Goal: Task Accomplishment & Management: Manage account settings

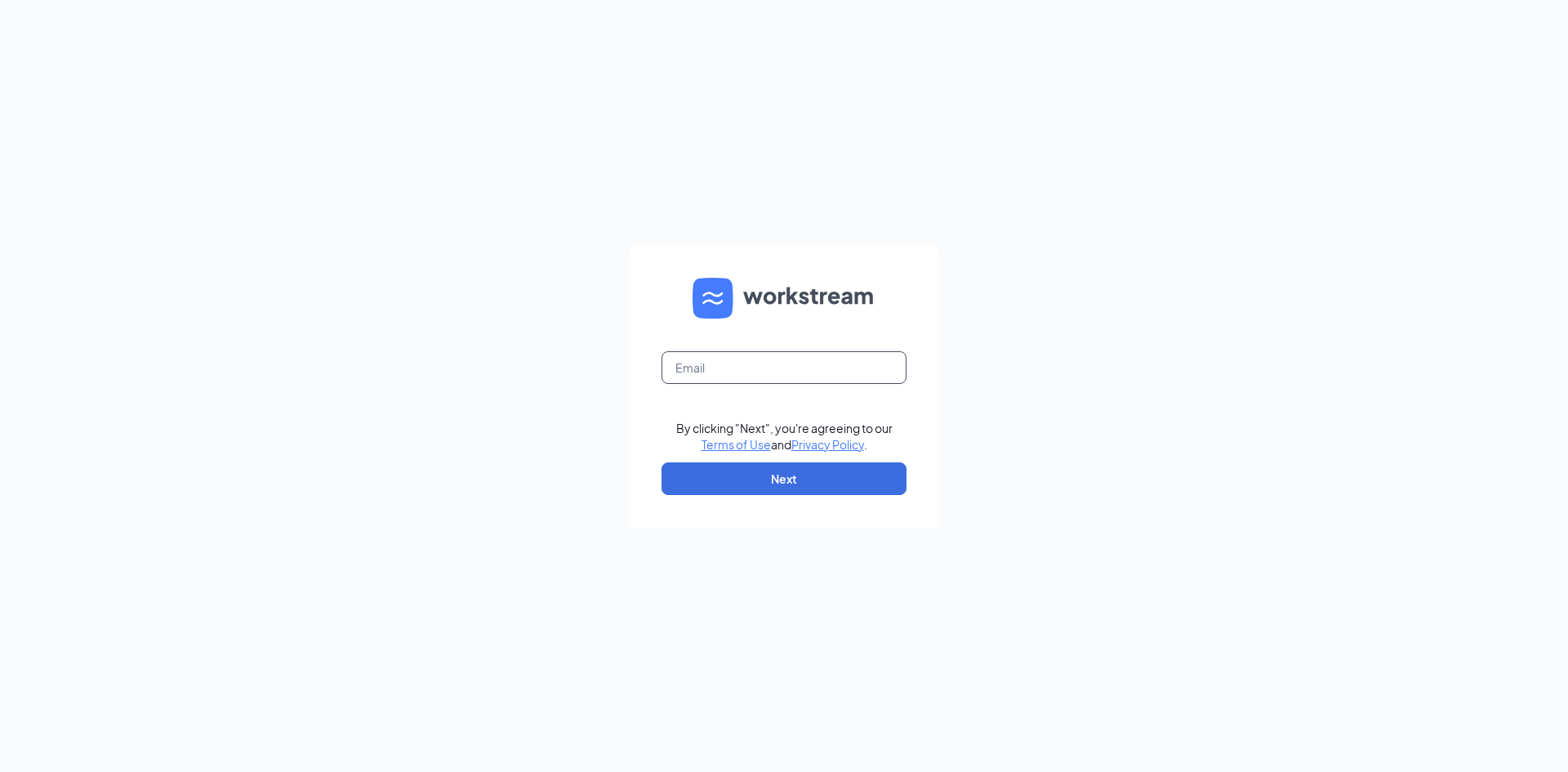
click at [826, 353] on input "text" at bounding box center [784, 368] width 245 height 32
type input "[EMAIL_ADDRESS][DOMAIN_NAME]"
click at [790, 462] on button "Next" at bounding box center [784, 479] width 245 height 32
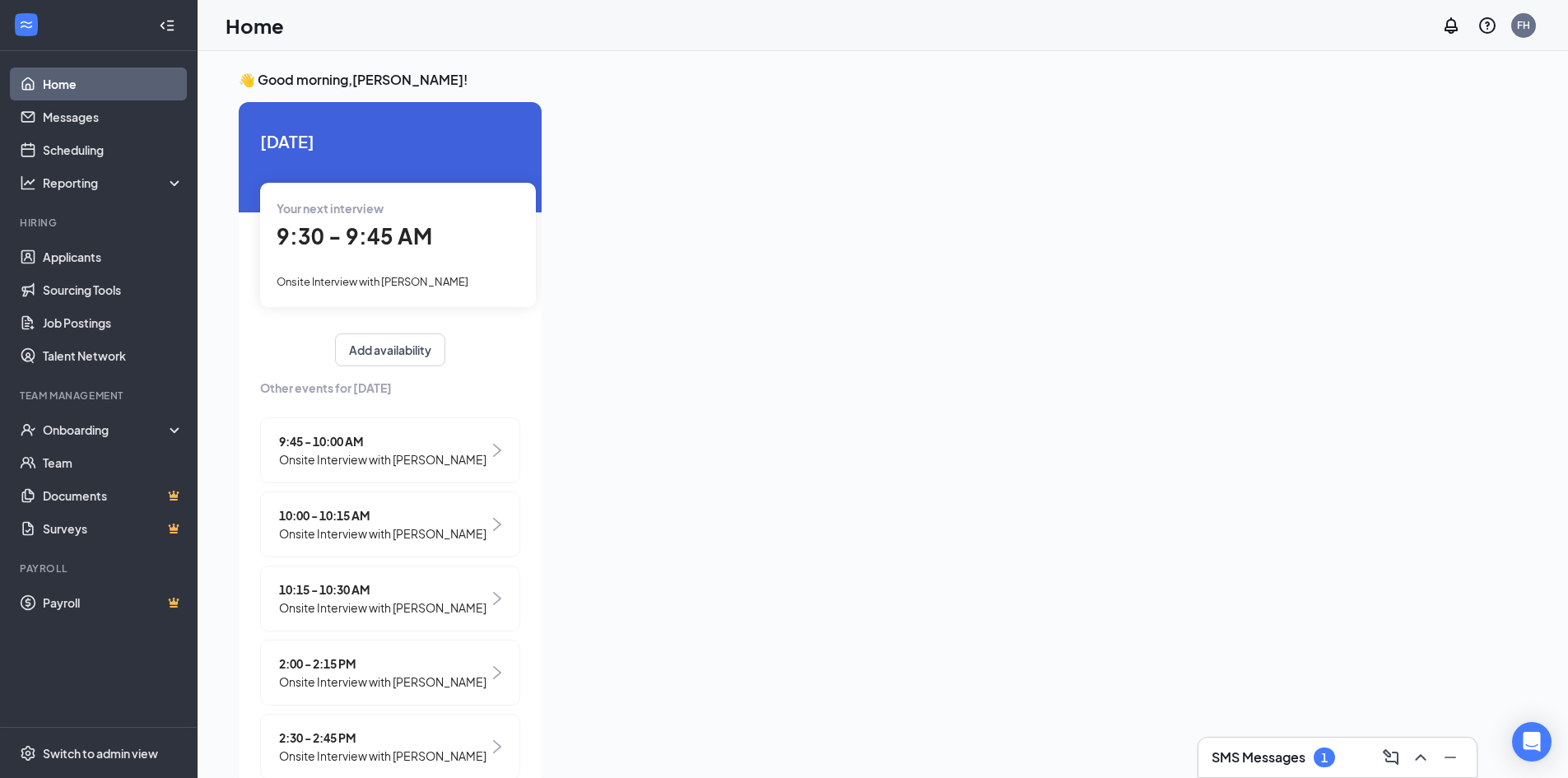
click at [1320, 768] on div "SMS Messages 1" at bounding box center [1337, 757] width 252 height 27
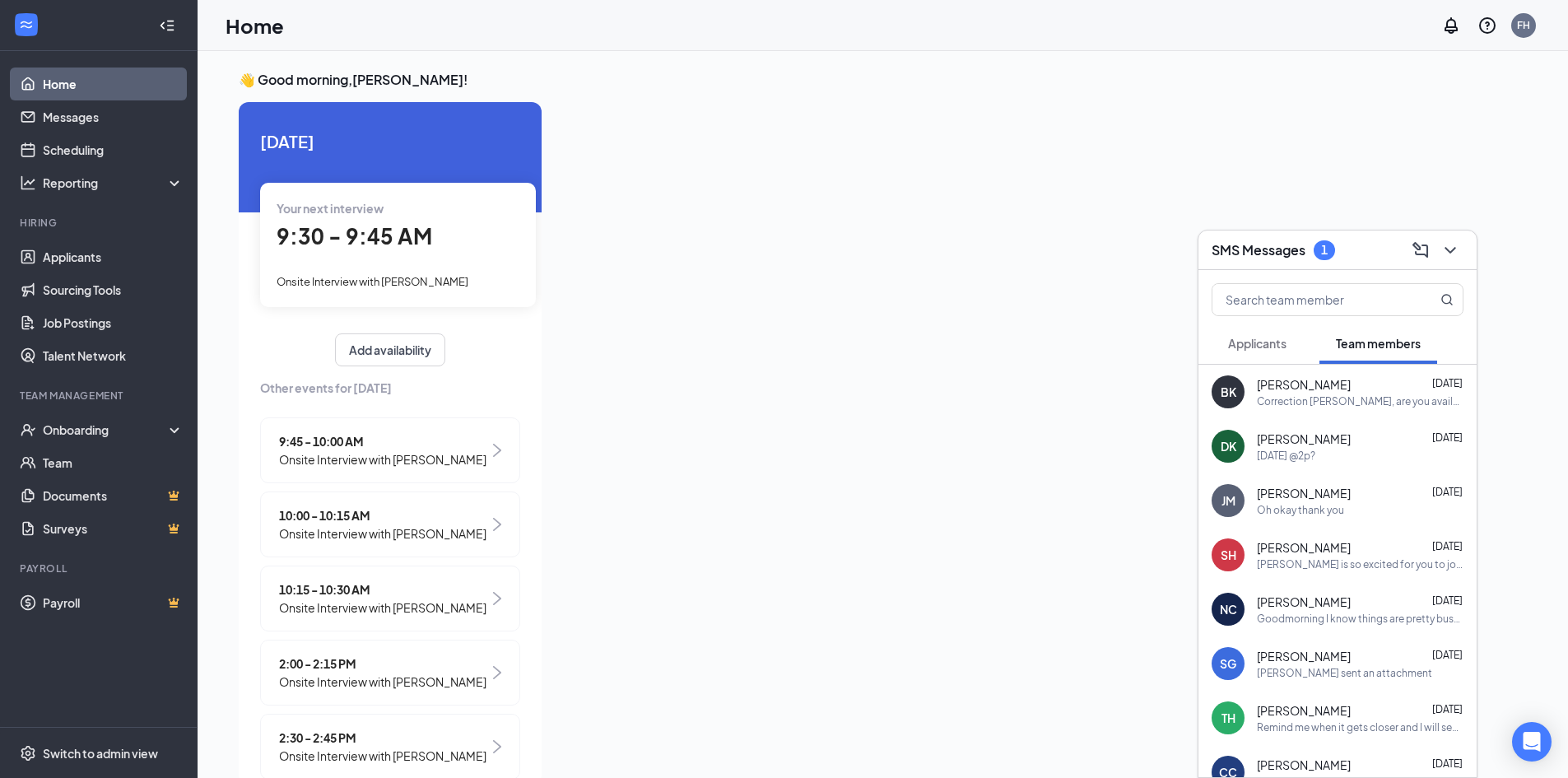
click at [1272, 343] on span "Applicants" at bounding box center [1257, 343] width 58 height 15
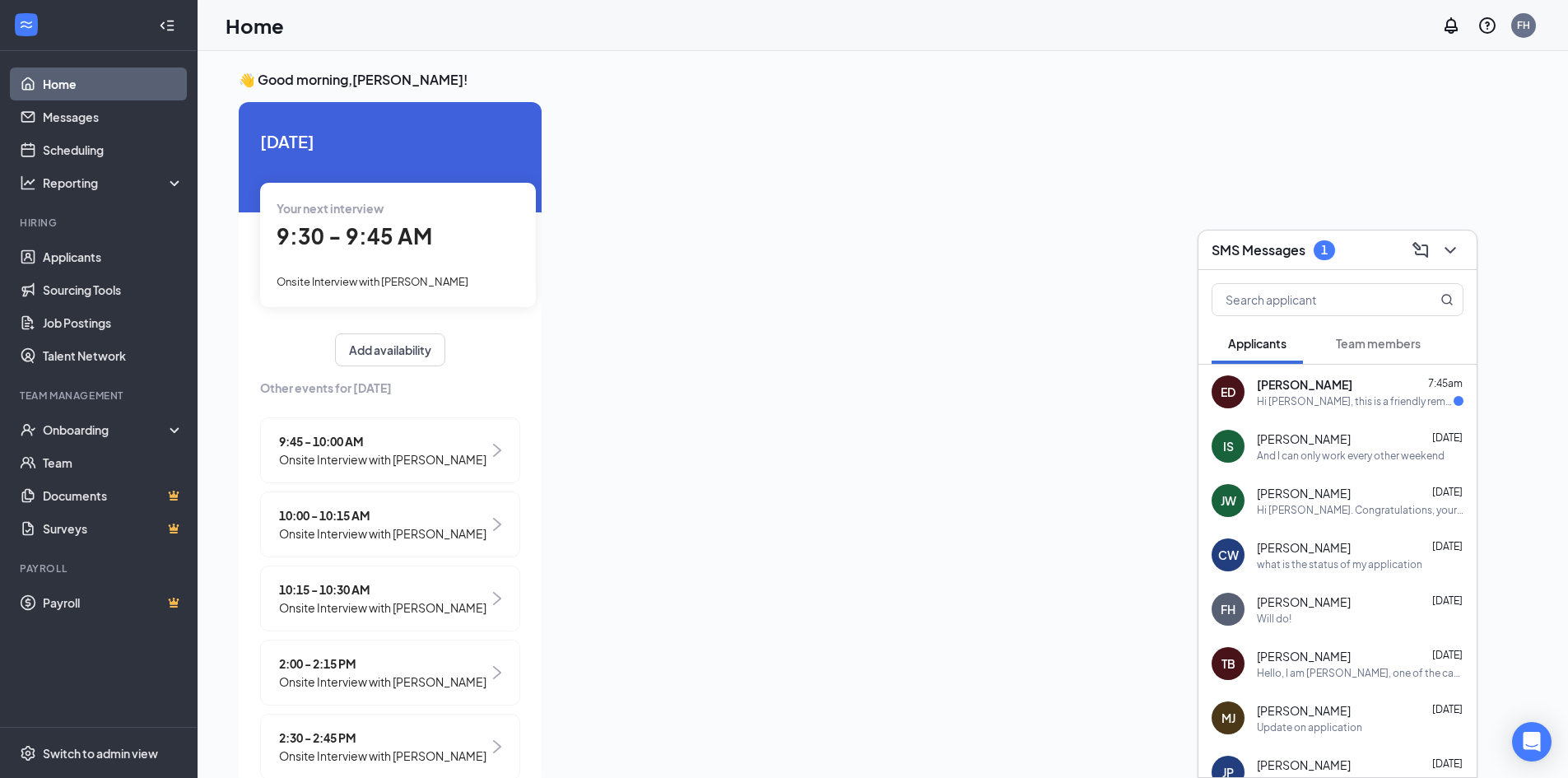
click at [1328, 392] on div "Everett Dent 7:45am" at bounding box center [1360, 384] width 206 height 16
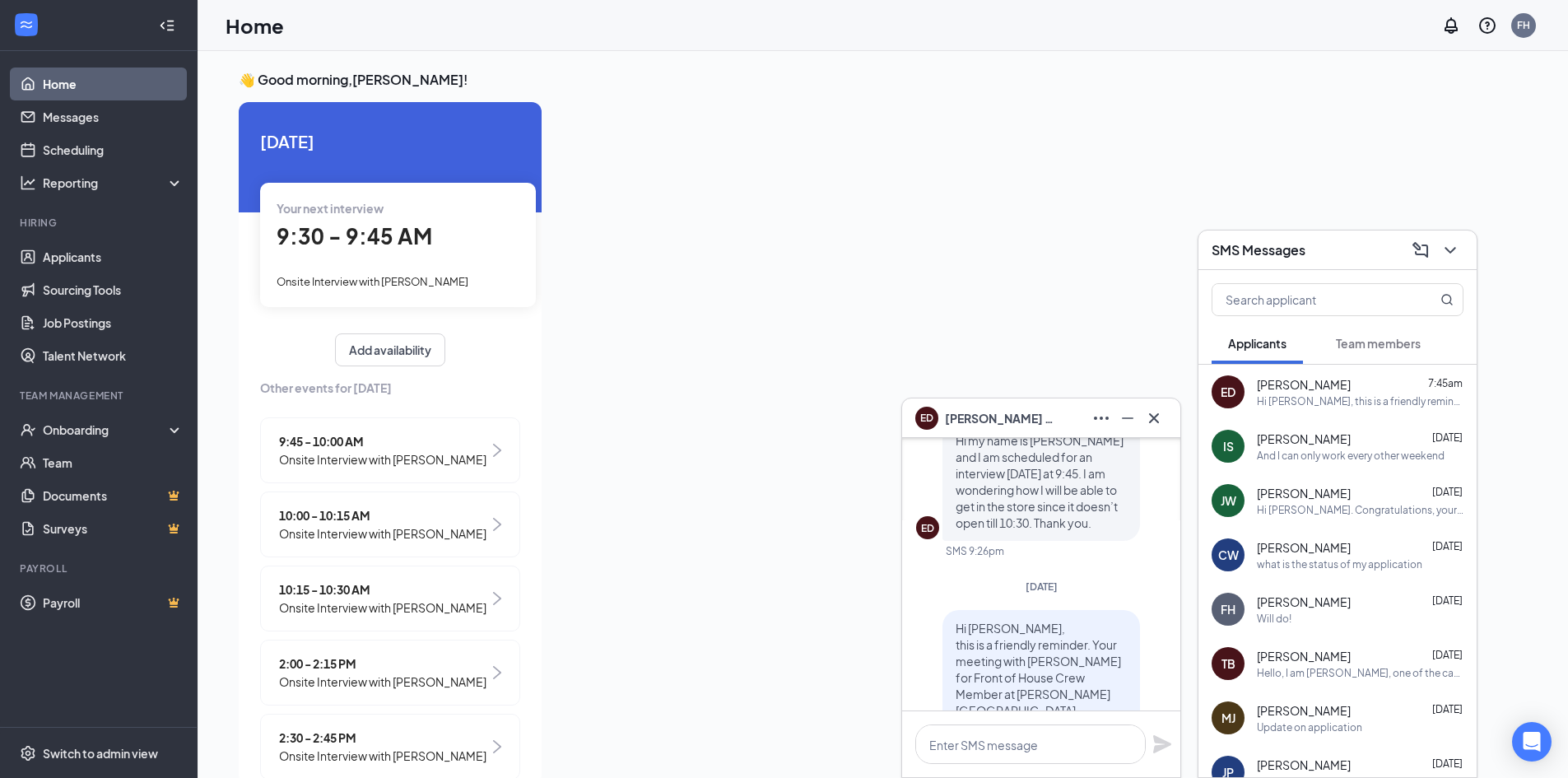
scroll to position [-247, 0]
click at [1011, 737] on textarea at bounding box center [1030, 744] width 230 height 40
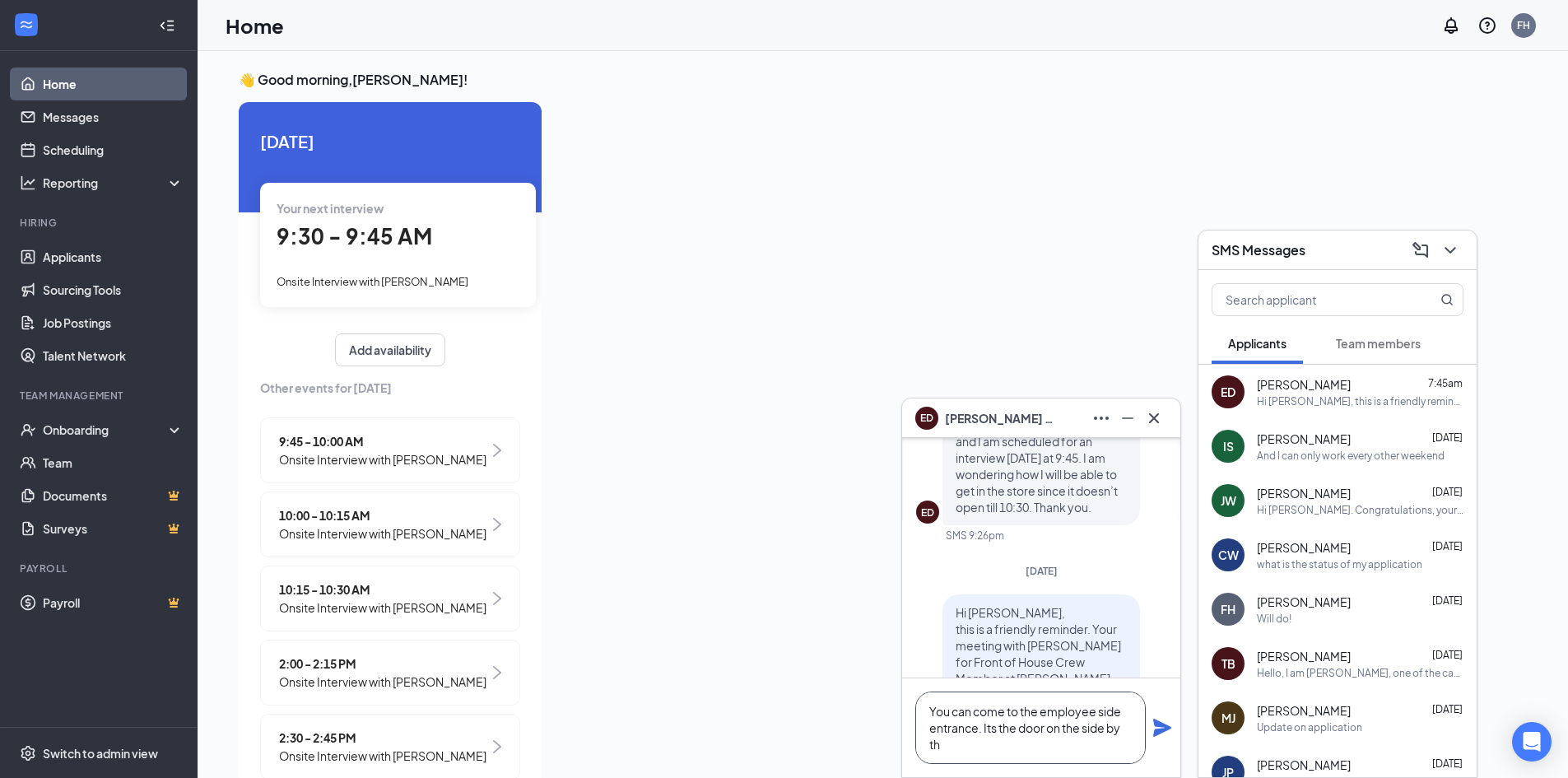
scroll to position [-280, 0]
type textarea "You can come to the employee side entrance. Its the door on the side by the dri…"
click at [1149, 724] on div "You can come to the employee side entrance. Its the door on the side by the dri…" at bounding box center [1041, 727] width 278 height 99
click at [1168, 723] on icon "Plane" at bounding box center [1162, 727] width 20 height 20
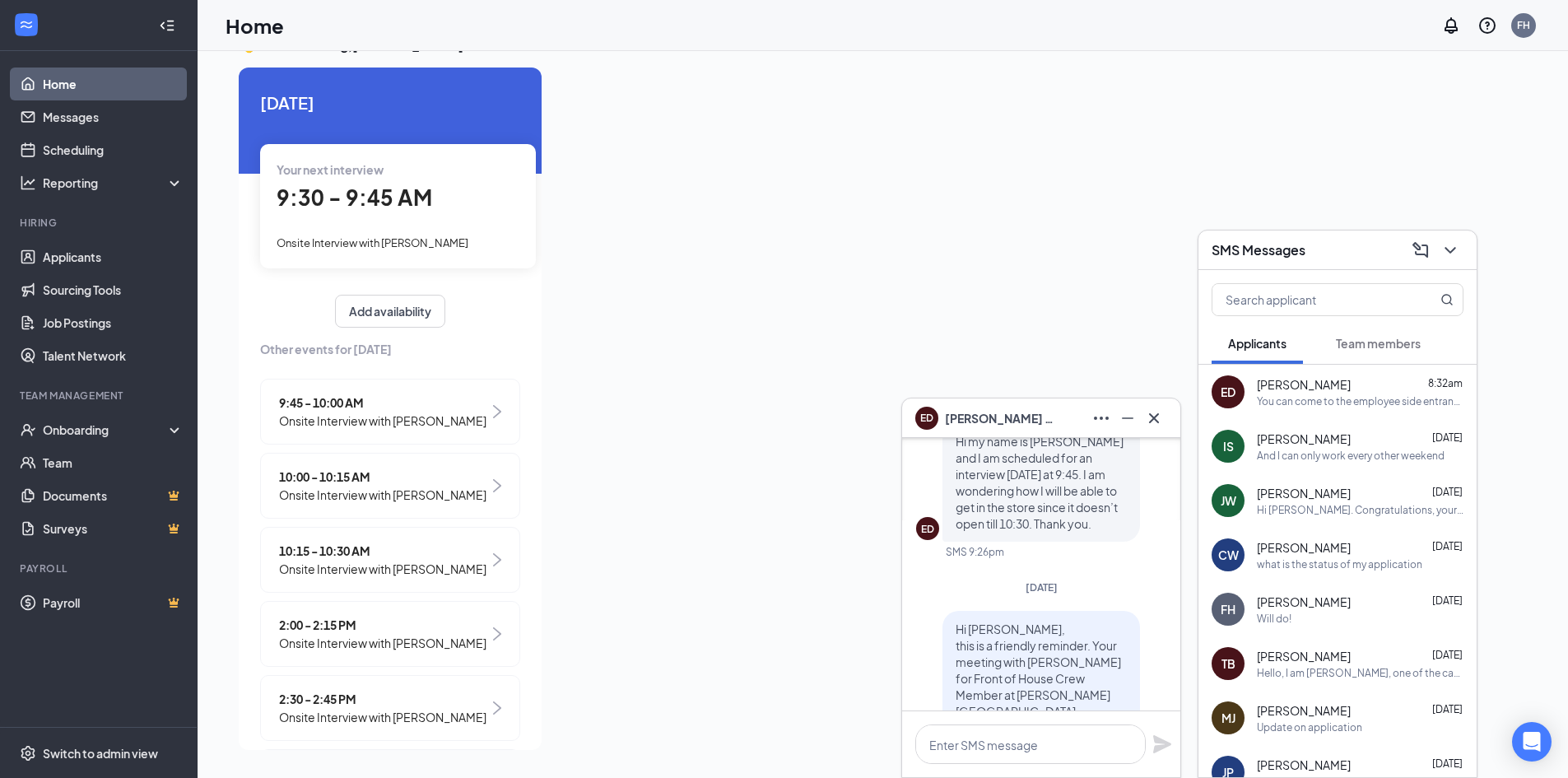
scroll to position [0, 0]
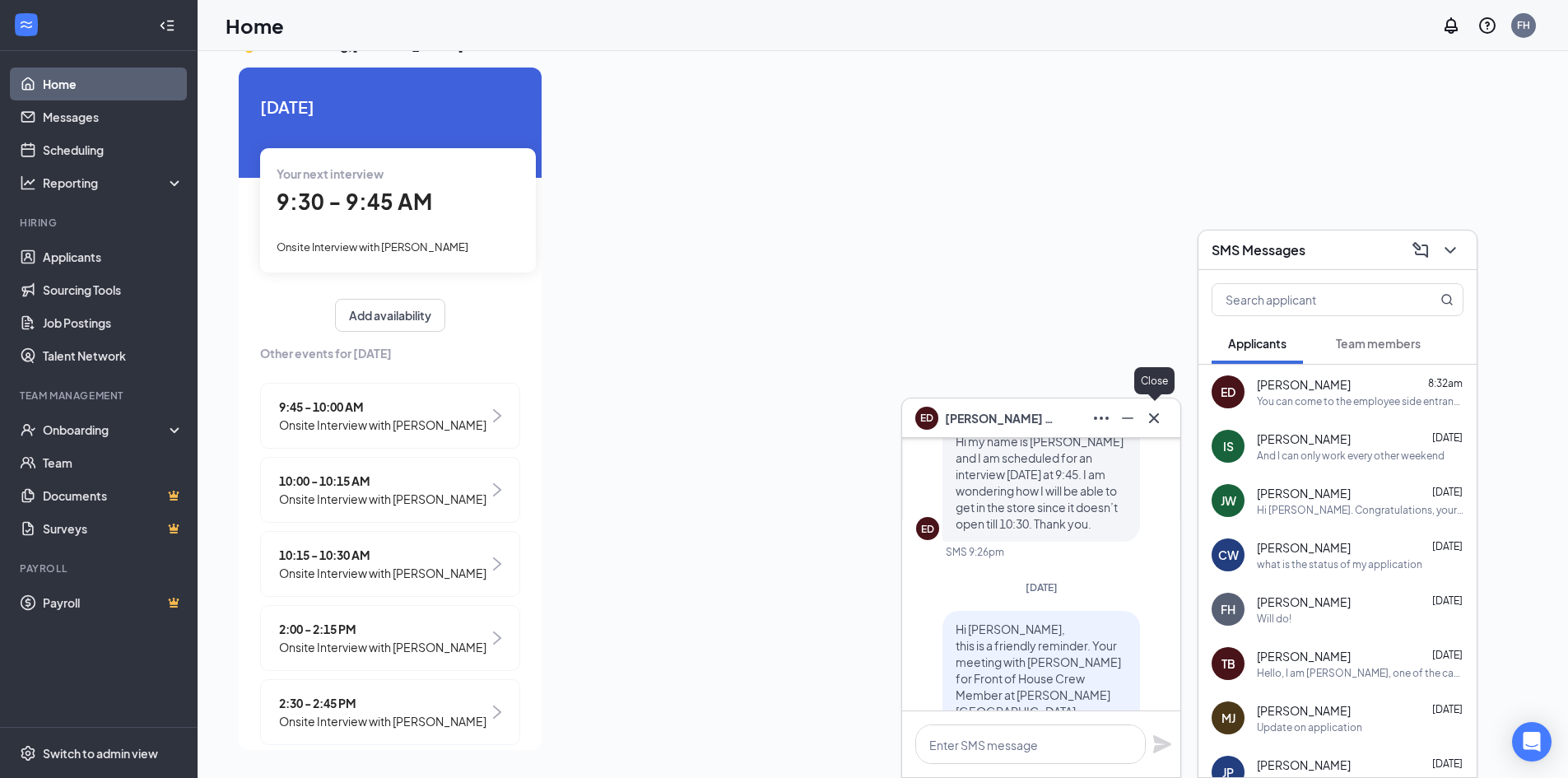
click at [1152, 421] on icon "Cross" at bounding box center [1154, 418] width 20 height 20
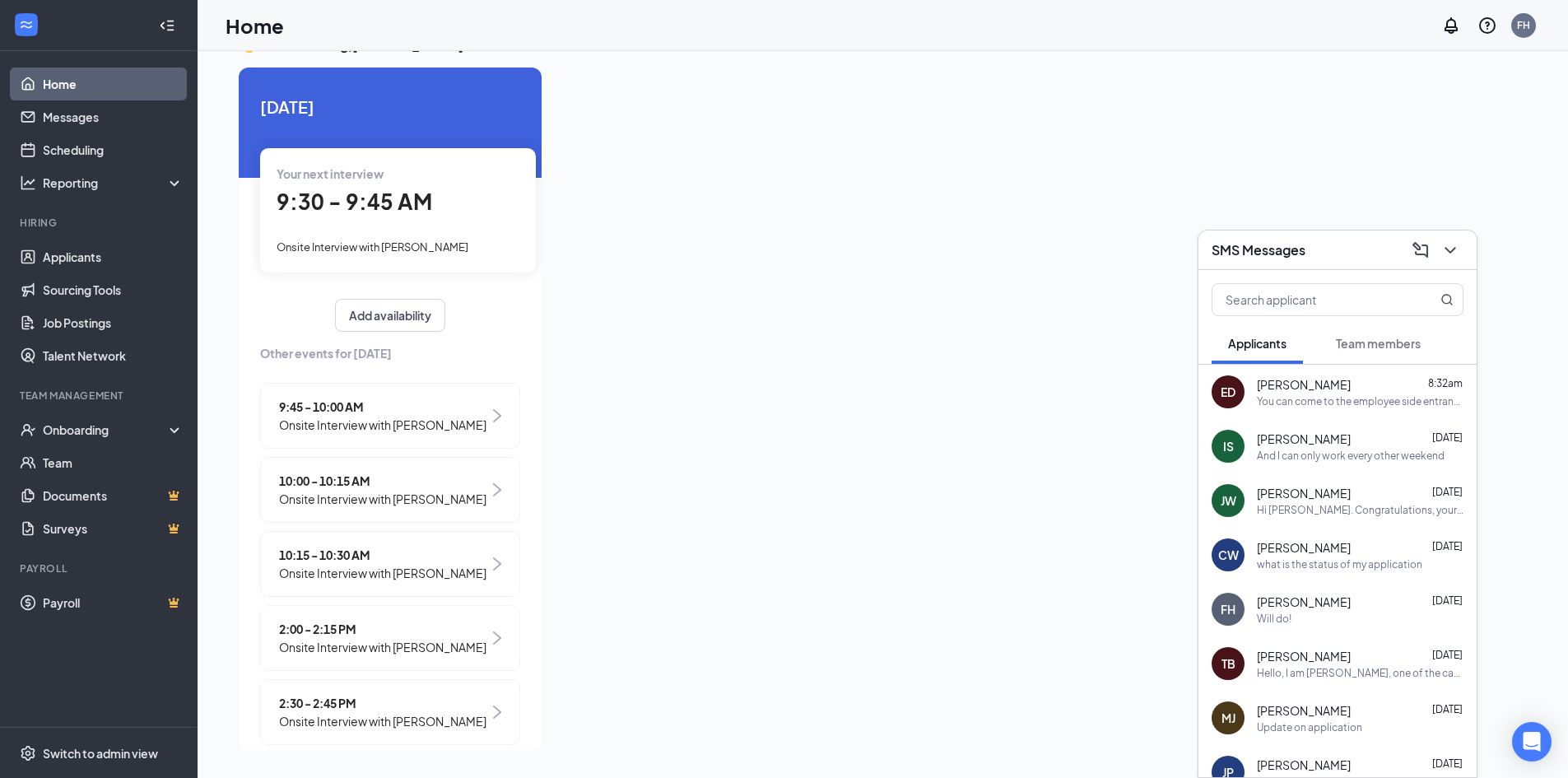
click at [1451, 266] on div "SMS Messages" at bounding box center [1338, 250] width 278 height 40
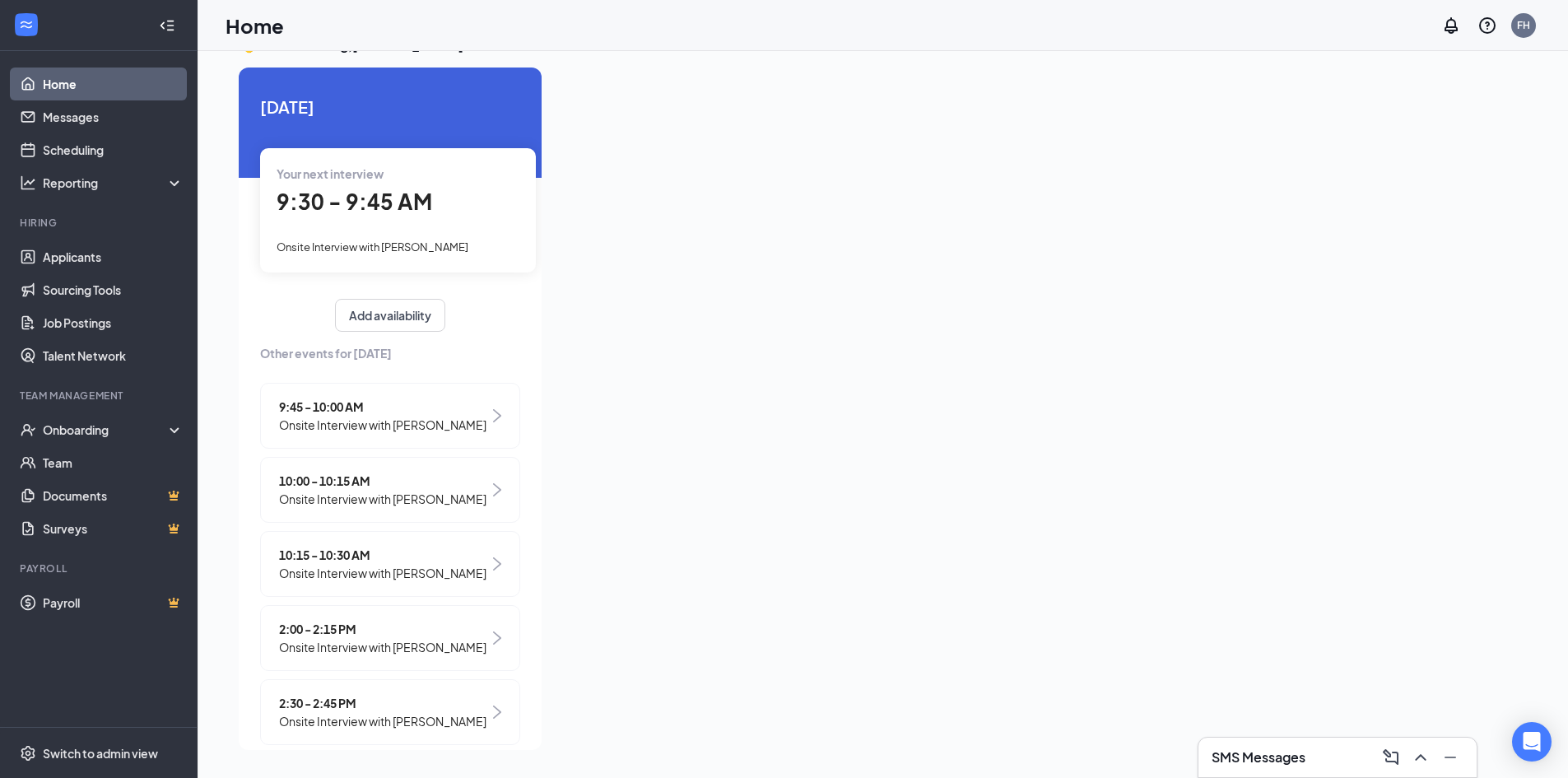
click at [450, 221] on div "Your next interview 9:30 - 9:45 AM Onsite Interview with Moises Ledesma" at bounding box center [398, 210] width 276 height 124
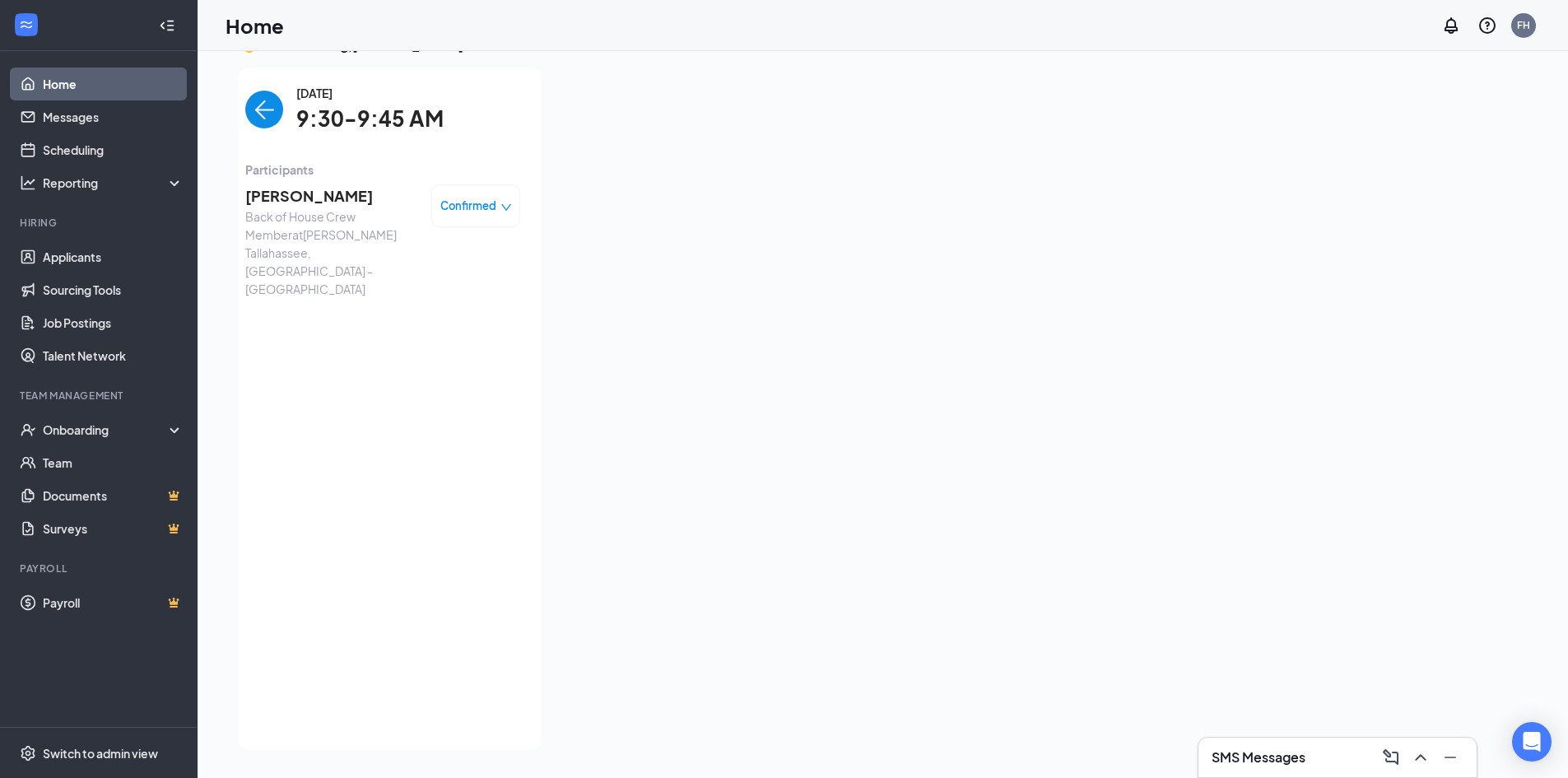
click at [305, 188] on span "[PERSON_NAME]" at bounding box center [331, 196] width 173 height 23
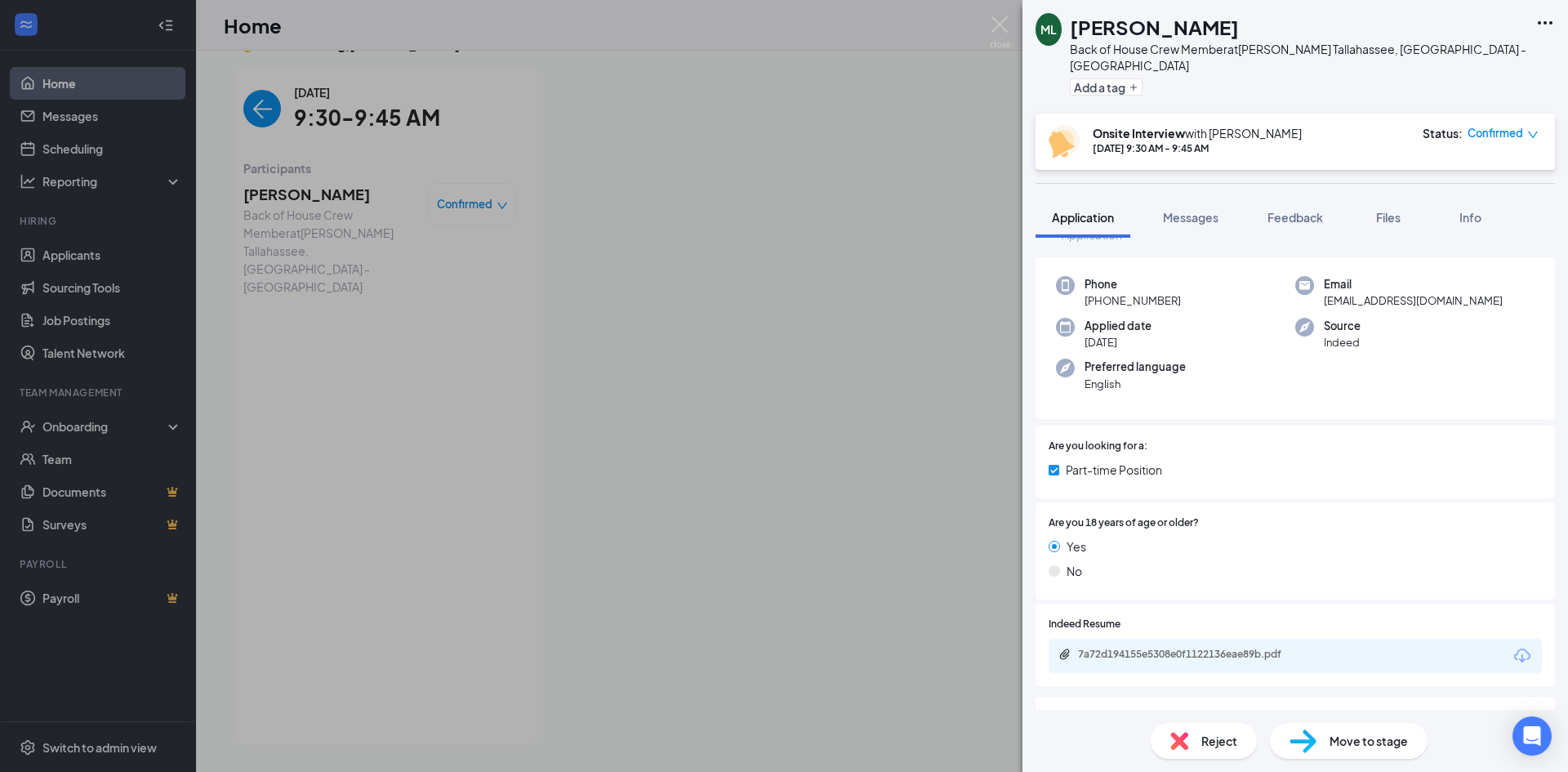
scroll to position [82, 0]
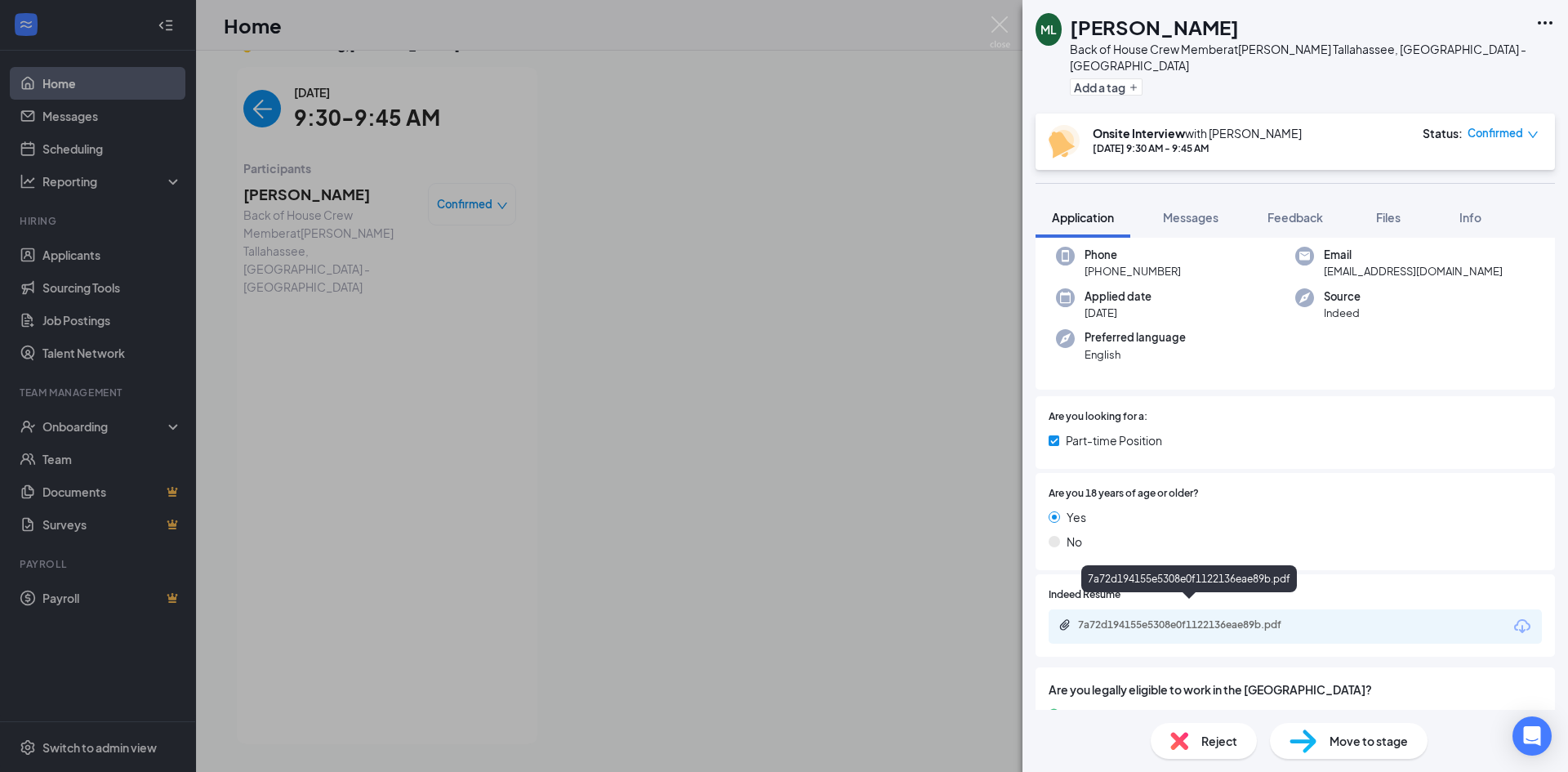
click at [1266, 618] on div "7a72d194155e5308e0f1122136eae89b.pdf" at bounding box center [1192, 624] width 229 height 13
click at [1012, 34] on div "ML [PERSON_NAME] Back of House Crew Member at [PERSON_NAME][GEOGRAPHIC_DATA], […" at bounding box center [784, 386] width 1568 height 772
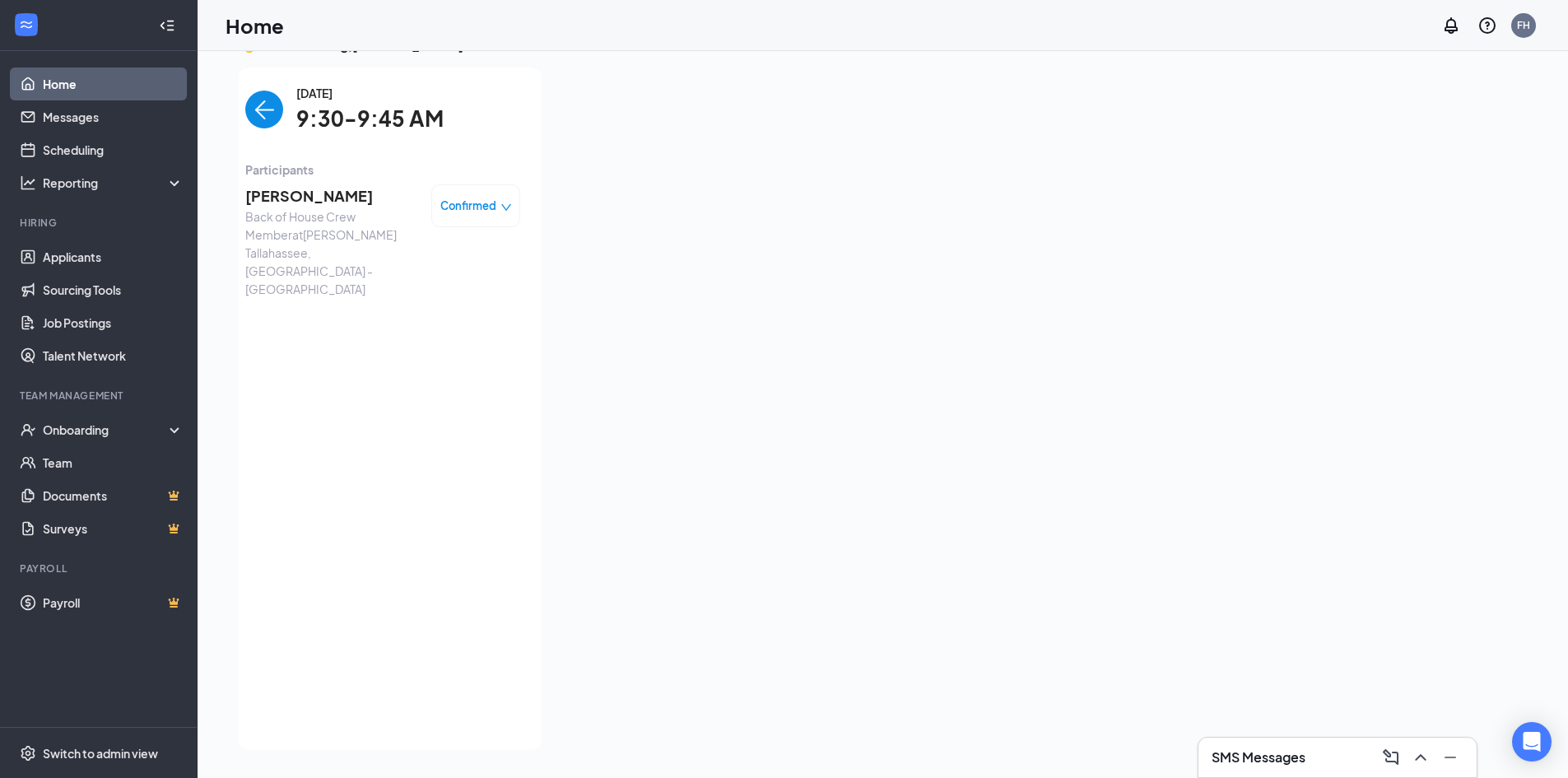
click at [250, 119] on img "back-button" at bounding box center [264, 109] width 38 height 38
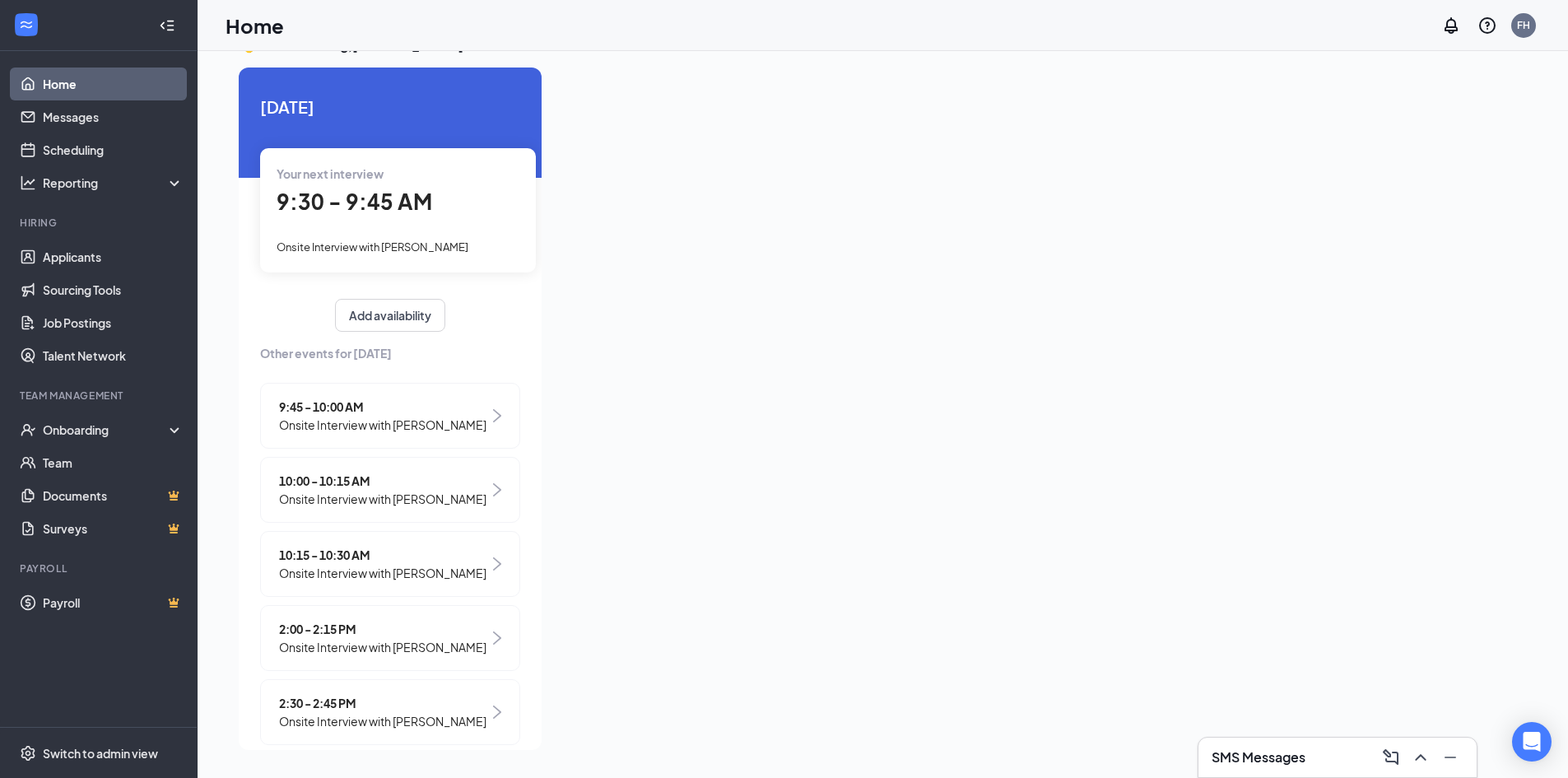
click at [387, 420] on span "Onsite Interview with [PERSON_NAME]" at bounding box center [382, 425] width 207 height 18
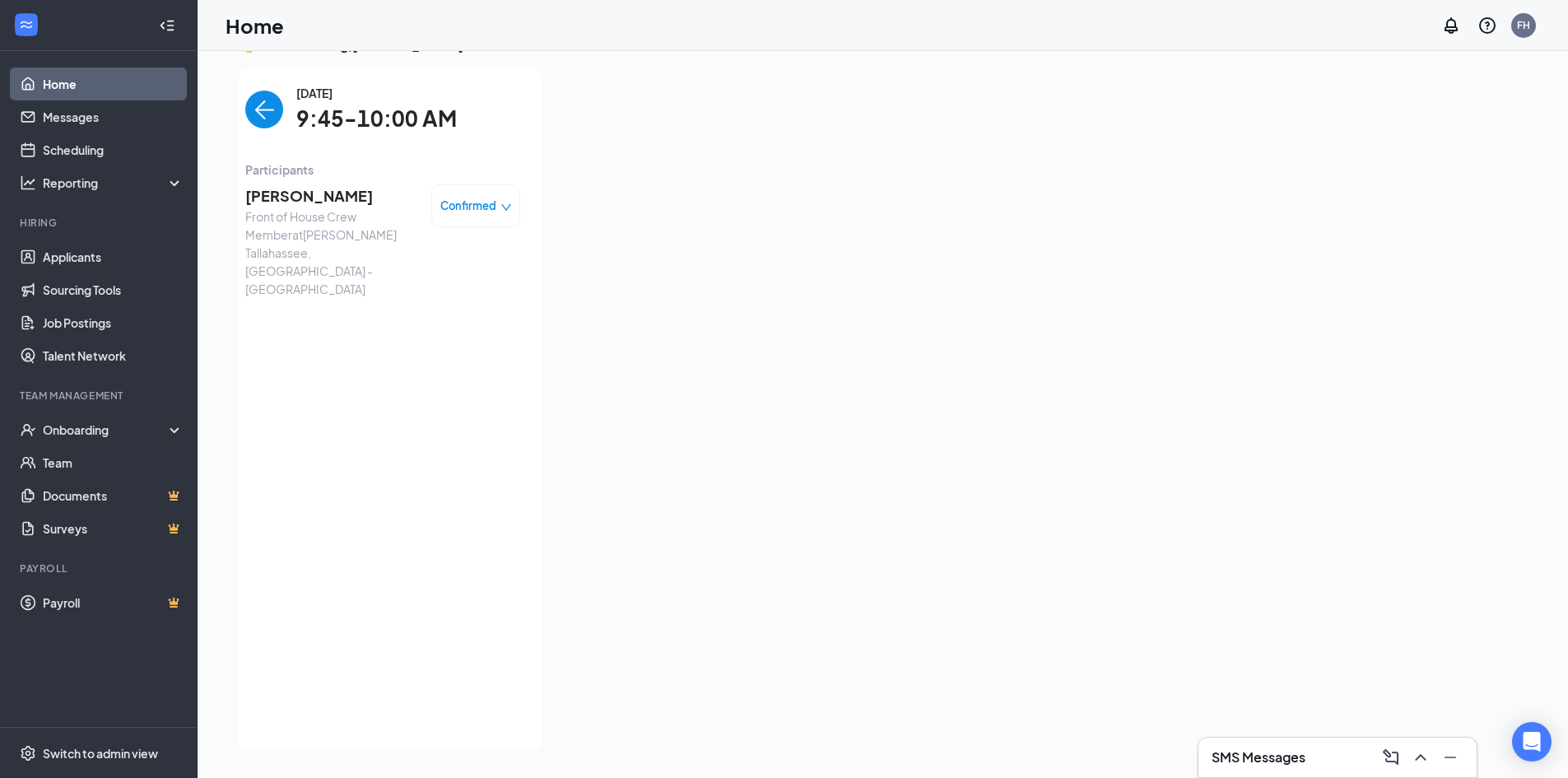
click at [298, 187] on span "[PERSON_NAME]" at bounding box center [331, 196] width 173 height 23
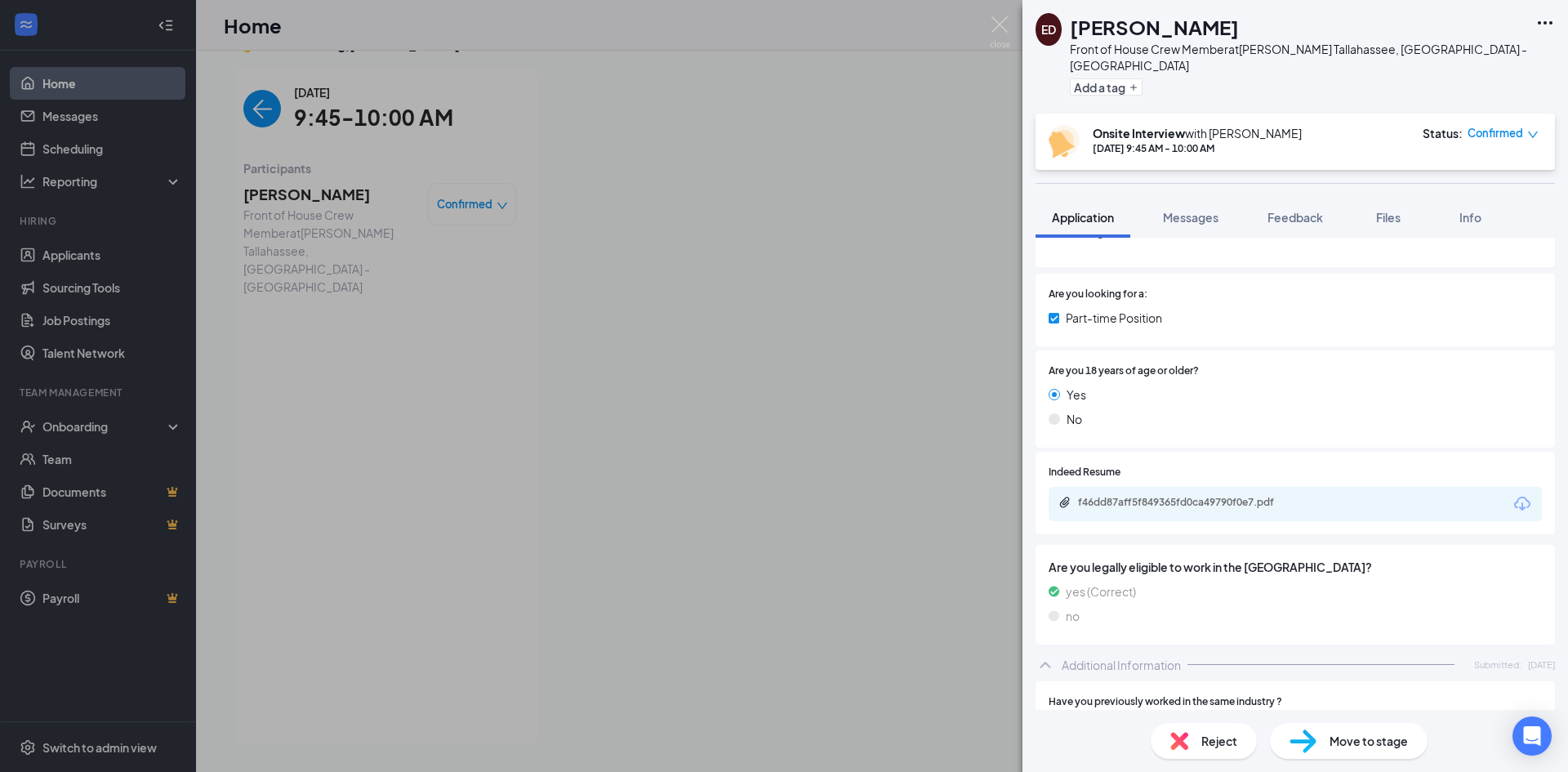
scroll to position [245, 0]
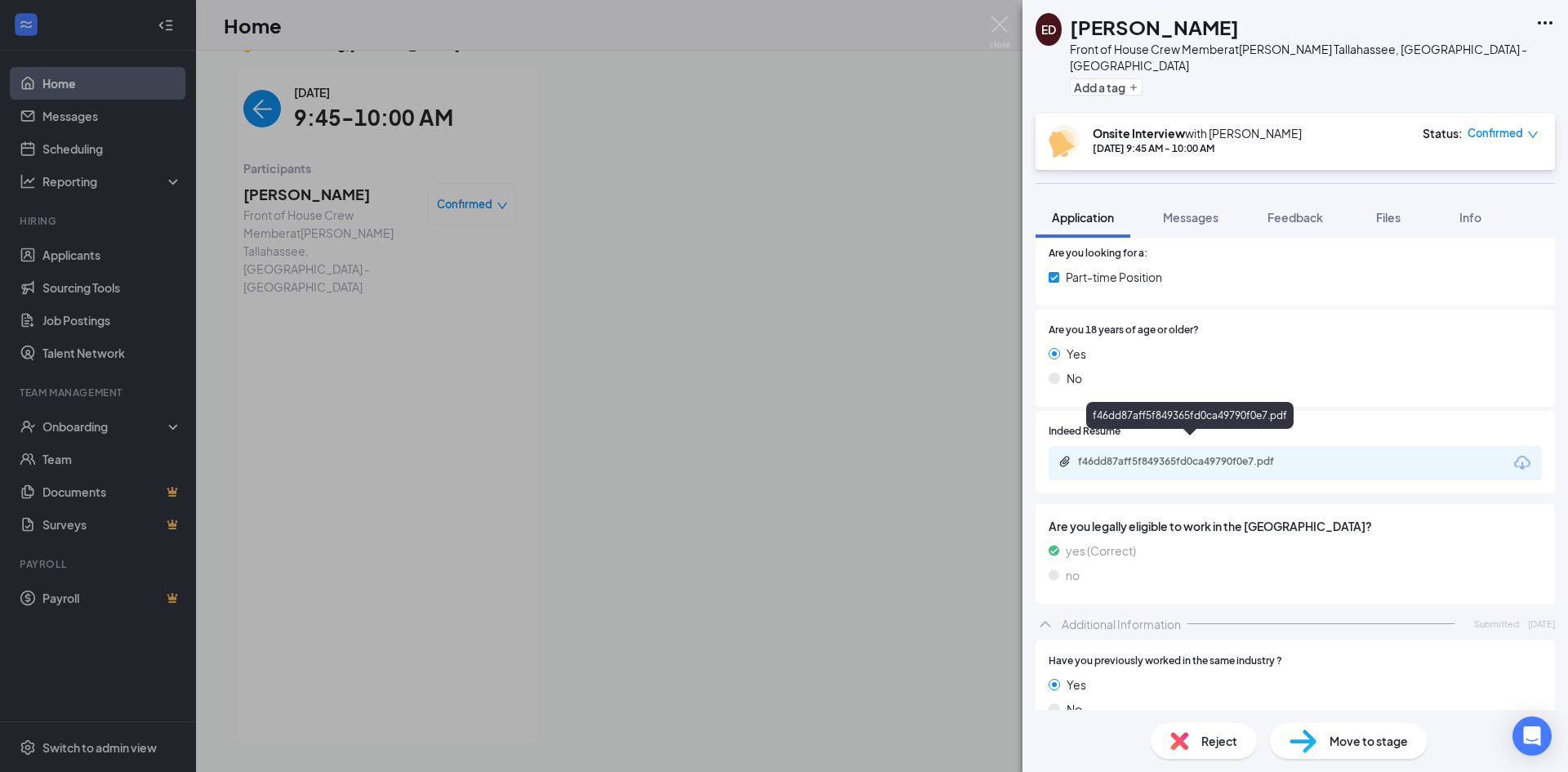
click at [1210, 456] on div "f46dd87aff5f849365fd0ca49790f0e7.pdf" at bounding box center [1192, 461] width 229 height 13
click at [256, 119] on div "ED Everett Dent Front of House Crew Member at Culver’s Tallahassee, FL - Monroe…" at bounding box center [784, 386] width 1568 height 772
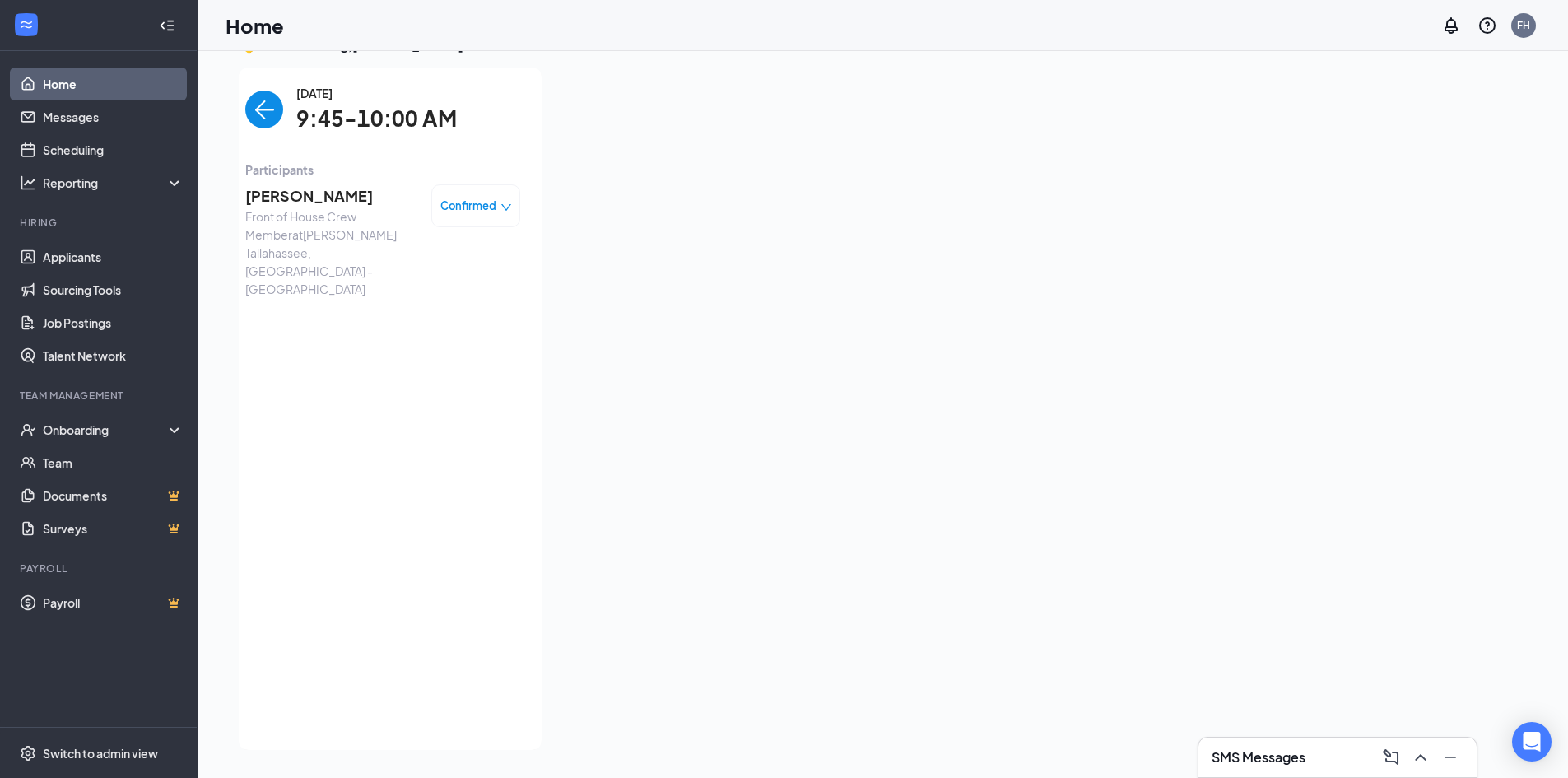
click at [256, 107] on img "back-button" at bounding box center [264, 109] width 38 height 38
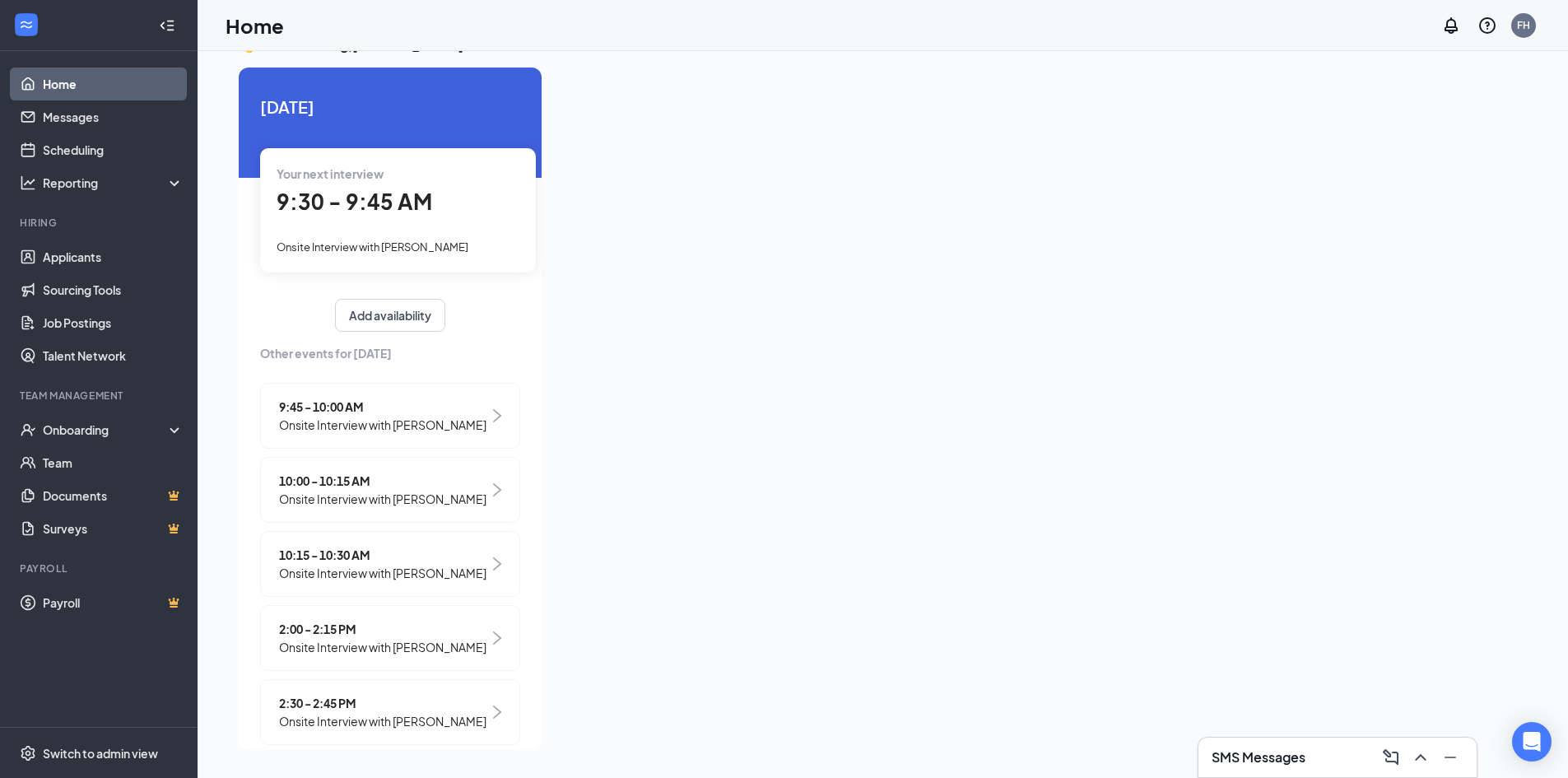
click at [362, 498] on span "Onsite Interview with [PERSON_NAME]" at bounding box center [382, 499] width 207 height 18
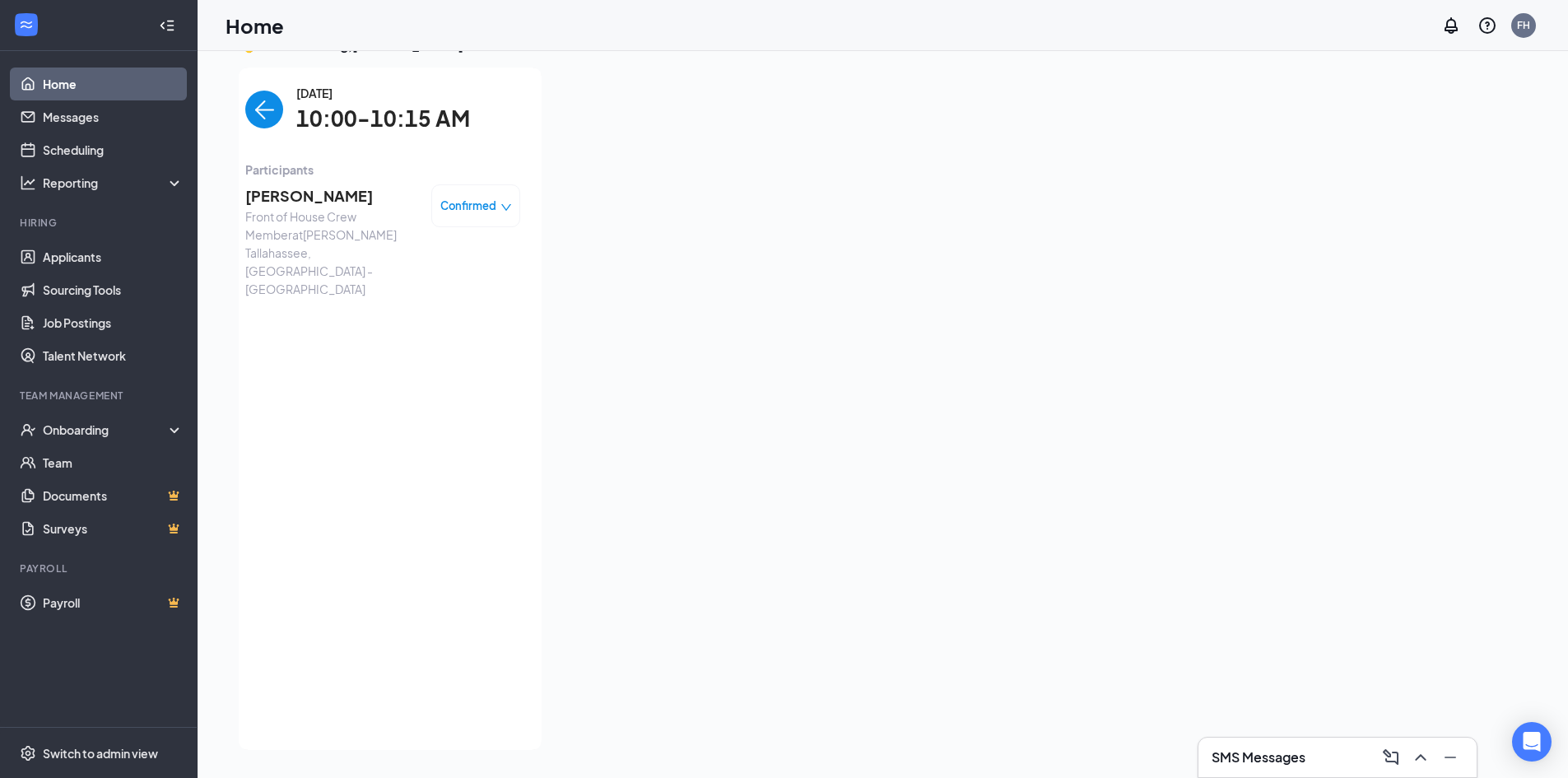
click at [345, 198] on span "[PERSON_NAME]" at bounding box center [331, 196] width 173 height 23
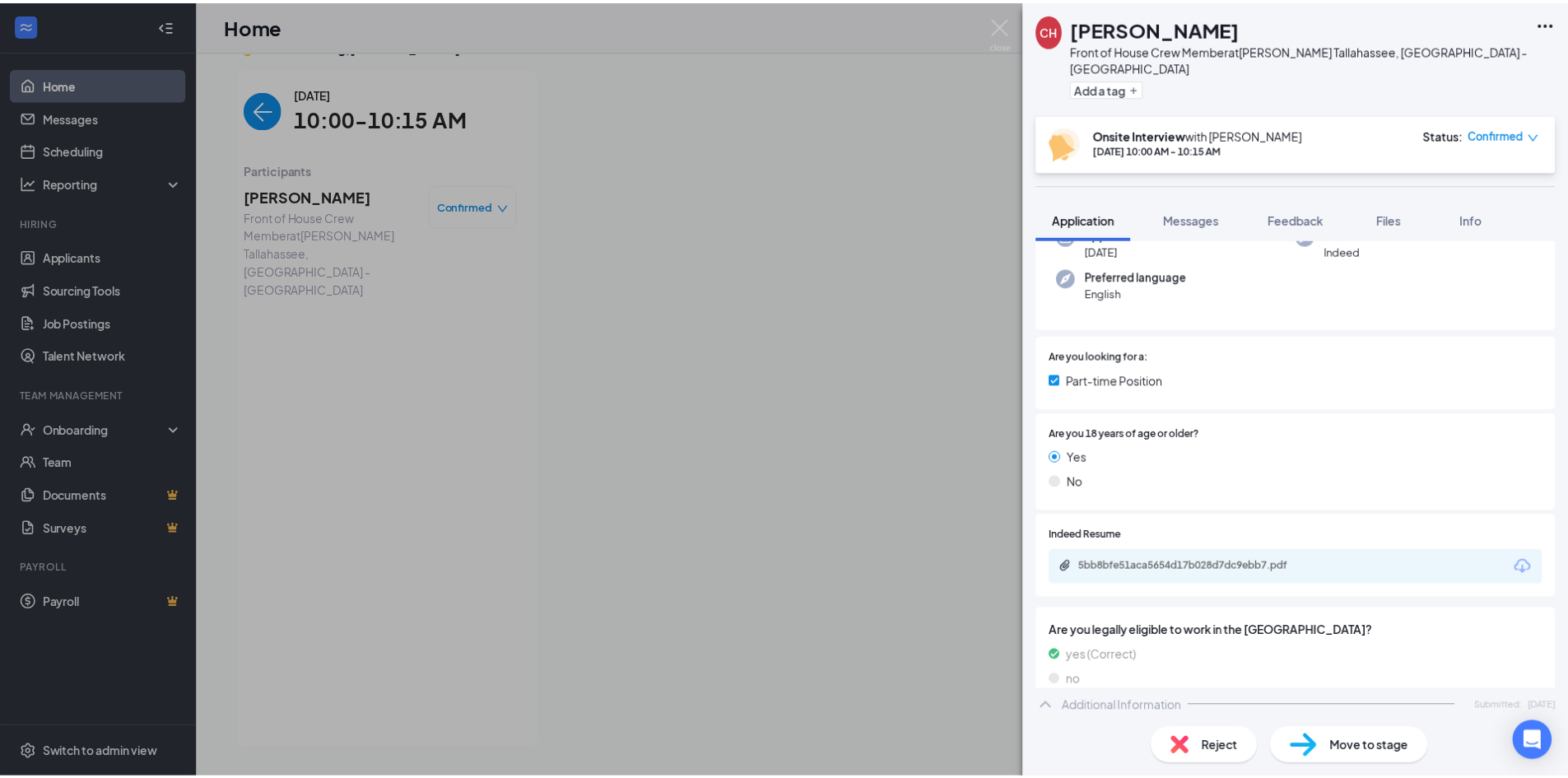
scroll to position [165, 0]
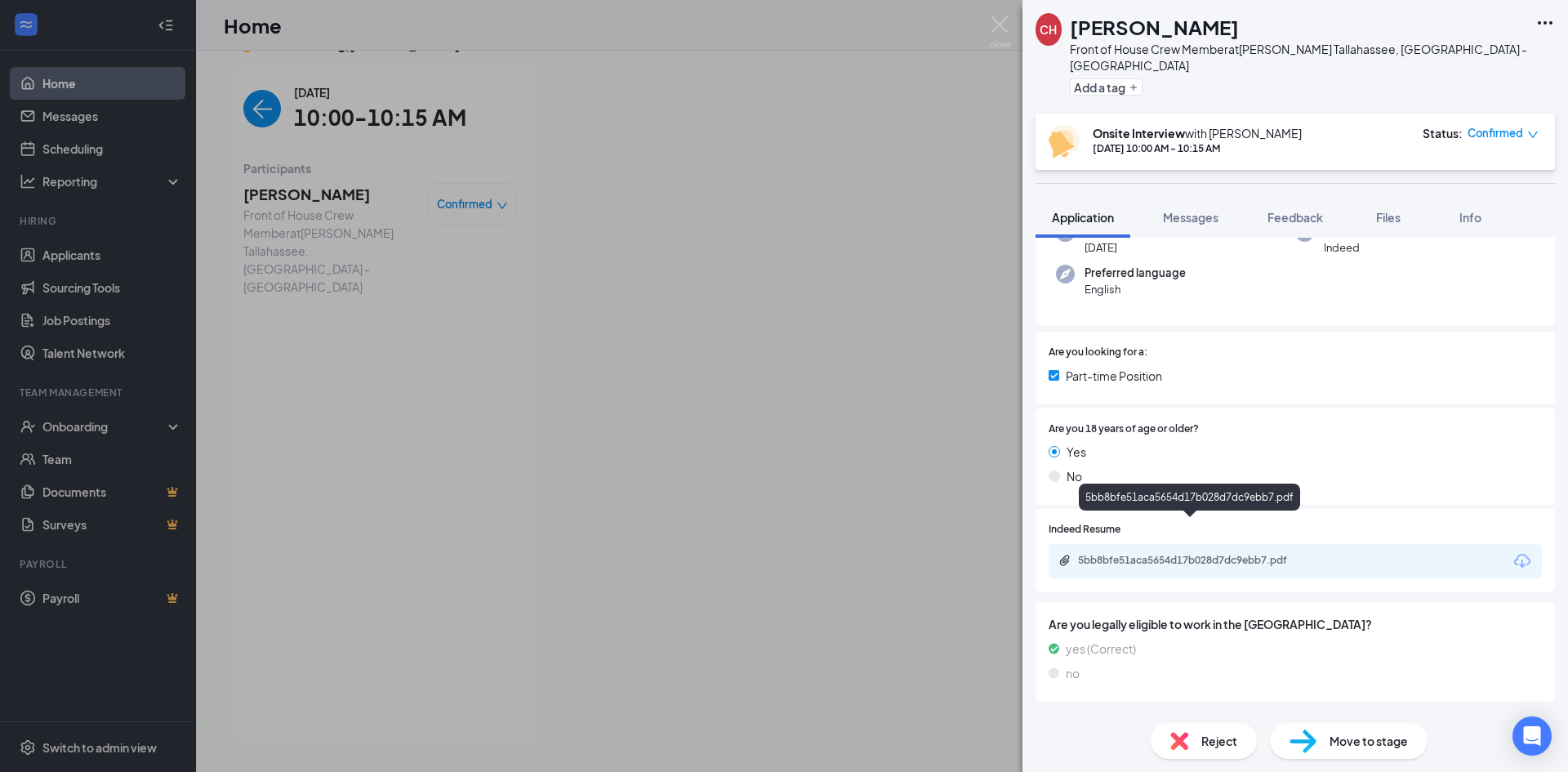
click at [1269, 554] on div "5bb8bfe51aca5654d17b028d7dc9ebb7.pdf" at bounding box center [1192, 560] width 229 height 13
click at [255, 111] on div "CH Christeena Hannam Front of House Crew Member at Culver’s Tallahassee, FL - M…" at bounding box center [784, 386] width 1568 height 772
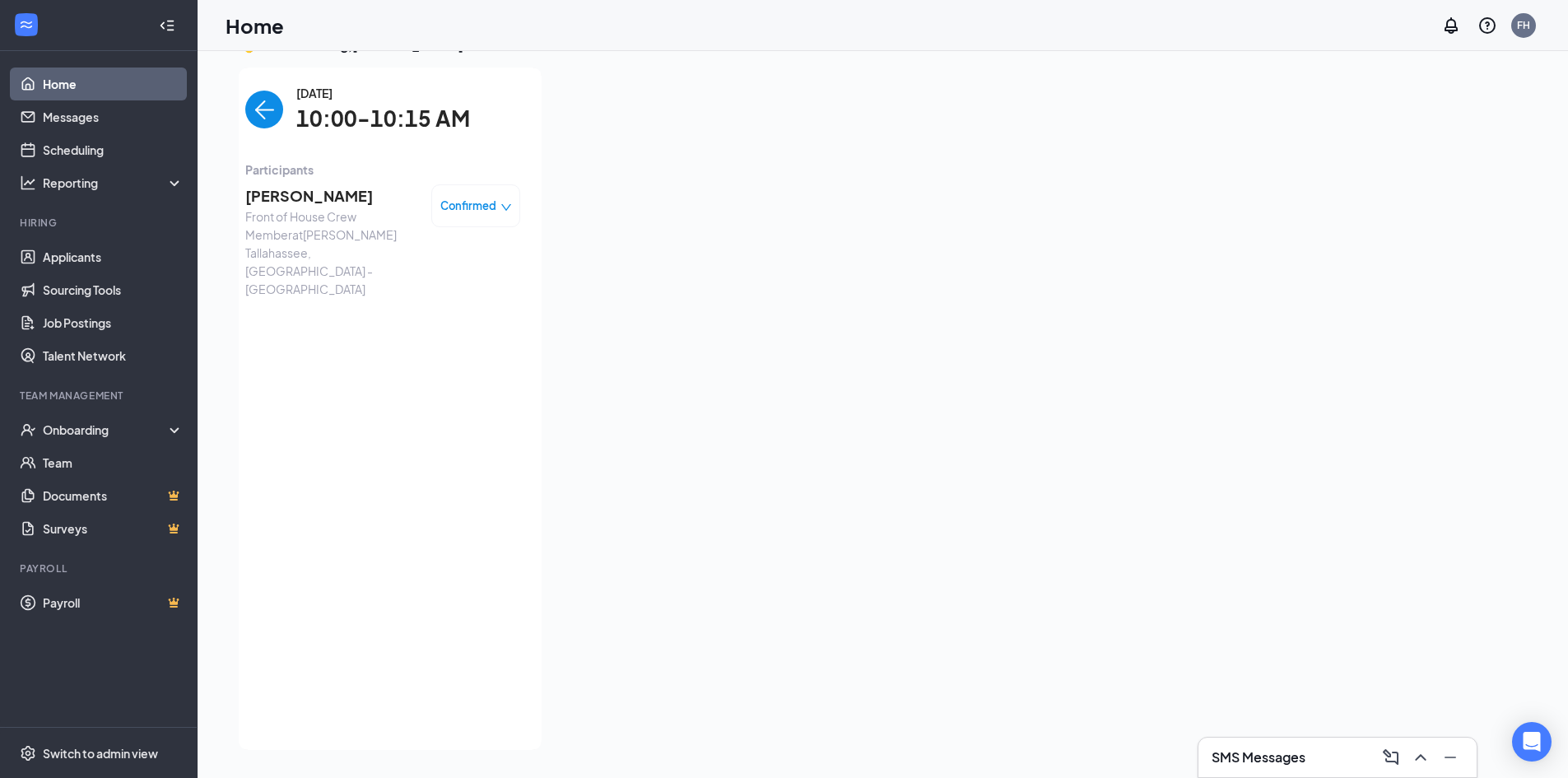
click at [257, 111] on img "back-button" at bounding box center [264, 109] width 38 height 38
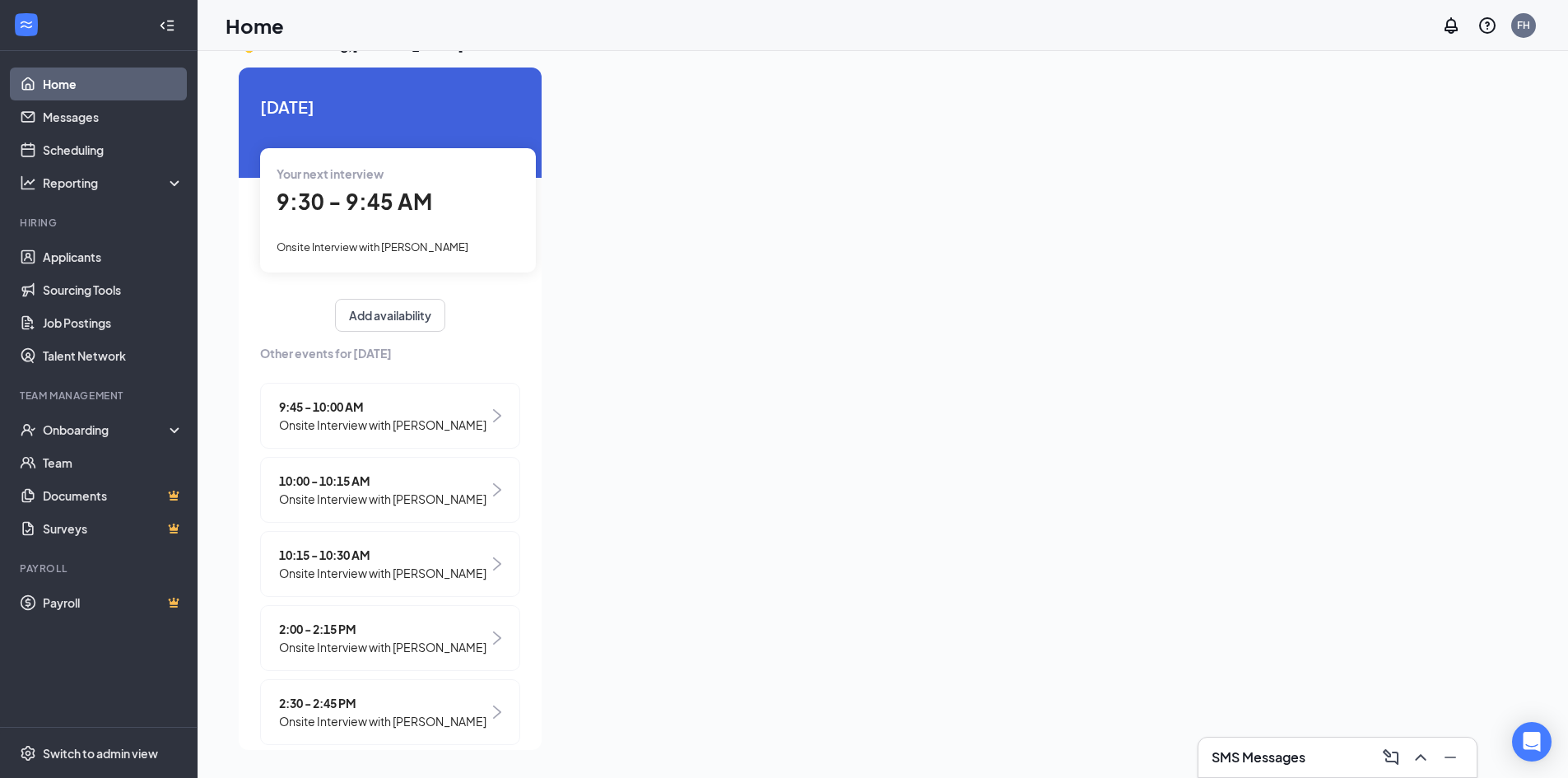
click at [375, 564] on span "10:15 - 10:30 AM" at bounding box center [382, 554] width 207 height 18
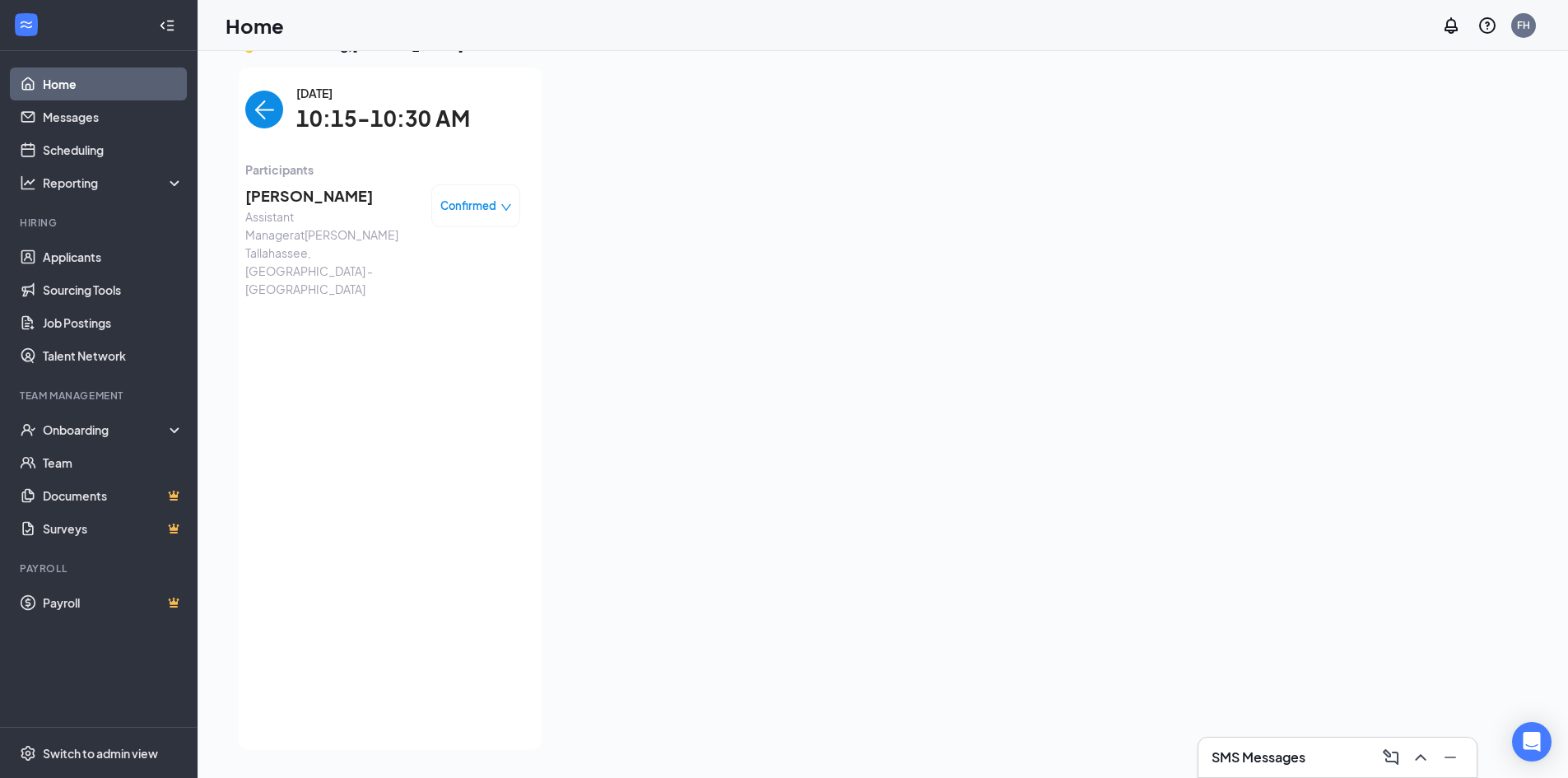
click at [276, 185] on span "[PERSON_NAME]" at bounding box center [331, 196] width 173 height 23
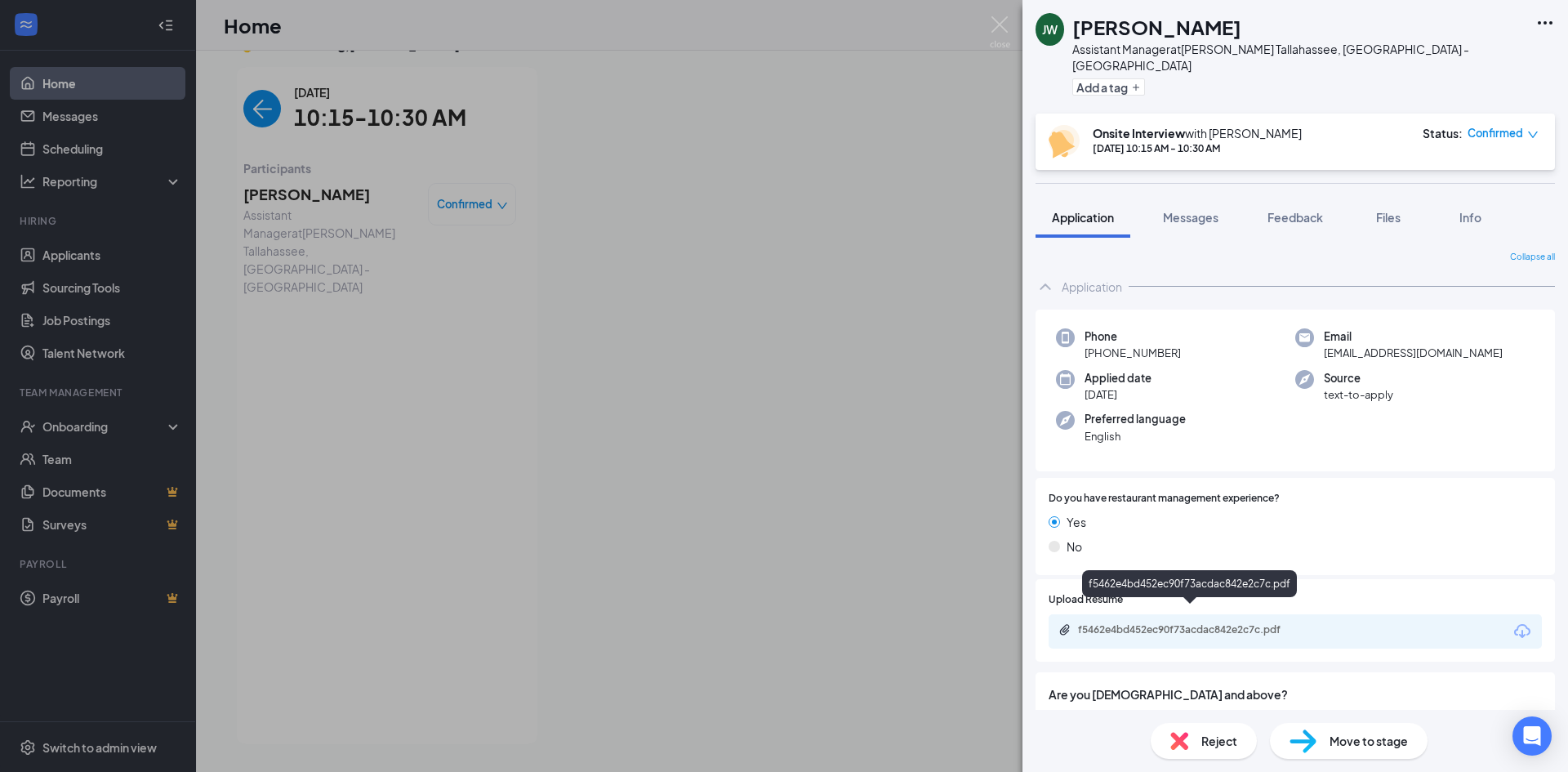
click at [1266, 624] on div "f5462e4bd452ec90f73acdac842e2c7c.pdf" at bounding box center [1192, 630] width 229 height 13
click at [255, 119] on div "JW Jearmey Wilson Assistant Manager at Culver’s Tallahassee, FL - Monroe St Add…" at bounding box center [784, 386] width 1568 height 772
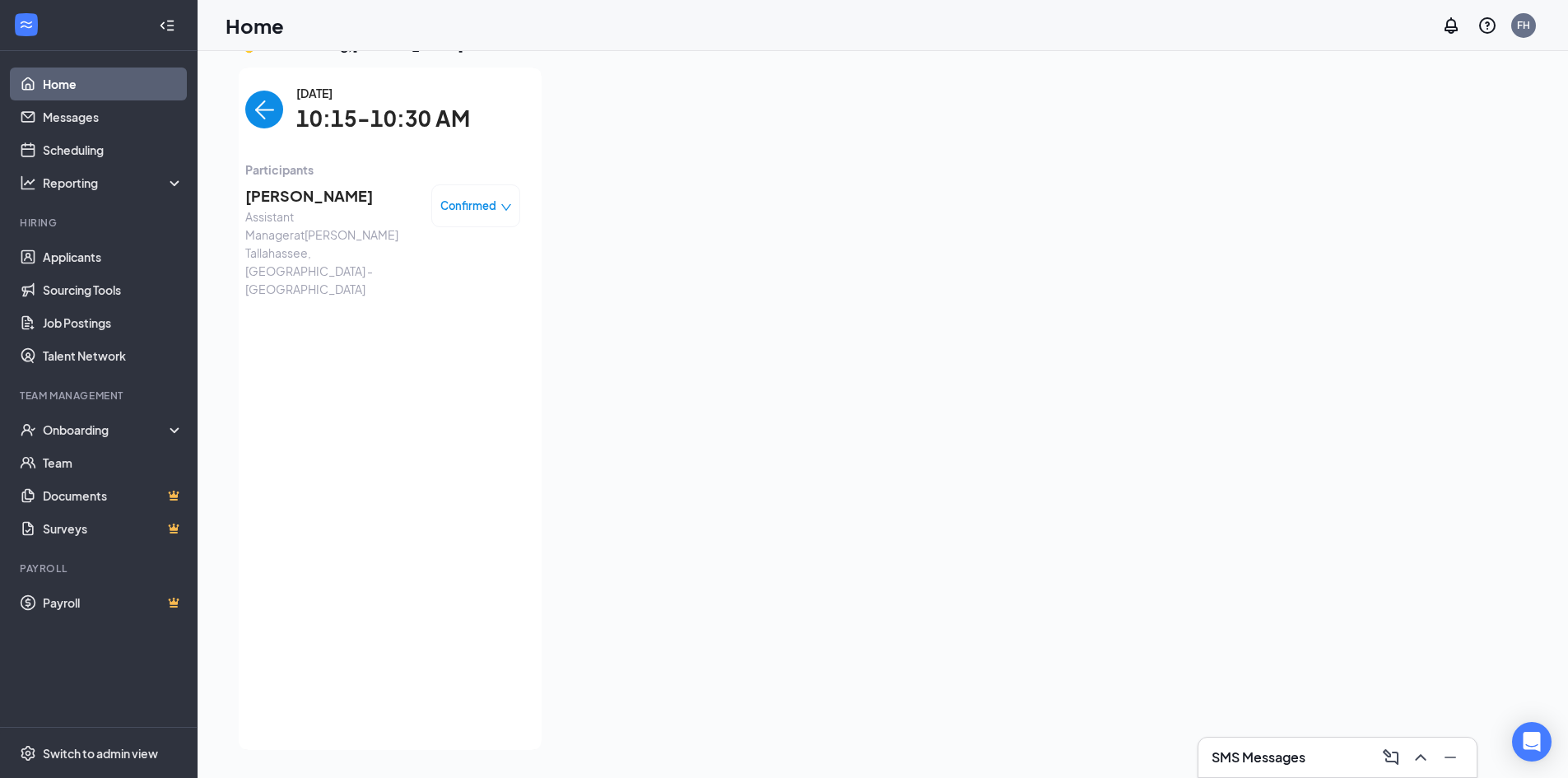
click at [259, 120] on img "back-button" at bounding box center [264, 109] width 38 height 38
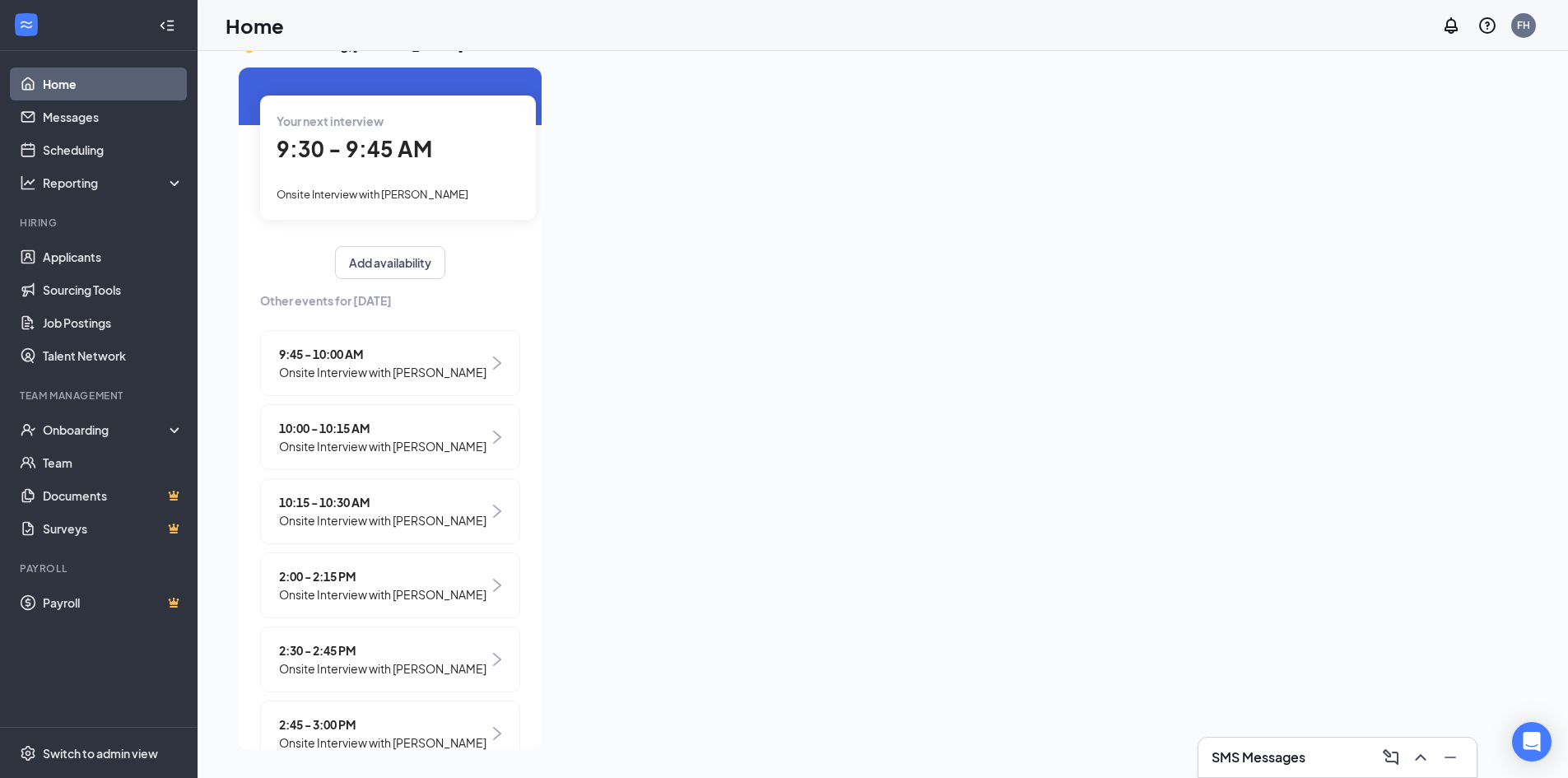
scroll to position [83, 0]
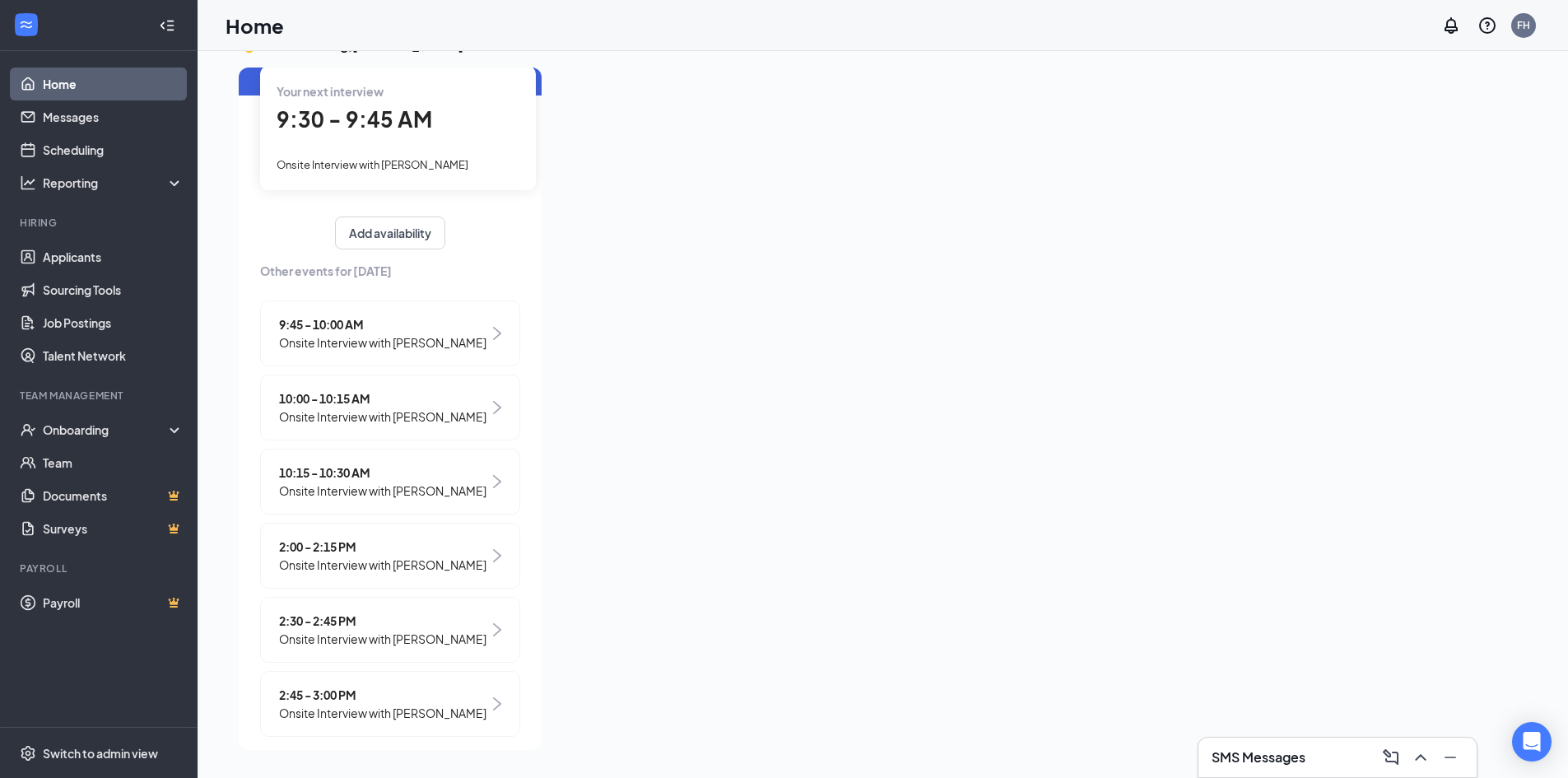
click at [421, 574] on span "Onsite Interview with [PERSON_NAME]" at bounding box center [382, 565] width 207 height 18
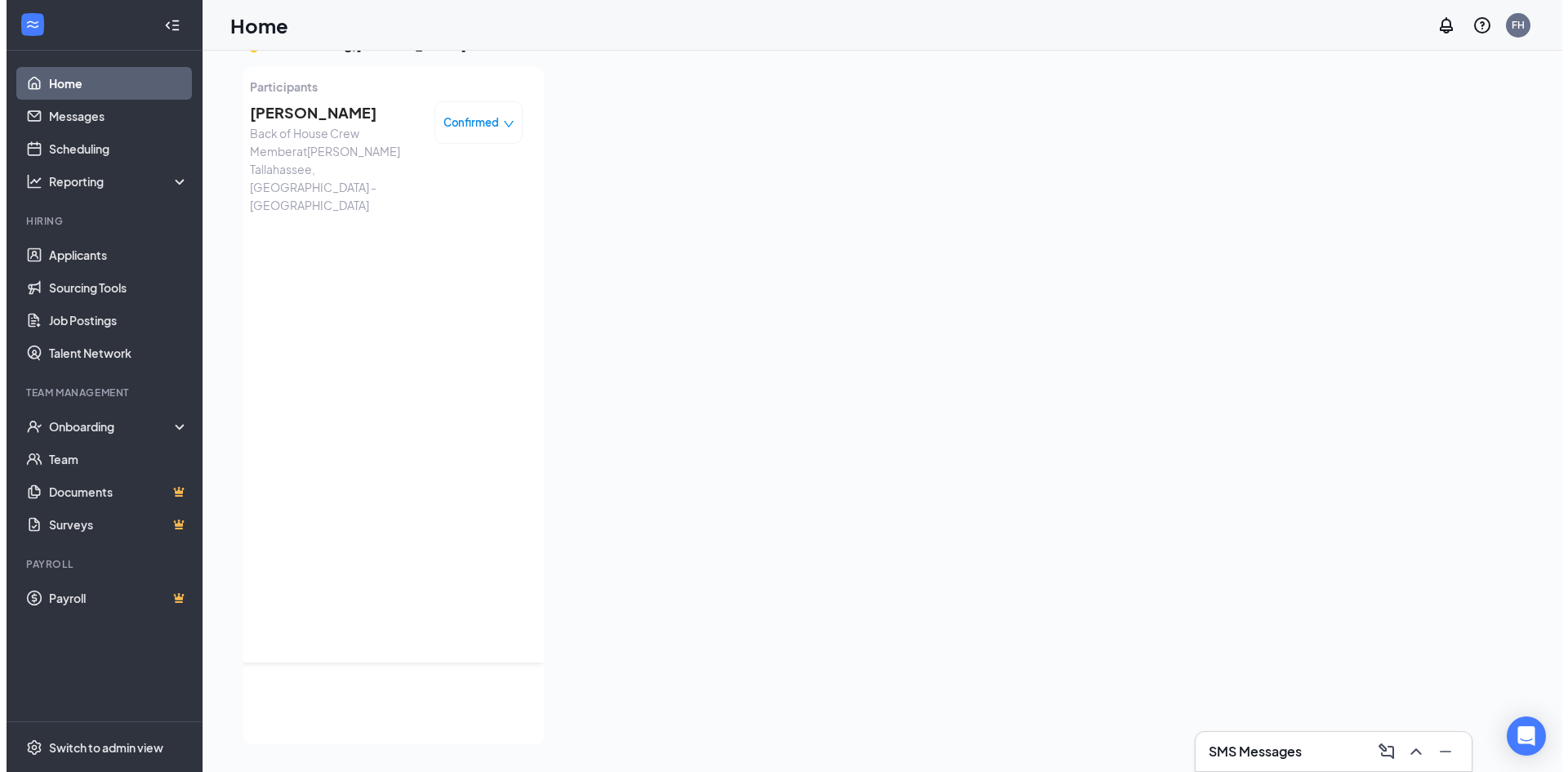
scroll to position [0, 0]
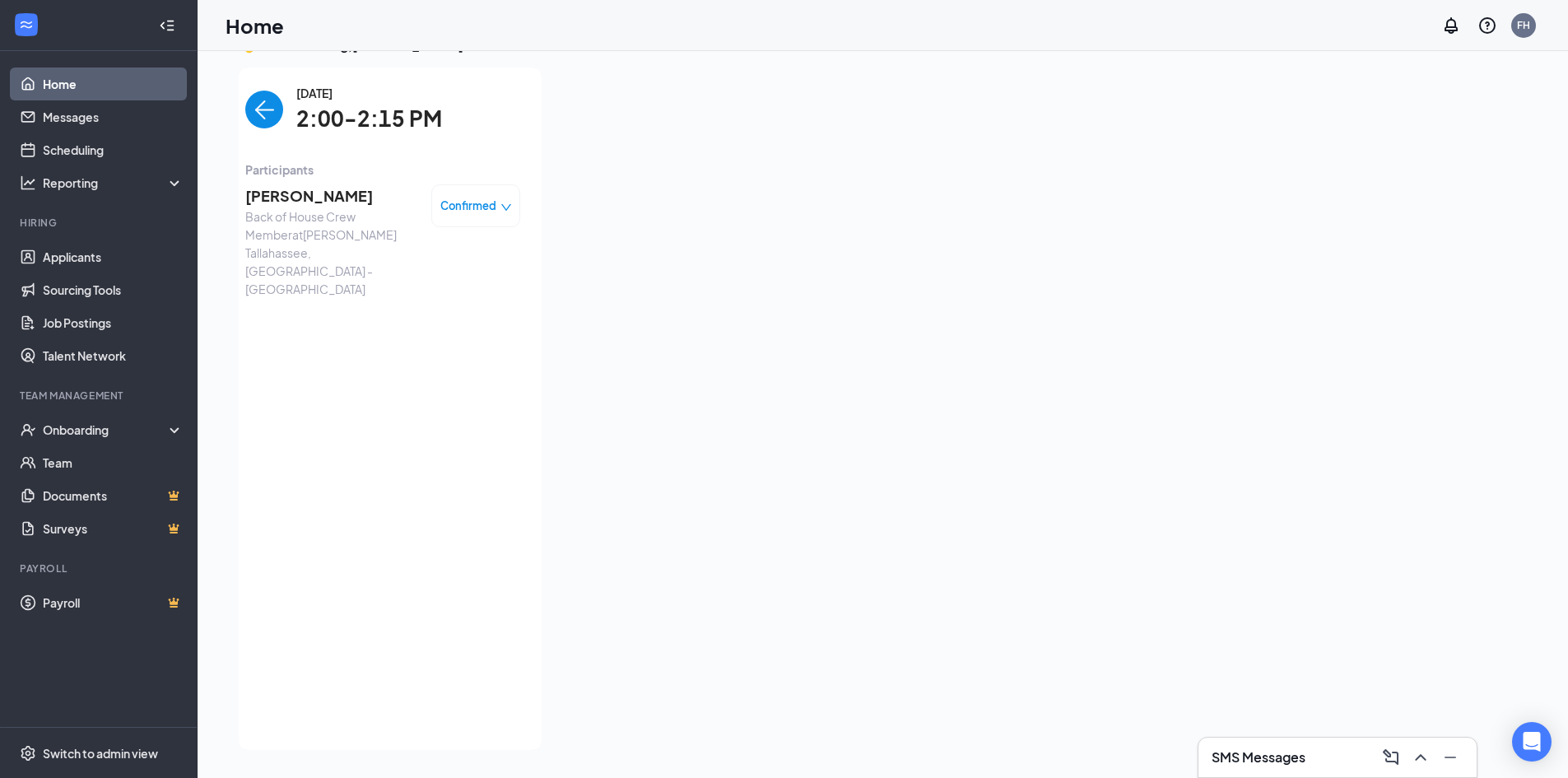
click at [300, 210] on span "Back of House Crew Member at Culver’s Tallahassee, FL - Monroe St" at bounding box center [331, 252] width 173 height 90
click at [307, 189] on span "[PERSON_NAME]" at bounding box center [331, 196] width 173 height 23
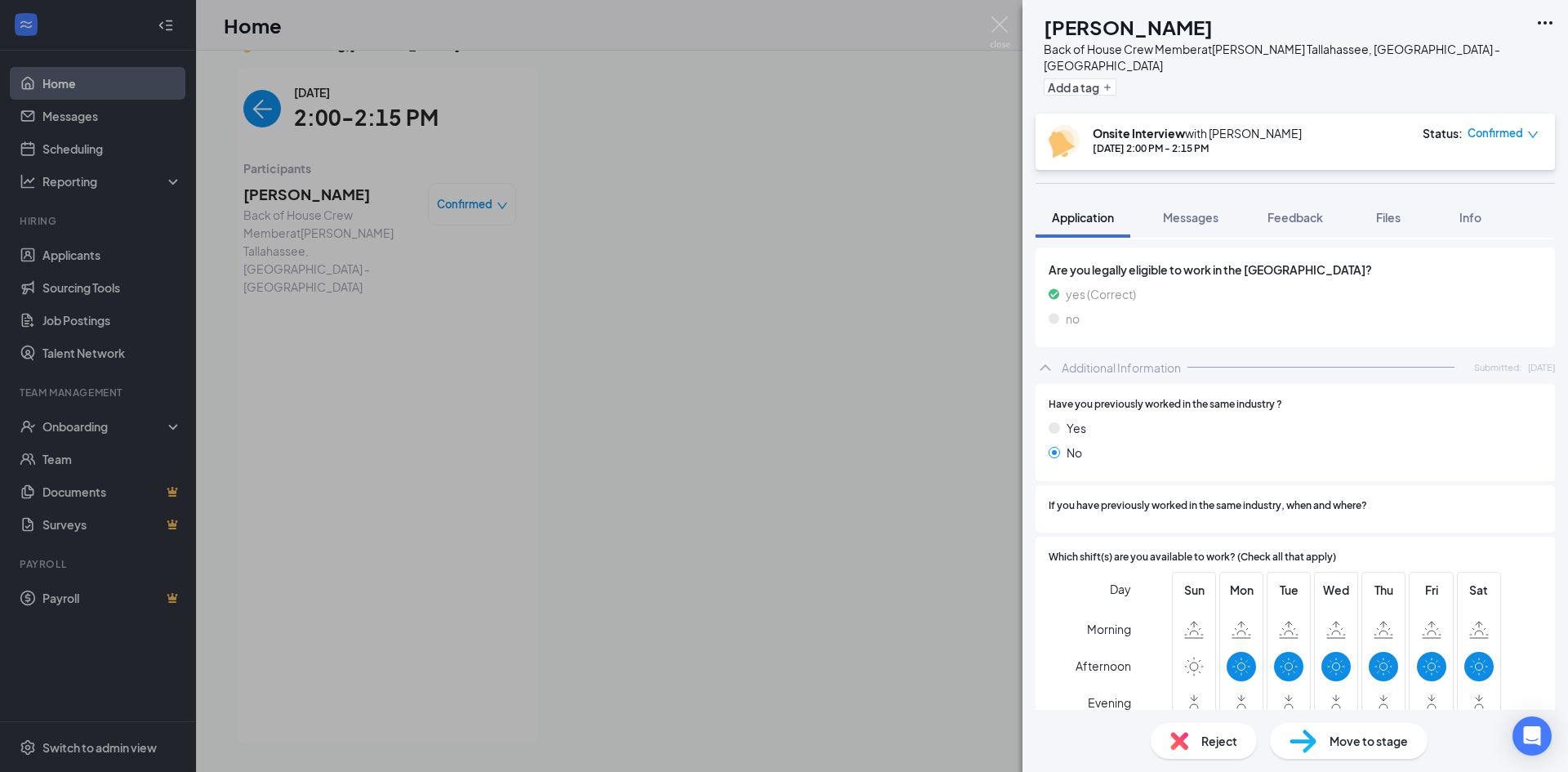
scroll to position [490, 0]
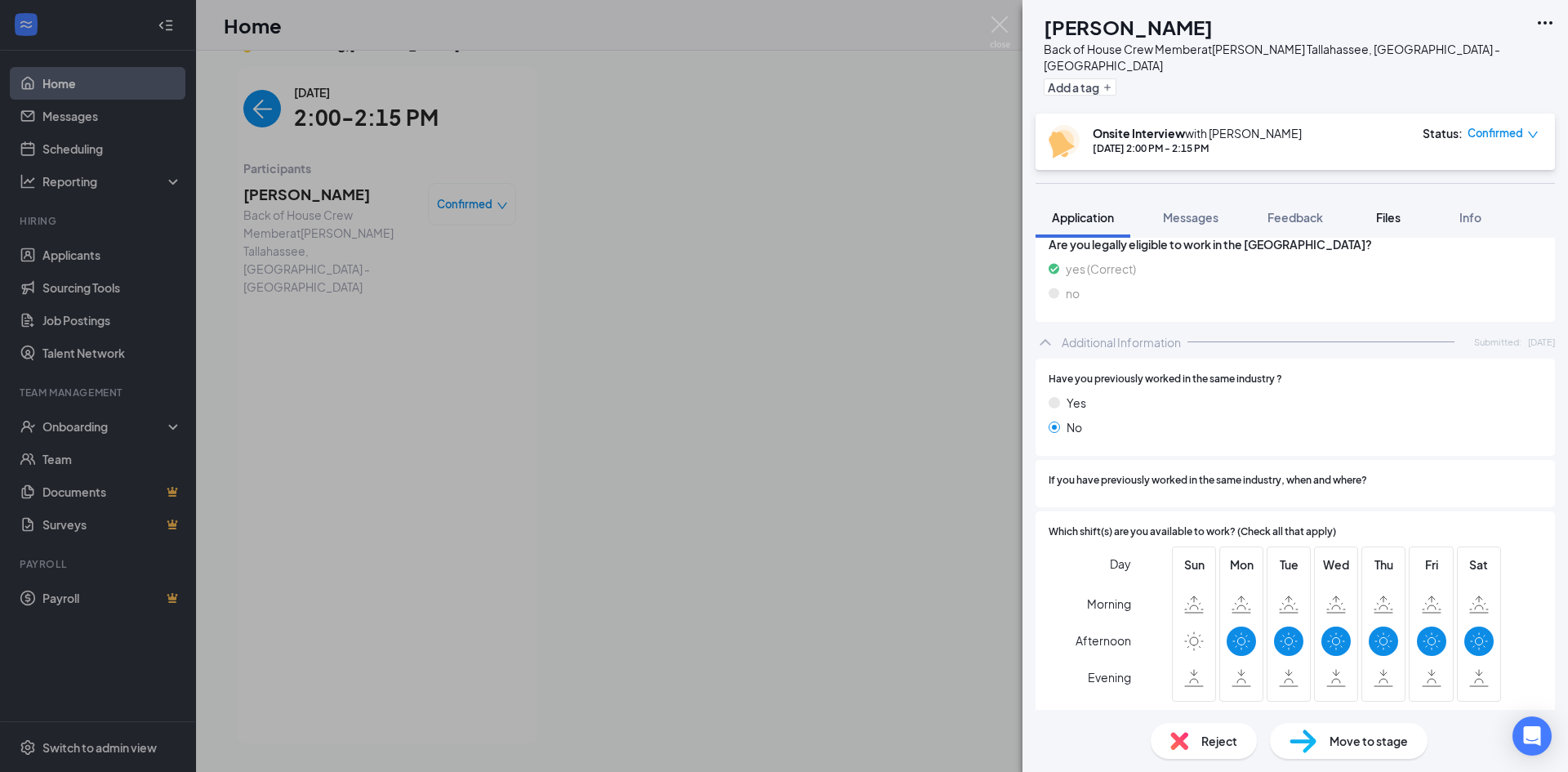
click at [1389, 212] on button "Files" at bounding box center [1388, 218] width 66 height 41
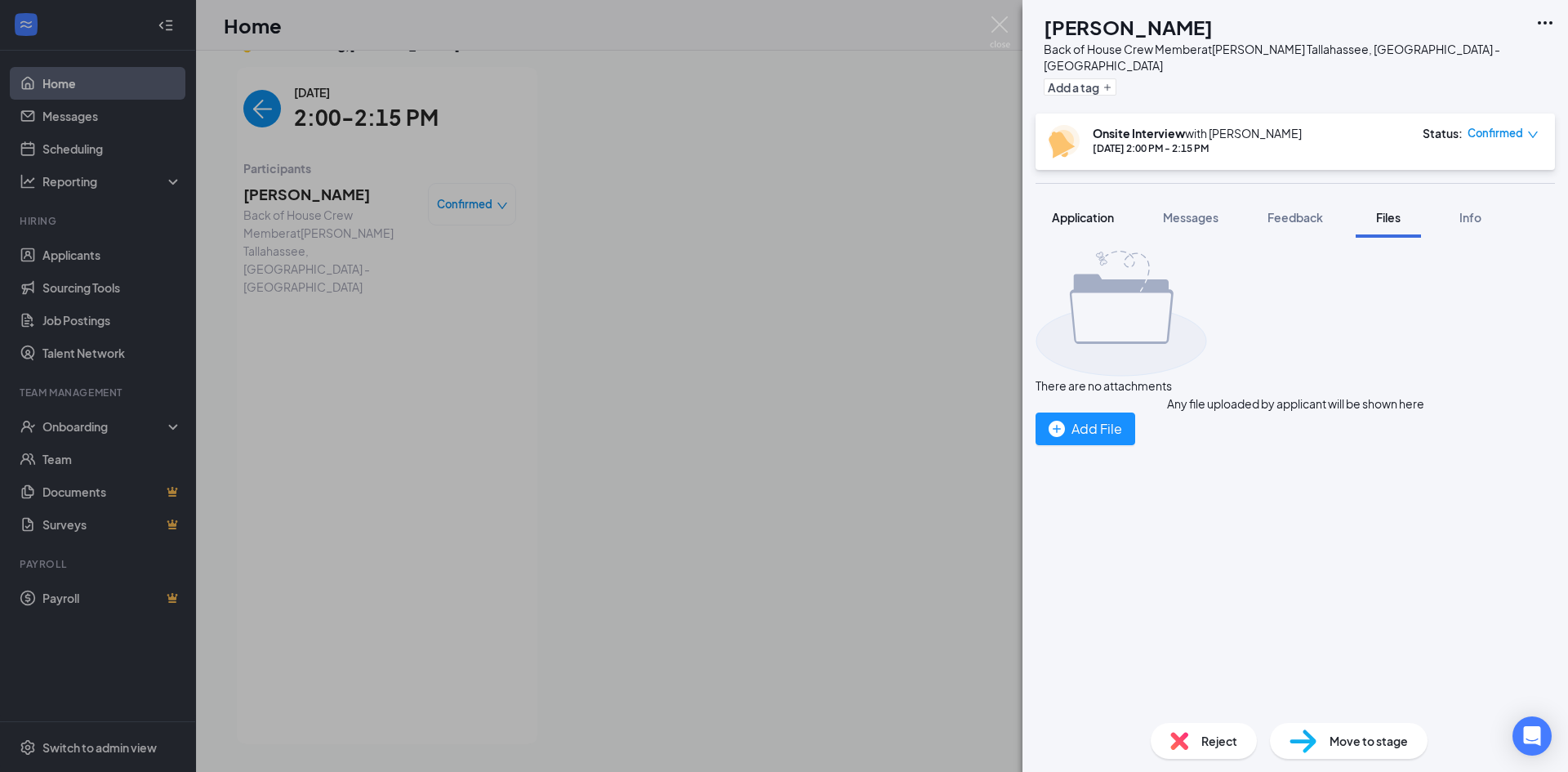
click at [1107, 210] on span "Application" at bounding box center [1083, 217] width 62 height 15
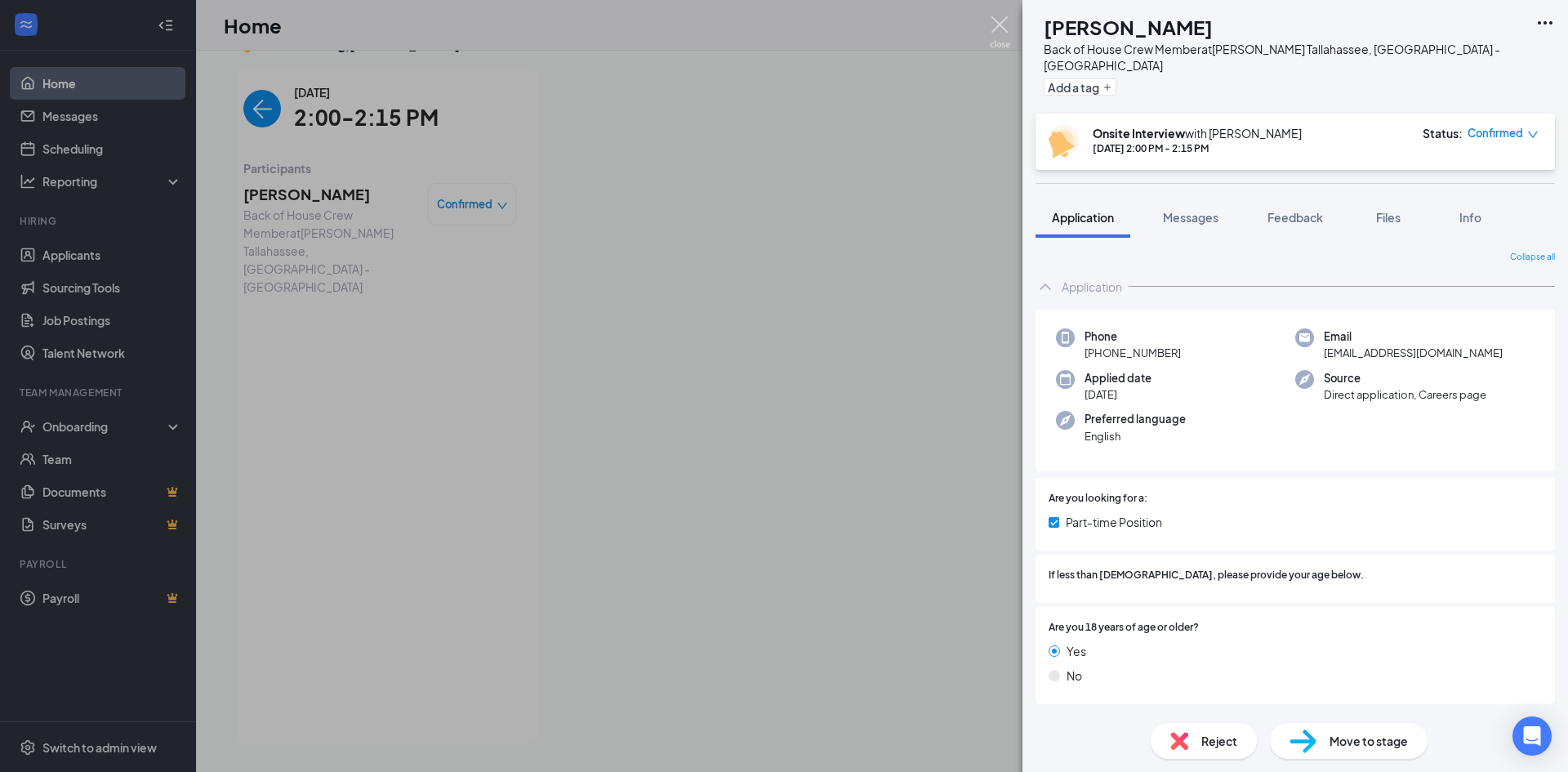
click at [1006, 22] on img at bounding box center [1000, 32] width 20 height 32
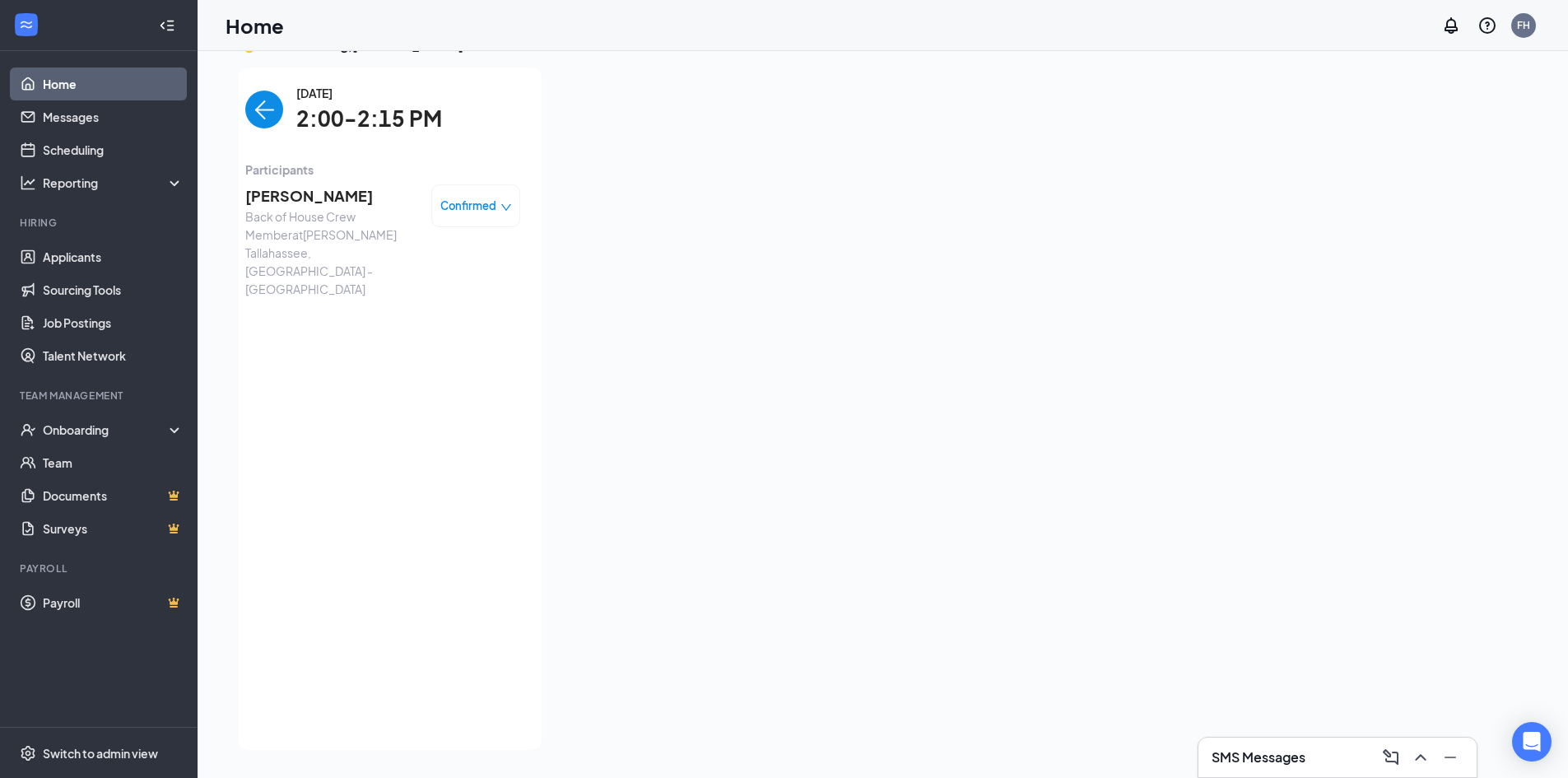
click at [249, 107] on img "back-button" at bounding box center [264, 109] width 38 height 38
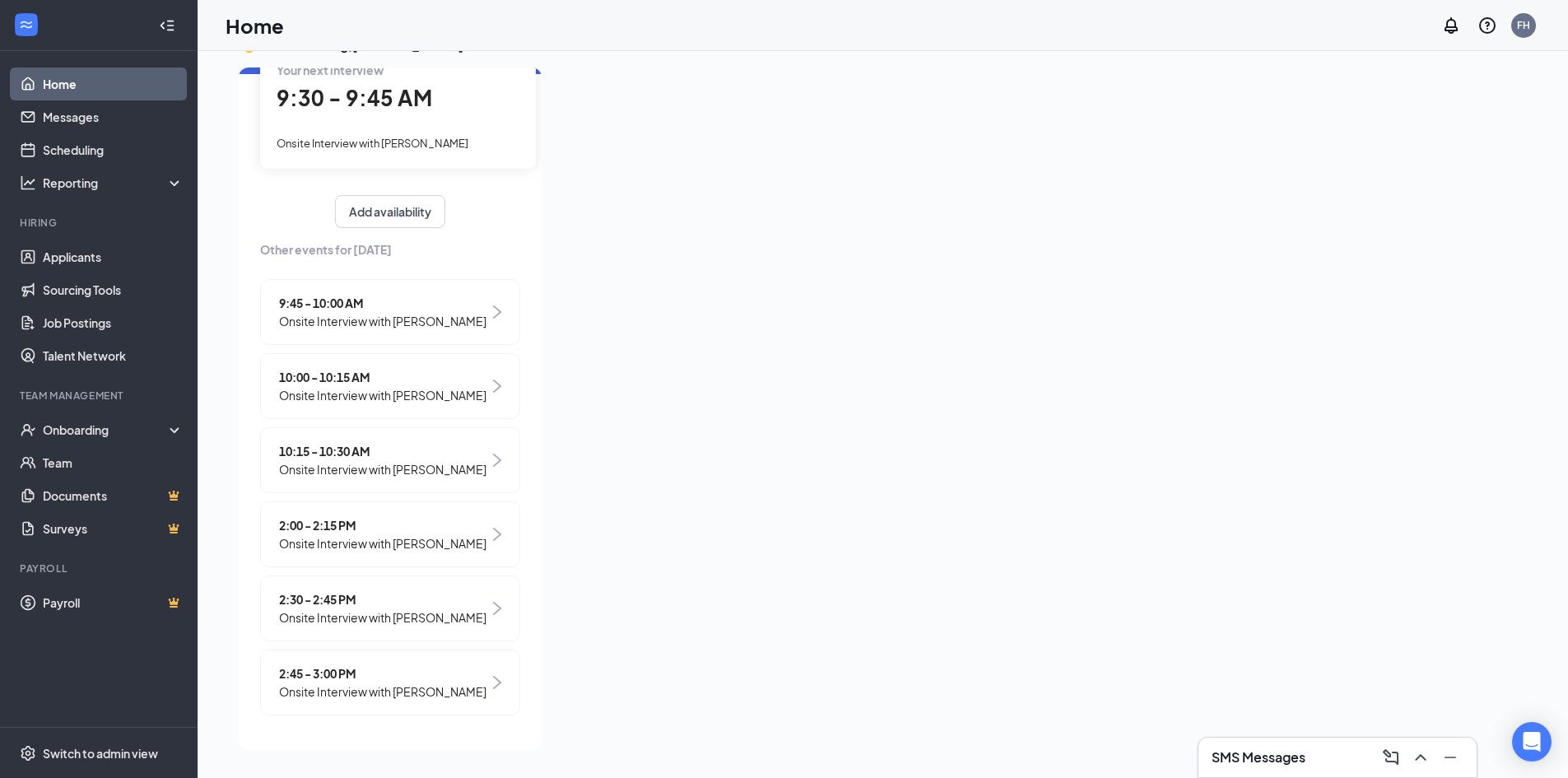
scroll to position [194, 0]
click at [391, 591] on span "2:30 - 2:45 PM" at bounding box center [382, 599] width 207 height 18
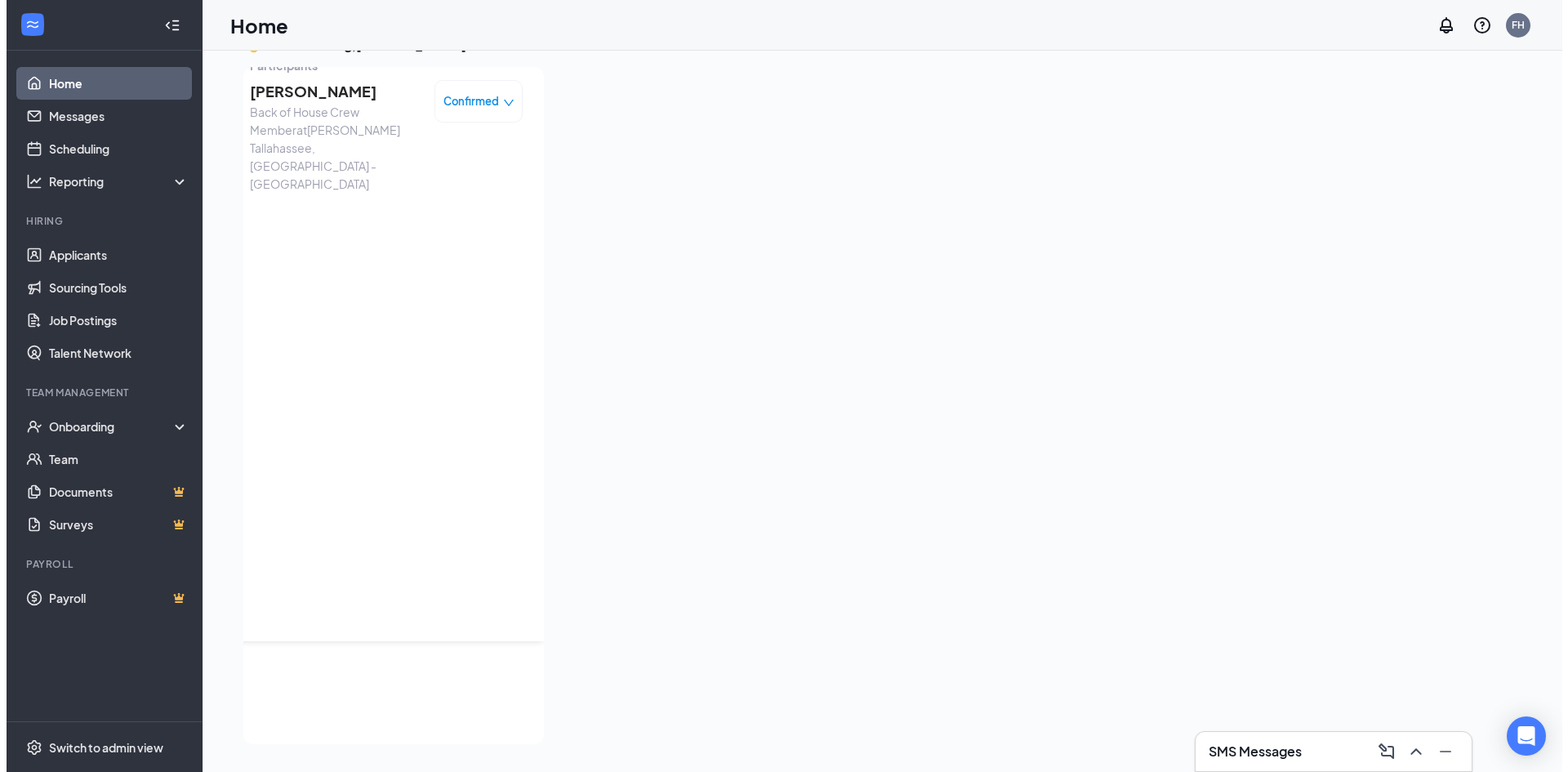
scroll to position [0, 0]
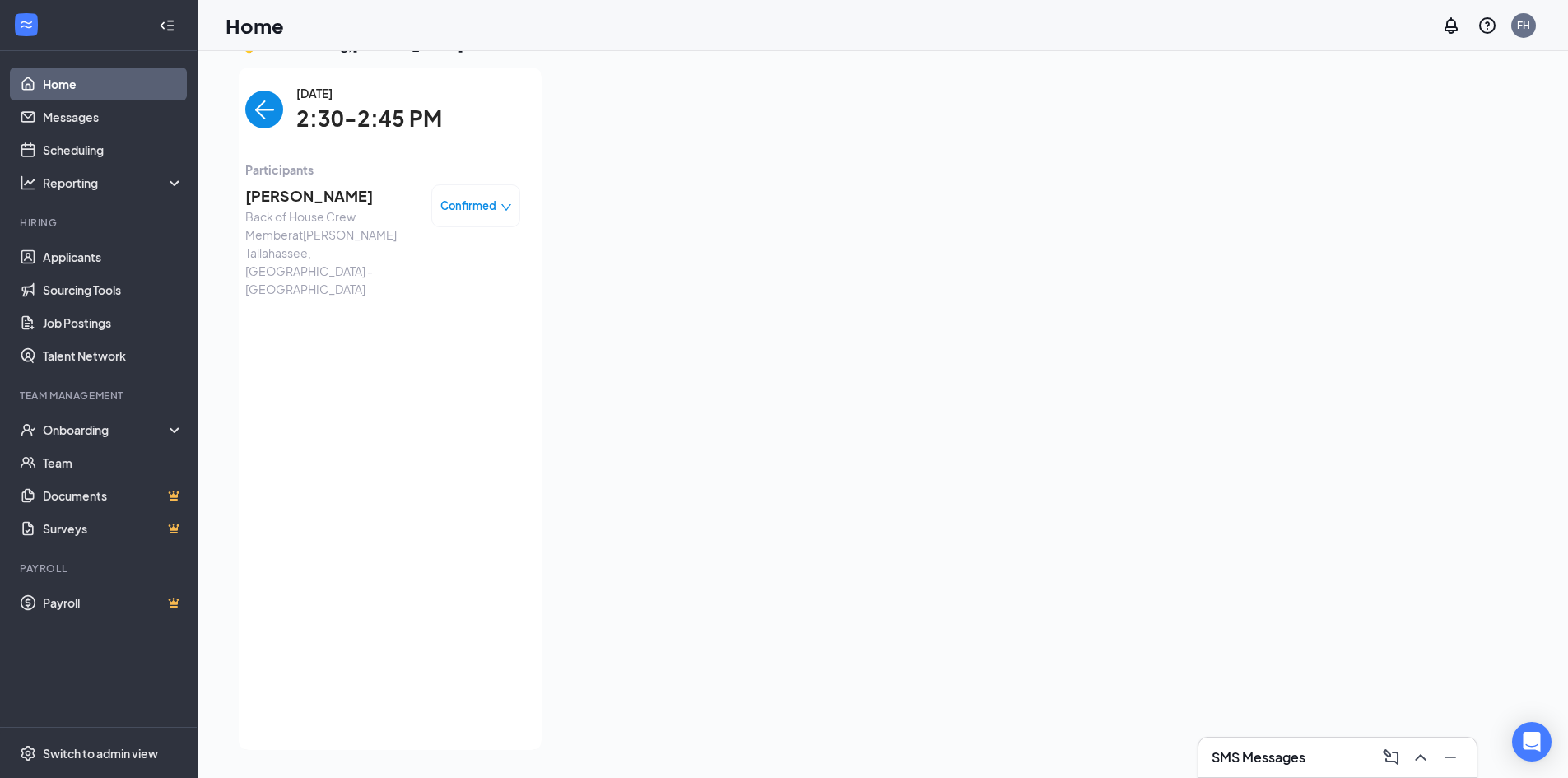
click at [310, 195] on span "[PERSON_NAME]" at bounding box center [331, 196] width 173 height 23
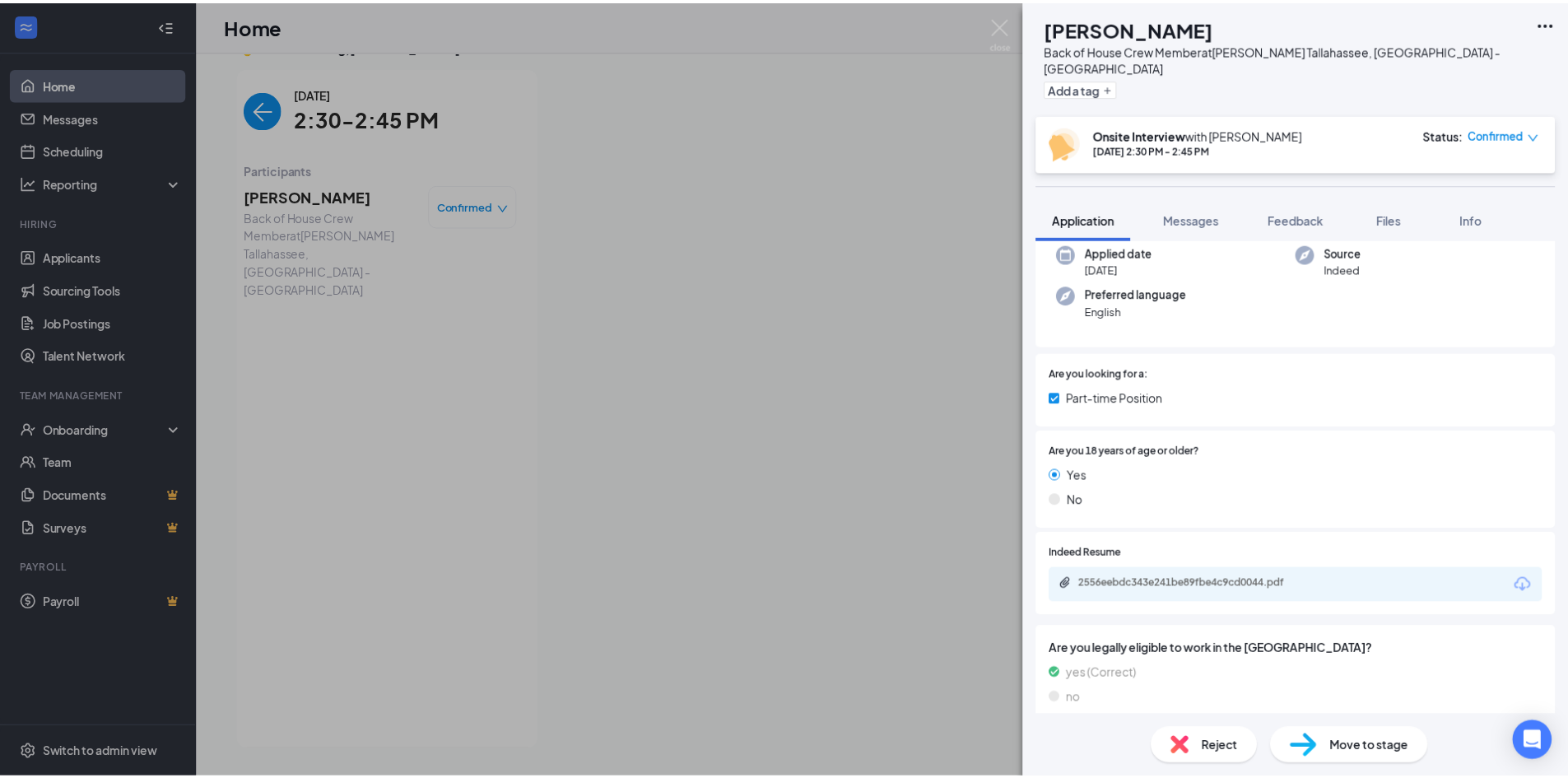
scroll to position [165, 0]
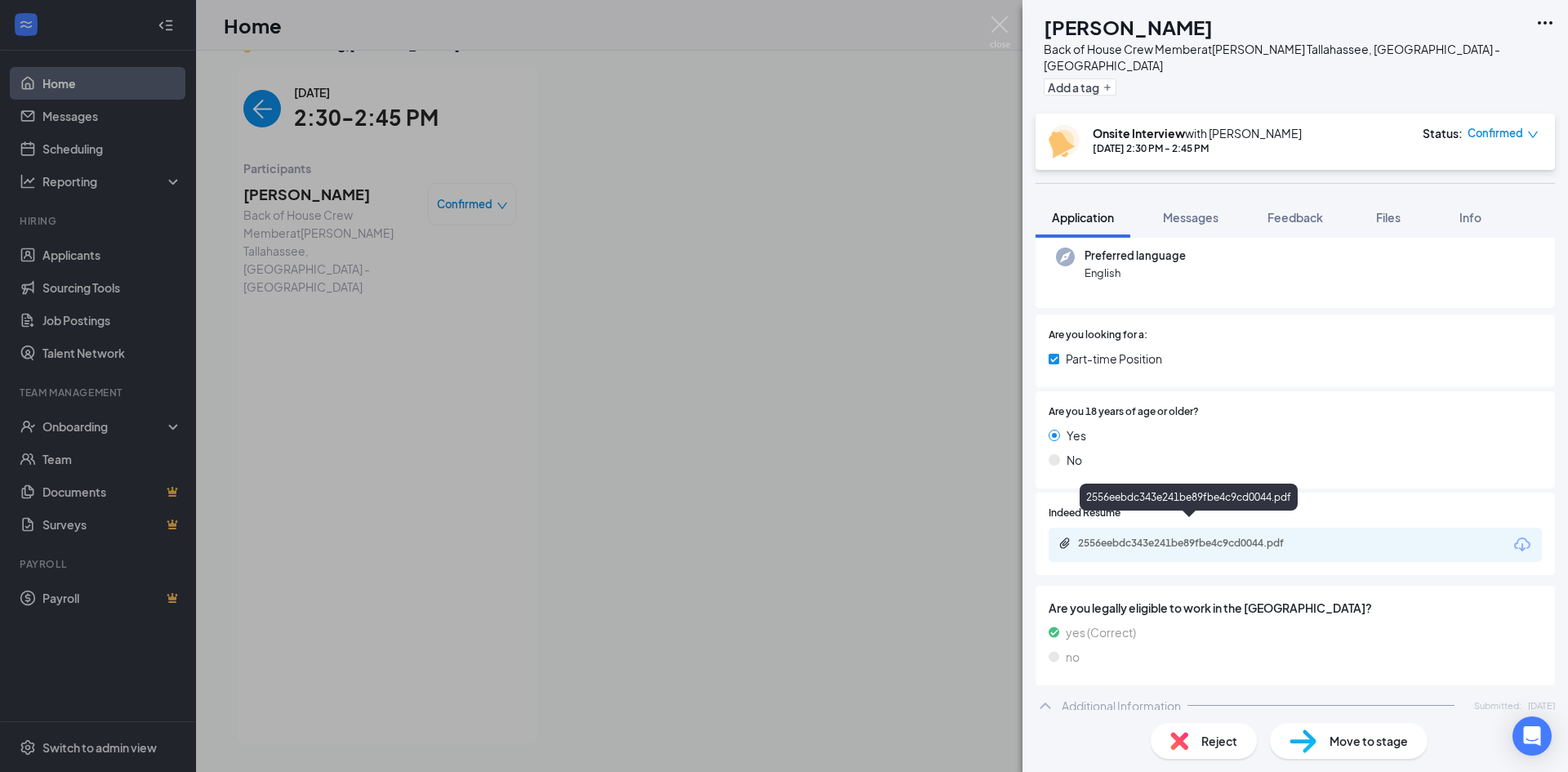
click at [1224, 537] on div "2556eebdc343e241be89fbe4c9cd0044.pdf" at bounding box center [1192, 543] width 229 height 13
click at [1000, 26] on img at bounding box center [1000, 32] width 20 height 32
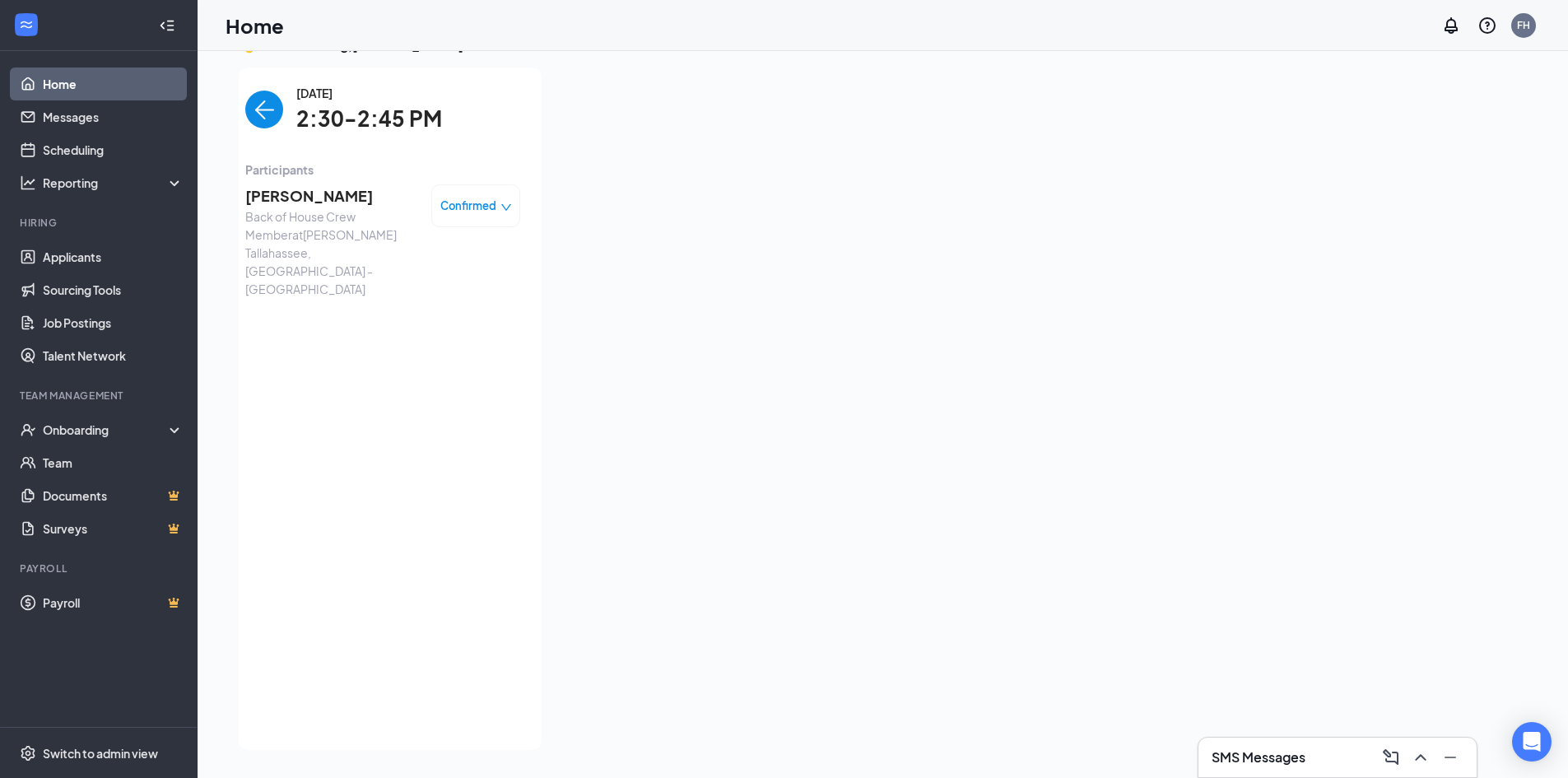
click at [253, 113] on img "back-button" at bounding box center [264, 109] width 38 height 38
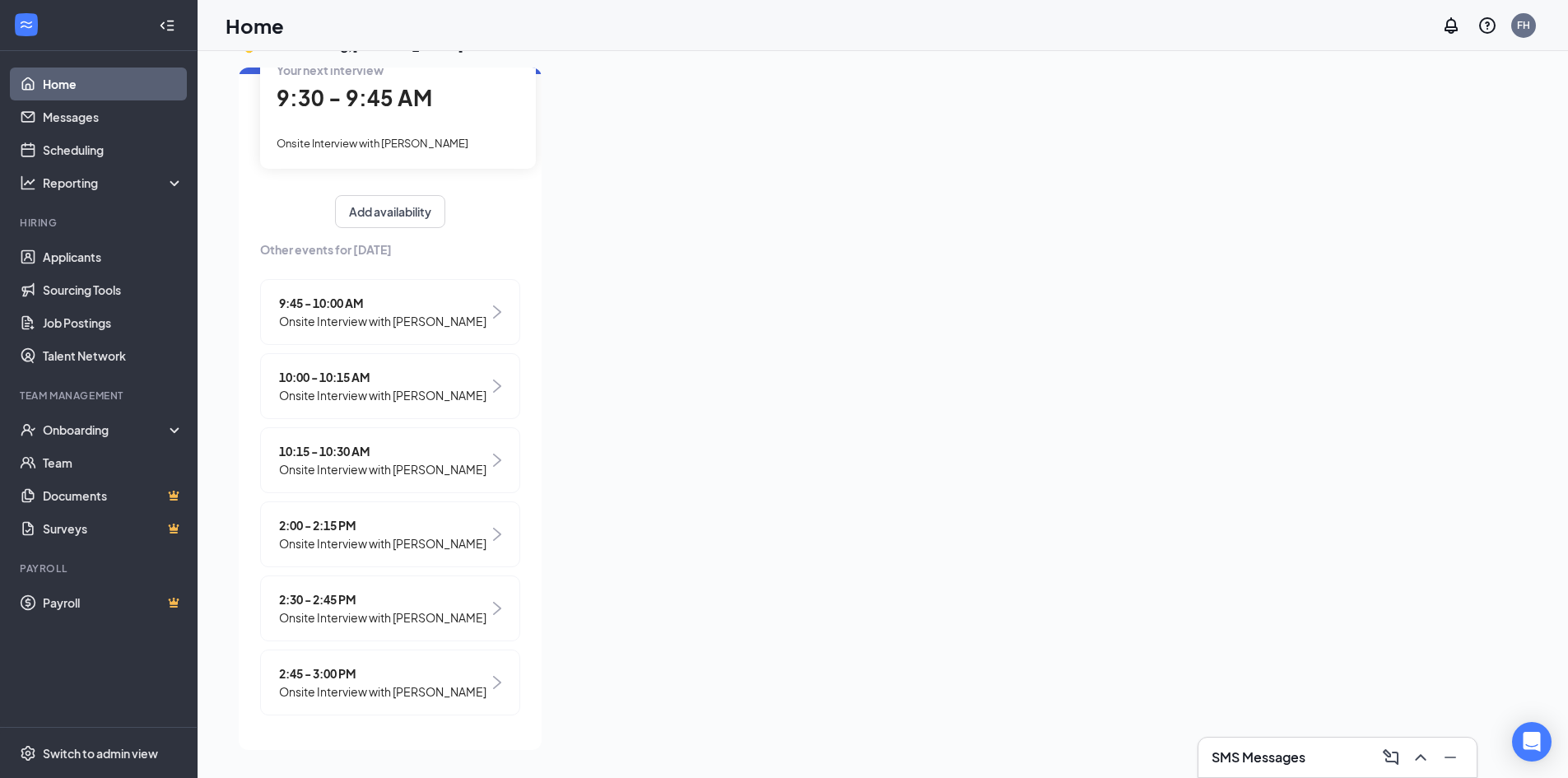
scroll to position [194, 0]
click at [365, 665] on span "2:45 - 3:00 PM" at bounding box center [382, 673] width 207 height 18
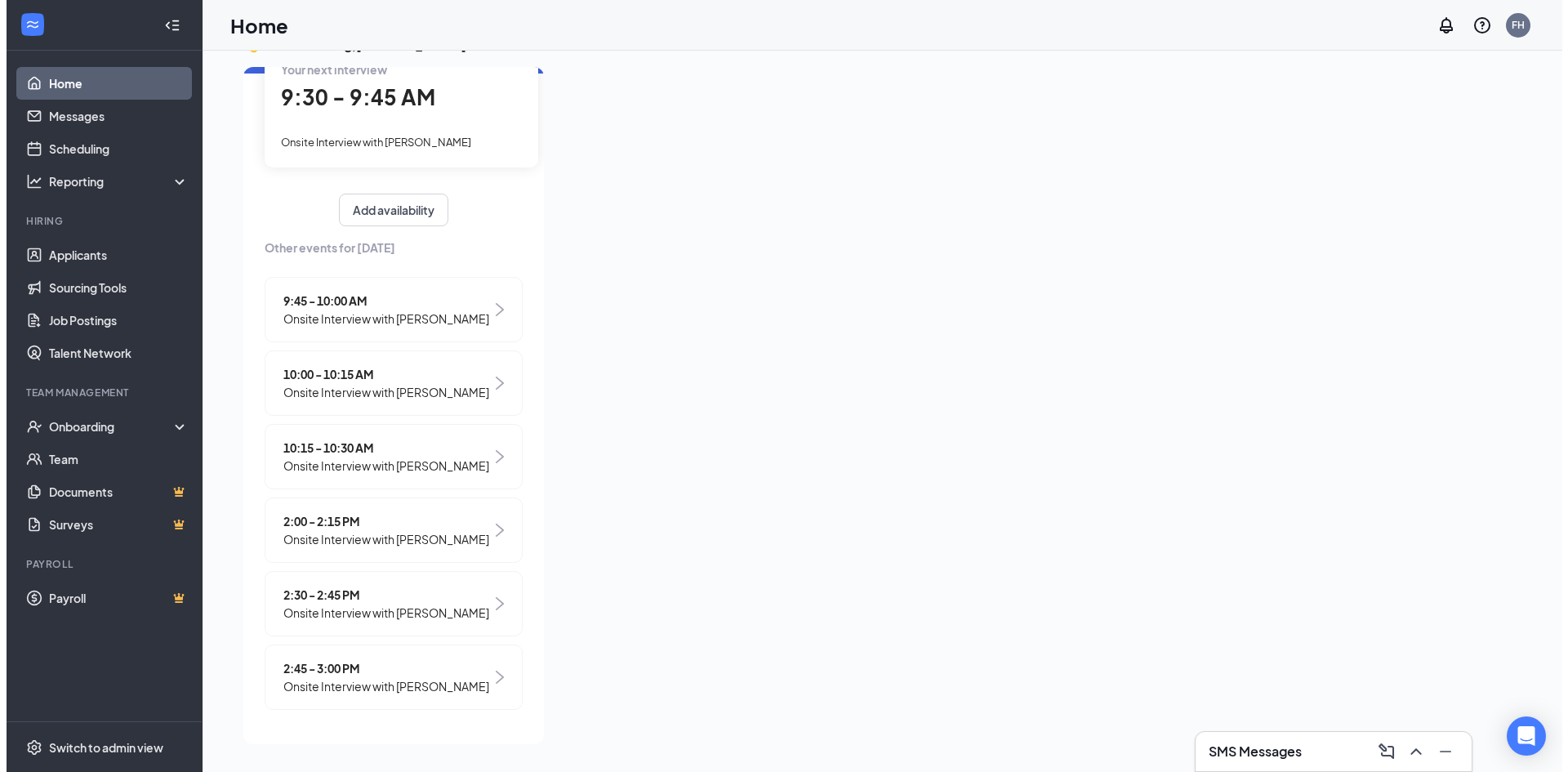
scroll to position [0, 0]
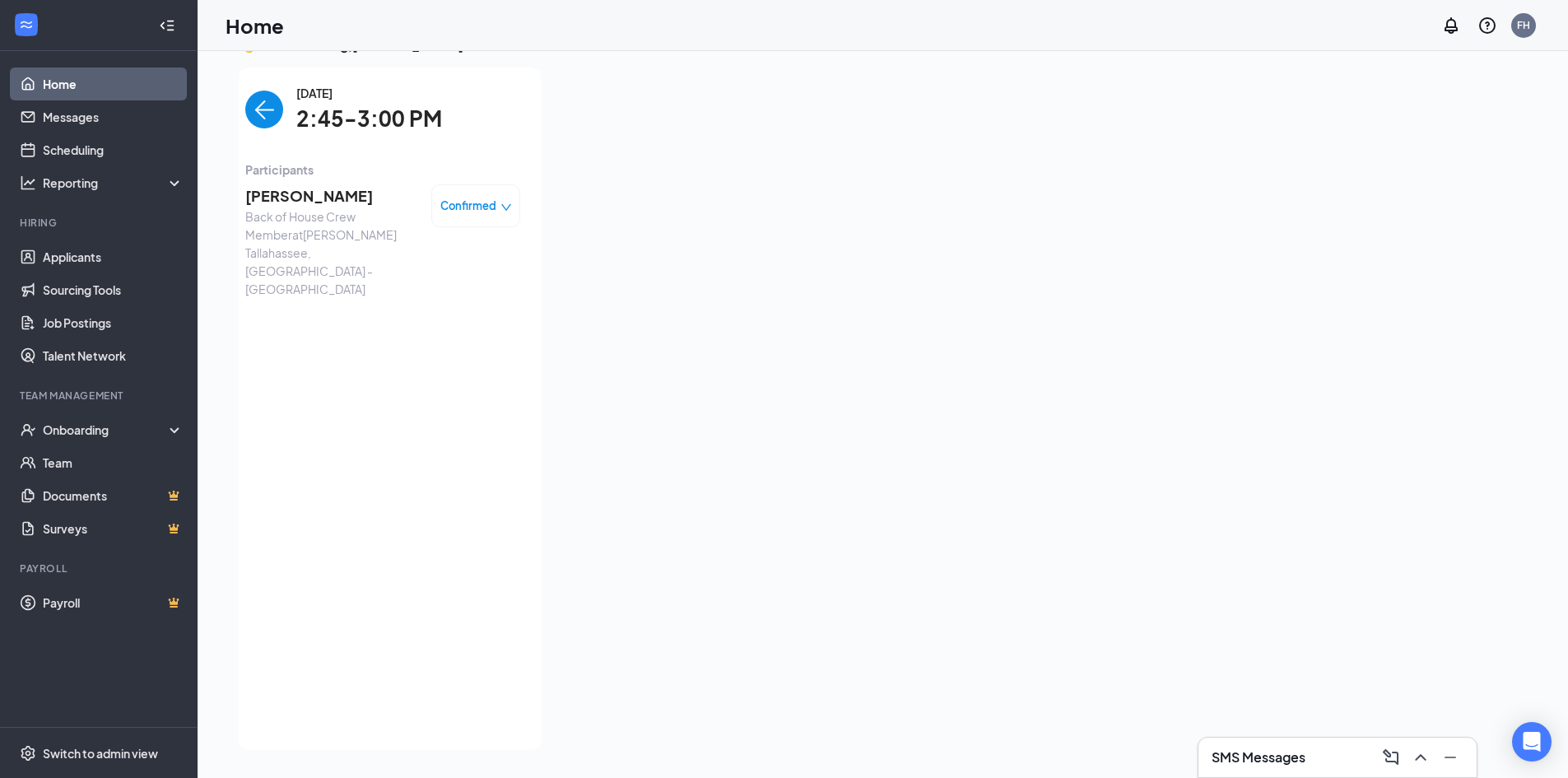
click at [293, 199] on span "[PERSON_NAME]" at bounding box center [331, 196] width 173 height 23
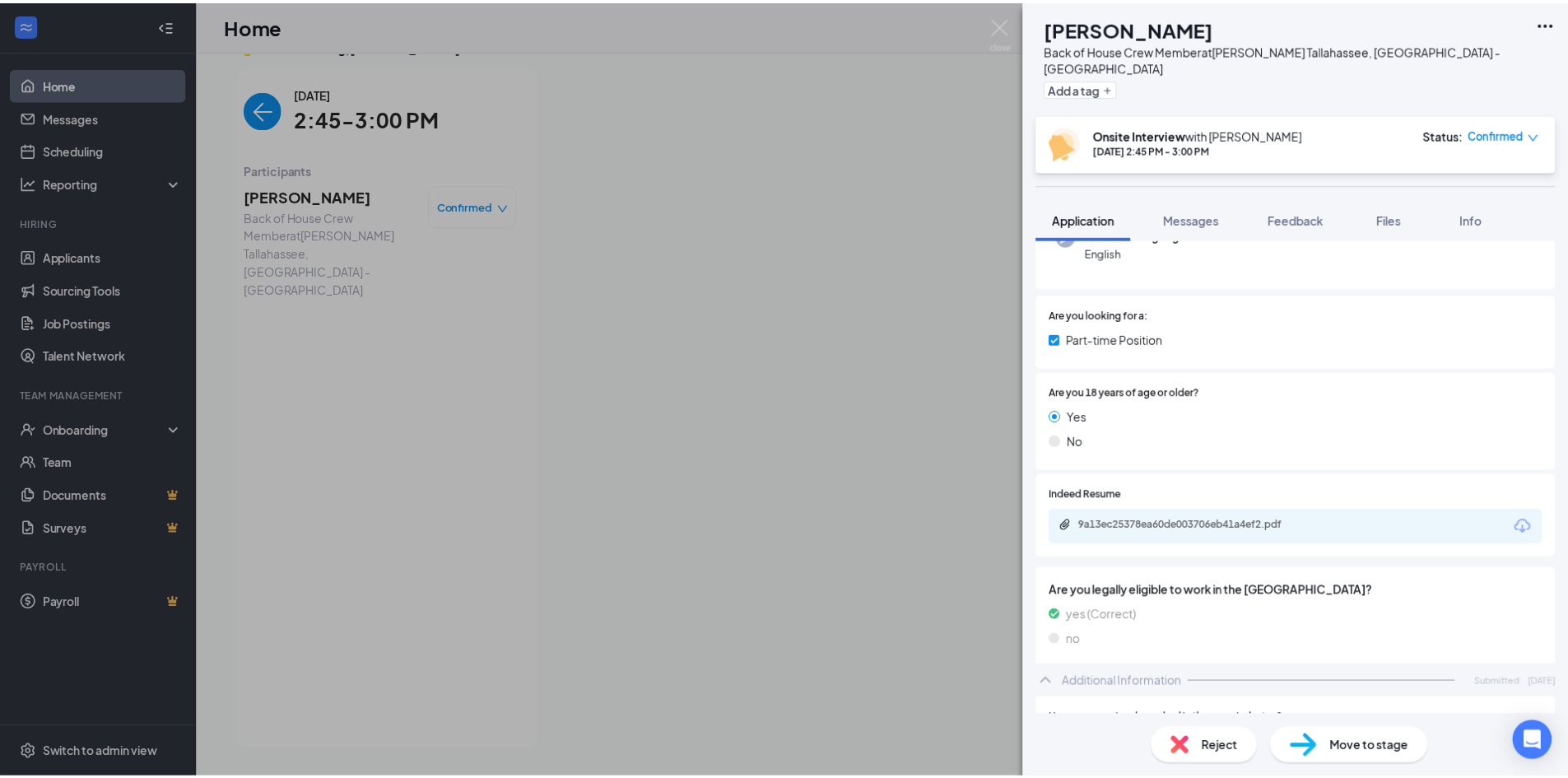
scroll to position [247, 0]
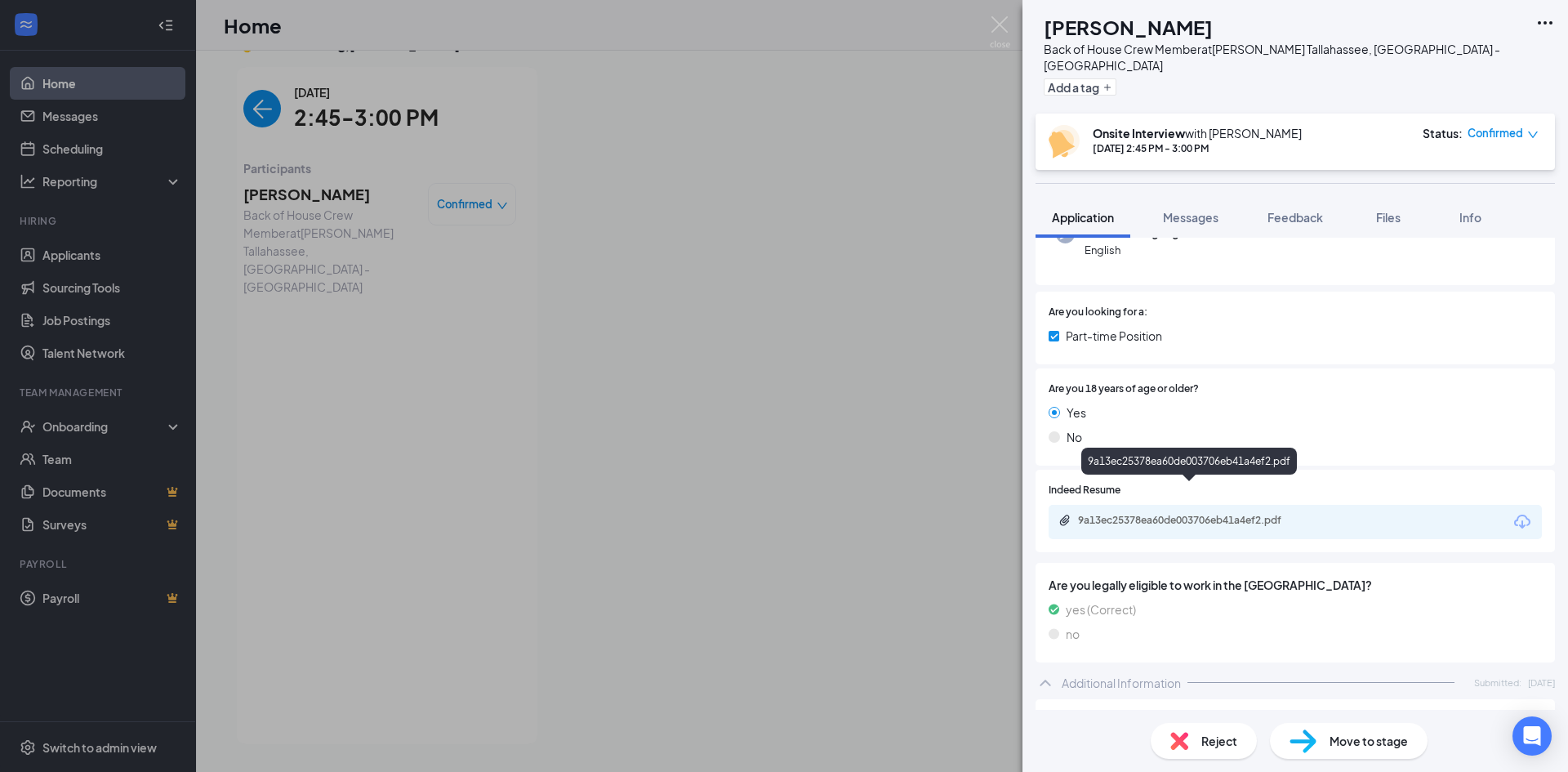
click at [1230, 514] on div "9a13ec25378ea60de003706eb41a4ef2.pdf" at bounding box center [1192, 520] width 229 height 13
click at [808, 57] on div "TD Tynesia Dieudonne Back of House Crew Member at Culver’s Tallahassee, FL - Mo…" at bounding box center [784, 386] width 1568 height 772
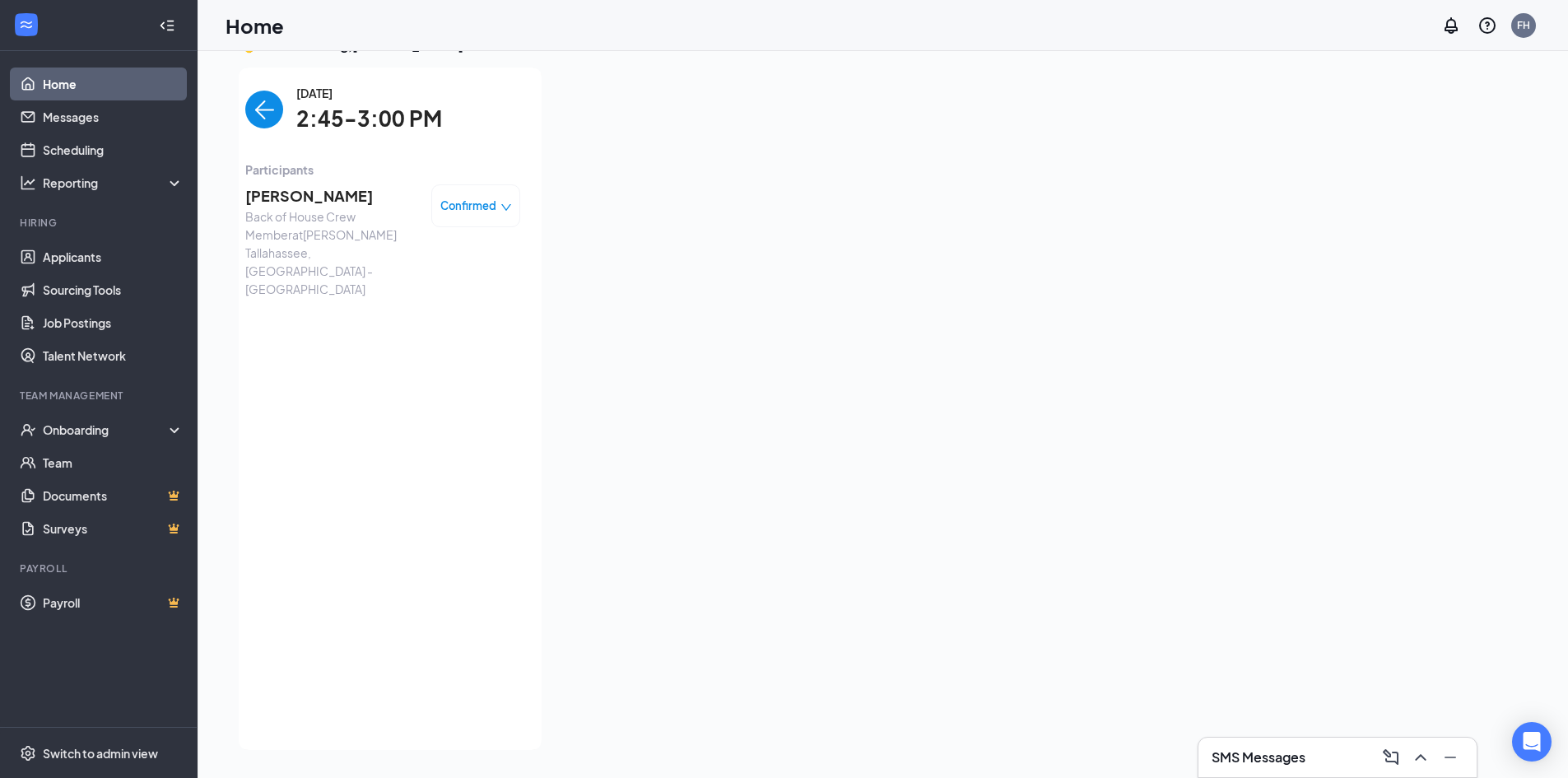
click at [251, 114] on img "back-button" at bounding box center [264, 109] width 38 height 38
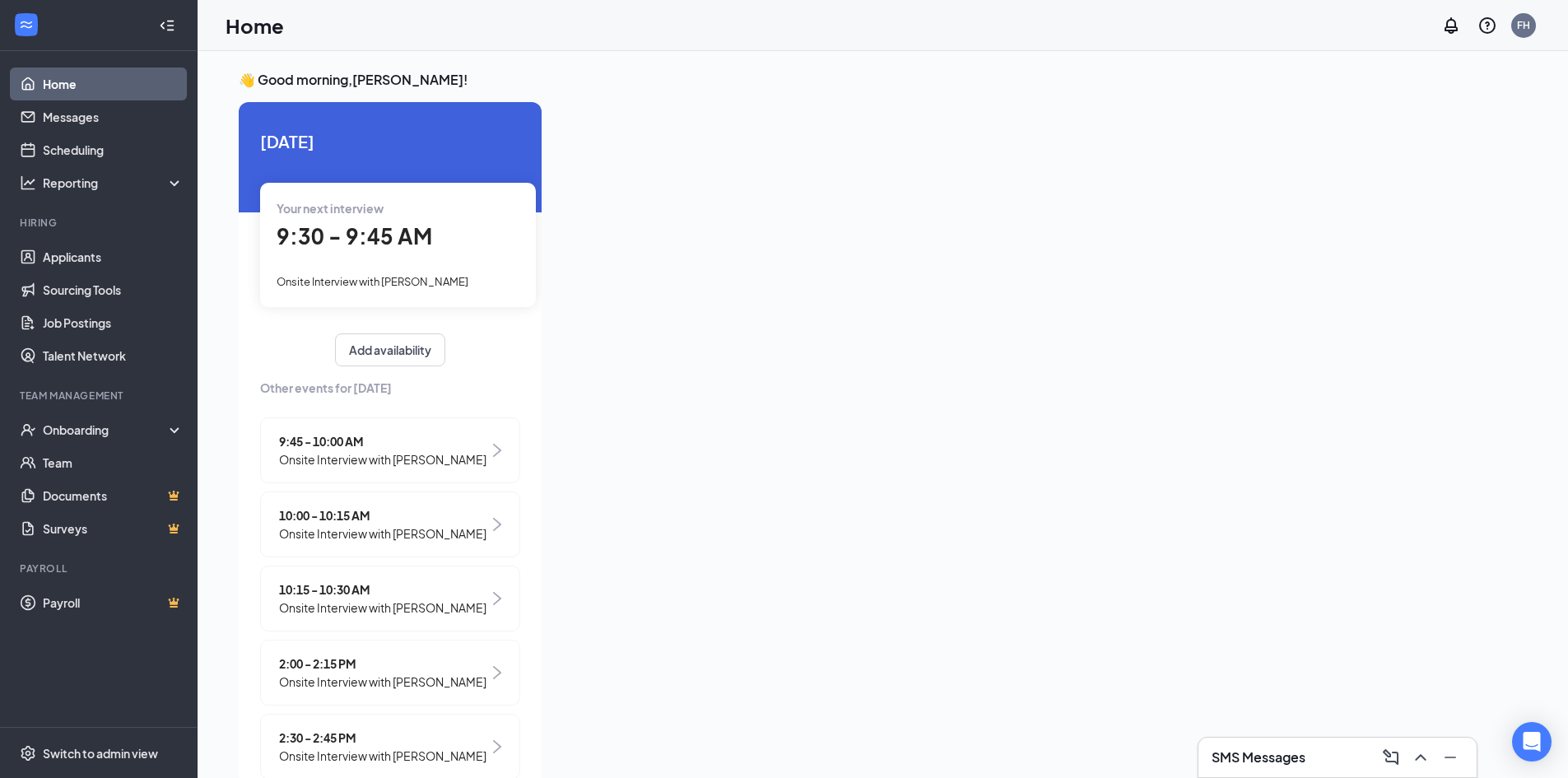
click at [877, 163] on div at bounding box center [1016, 438] width 922 height 673
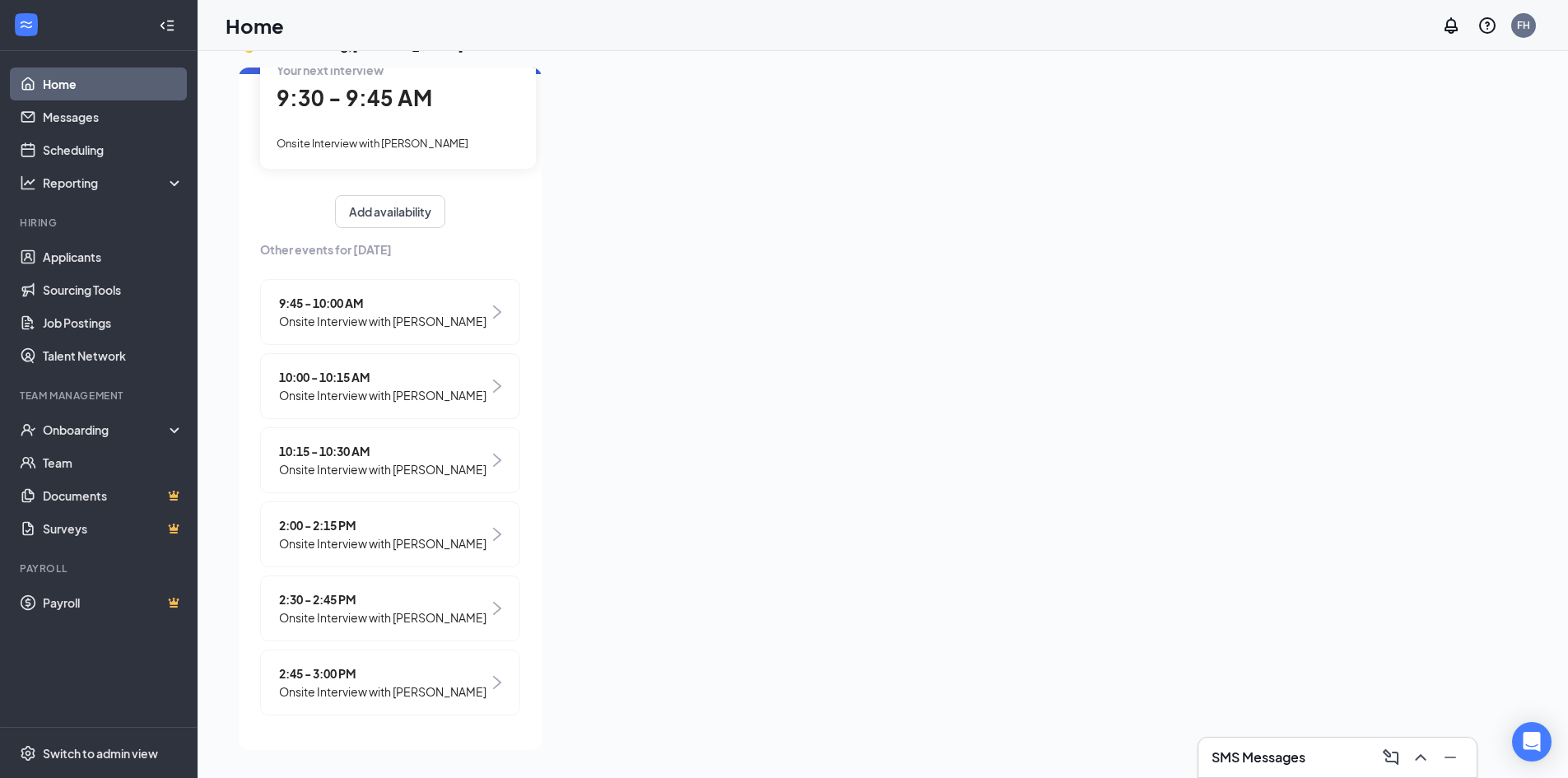
scroll to position [194, 0]
click at [91, 77] on link "Home" at bounding box center [113, 84] width 141 height 33
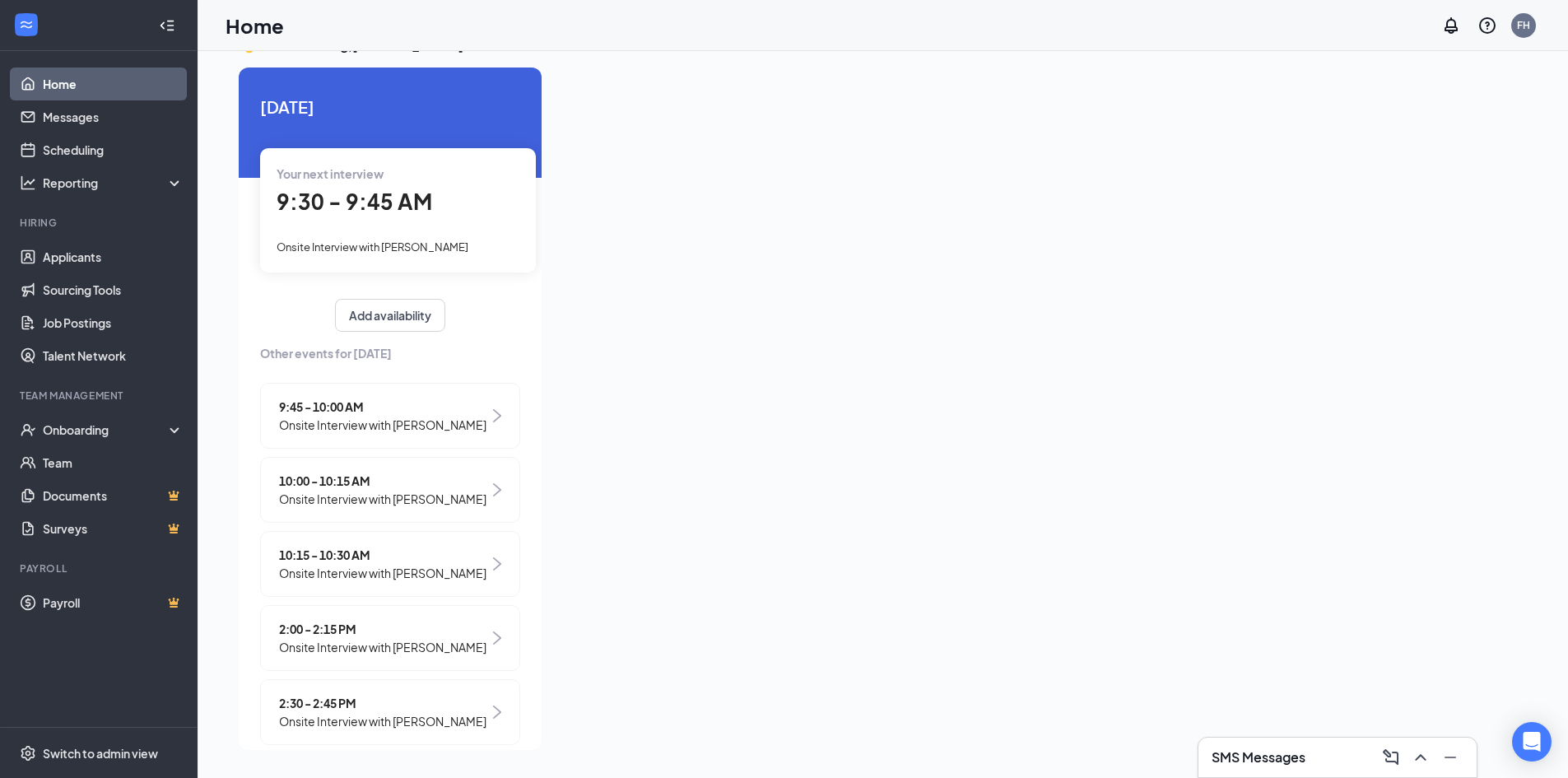
scroll to position [0, 0]
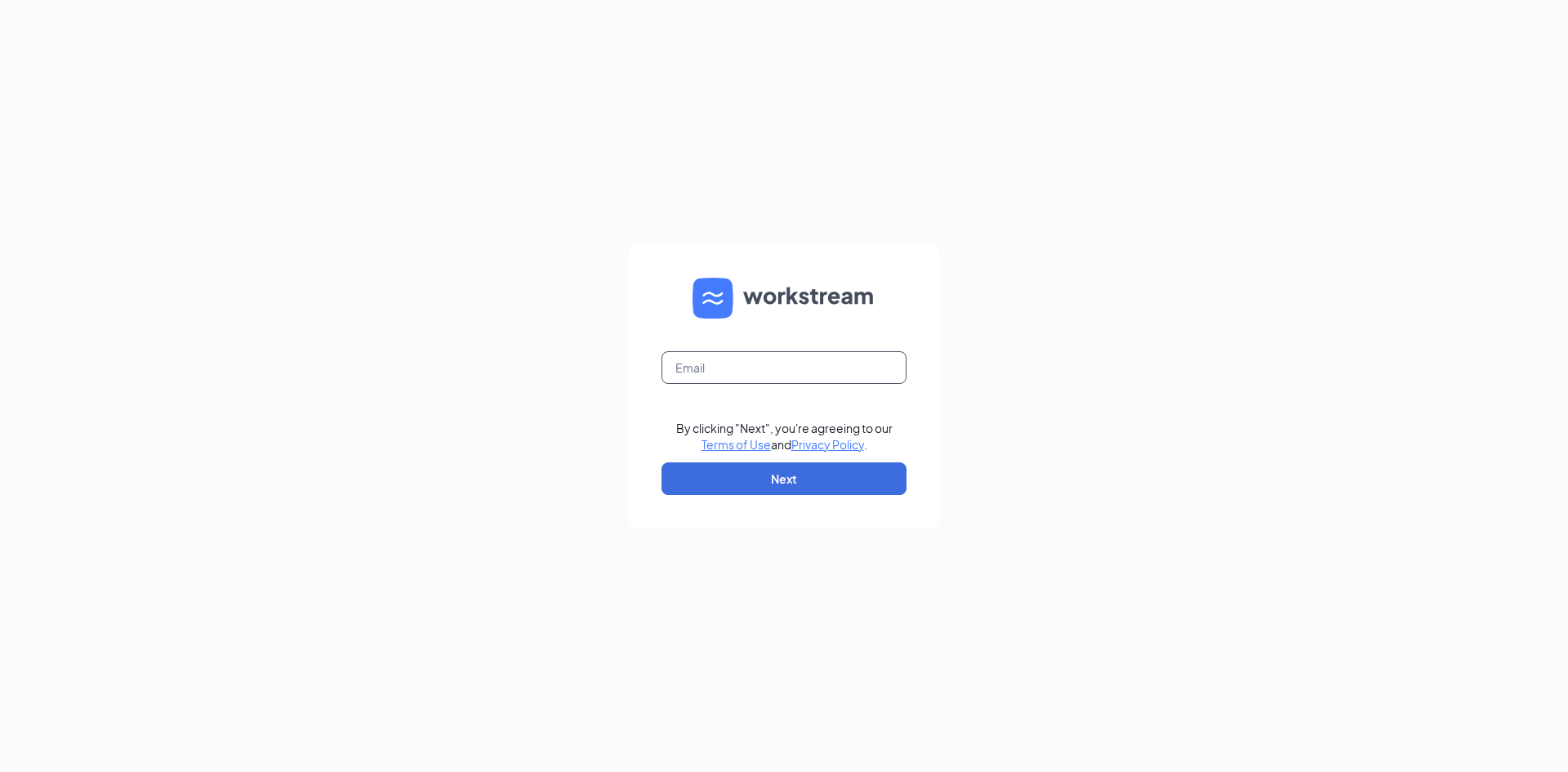
click at [771, 366] on input "text" at bounding box center [784, 368] width 245 height 32
type input "[EMAIL_ADDRESS][DOMAIN_NAME]"
click at [813, 472] on button "Next" at bounding box center [784, 479] width 245 height 32
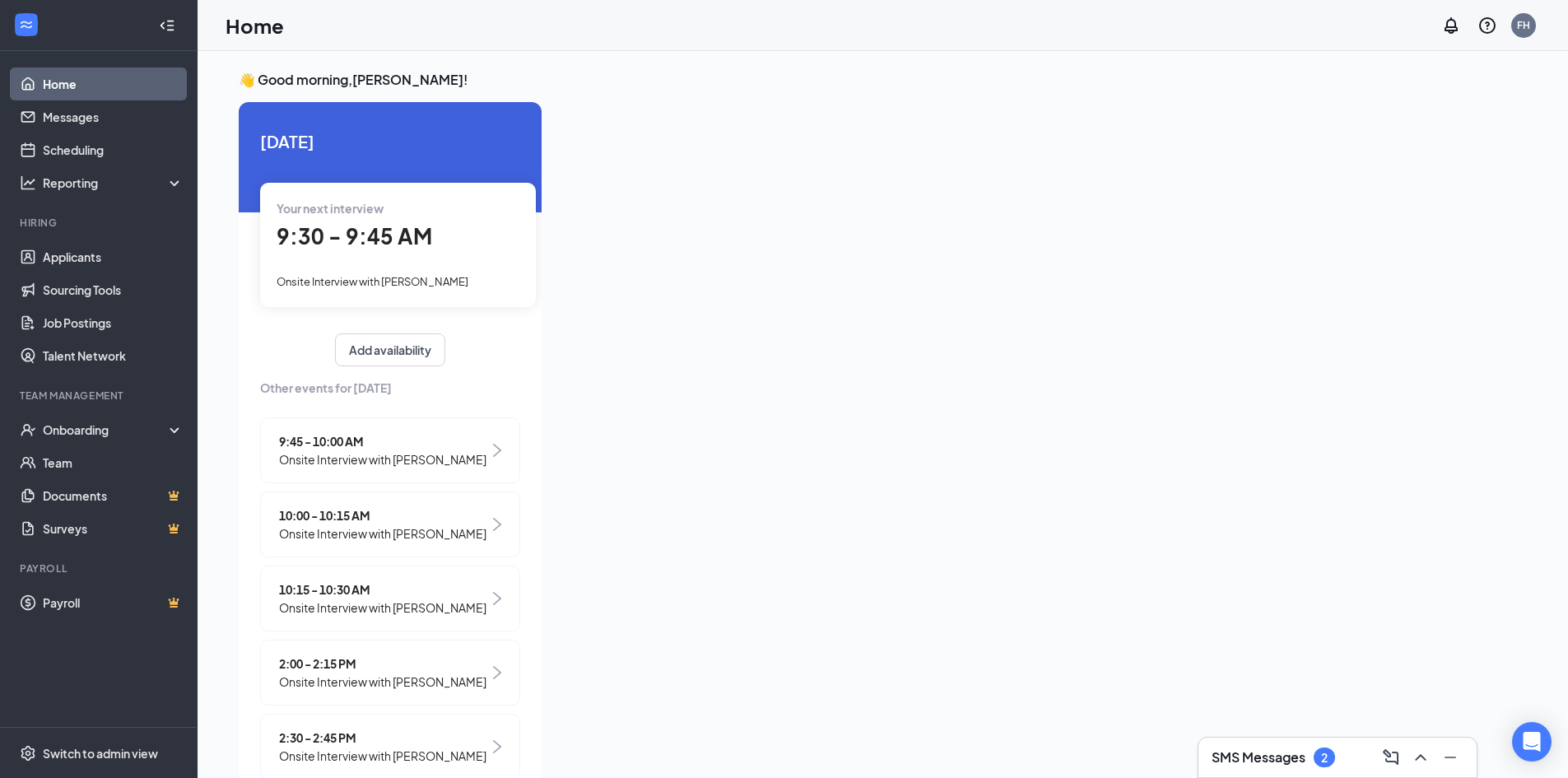
click at [1346, 757] on div "SMS Messages 2" at bounding box center [1337, 757] width 252 height 27
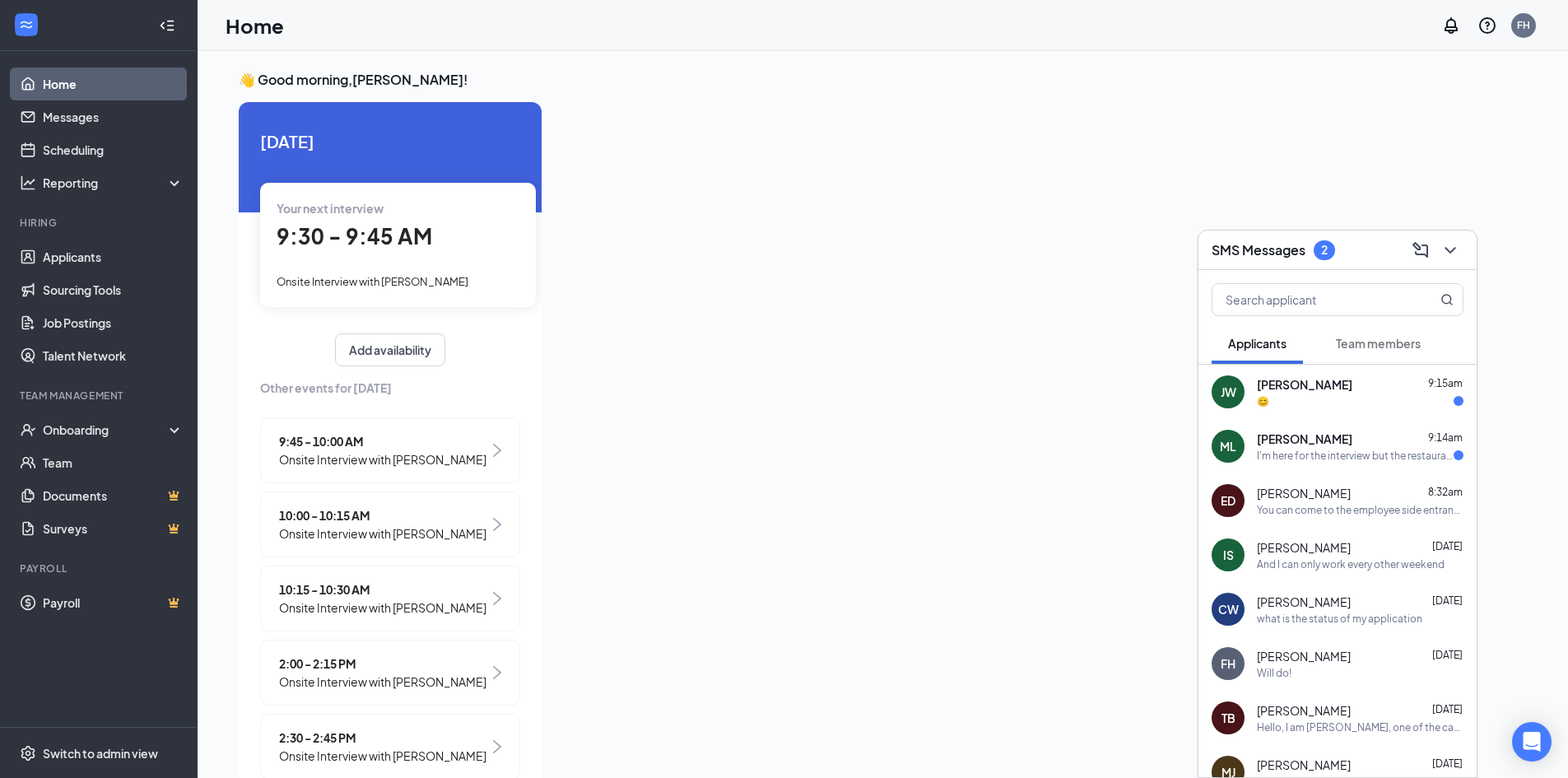
click at [1347, 396] on div "😊" at bounding box center [1360, 401] width 206 height 14
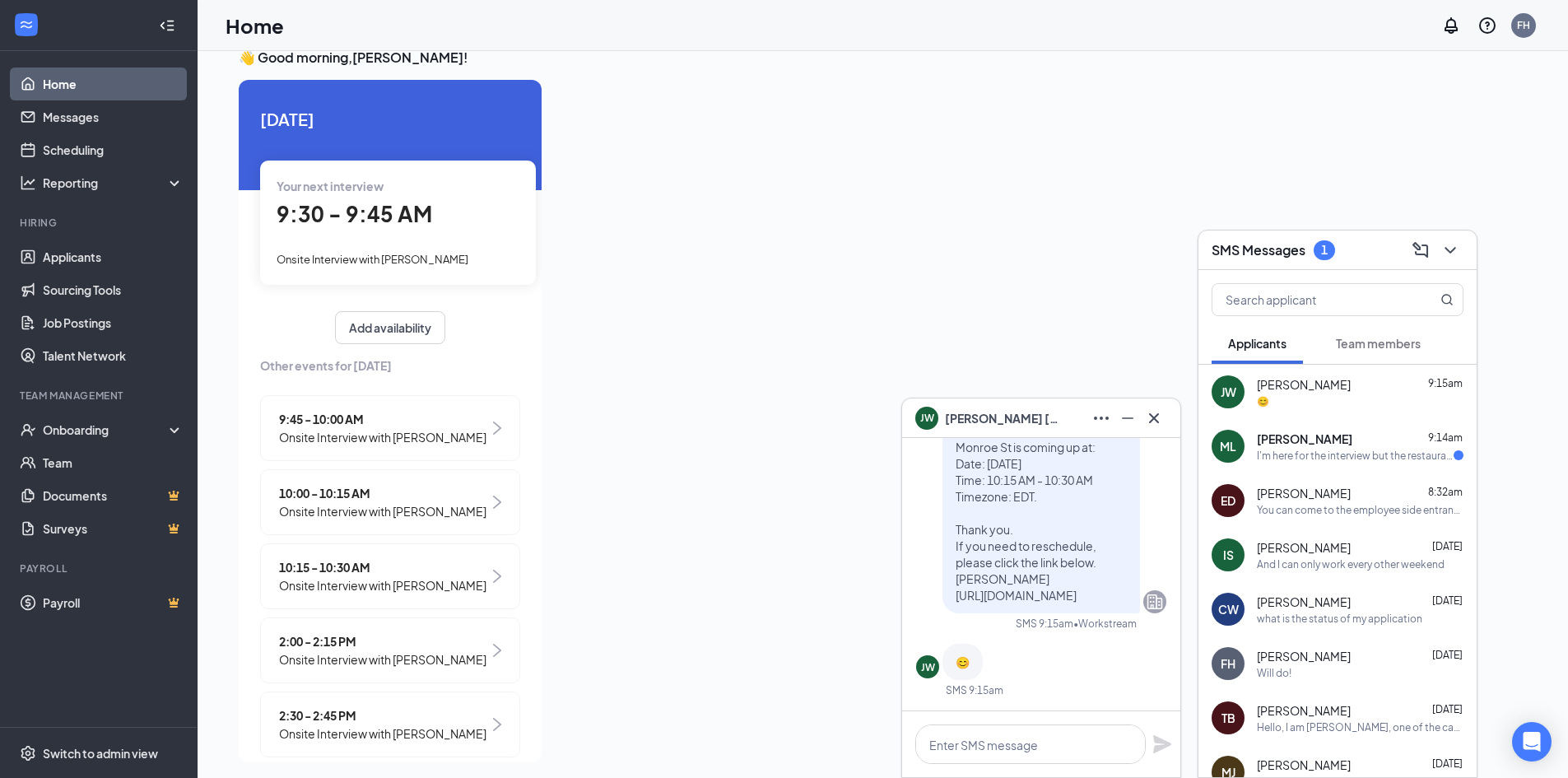
scroll to position [34, 0]
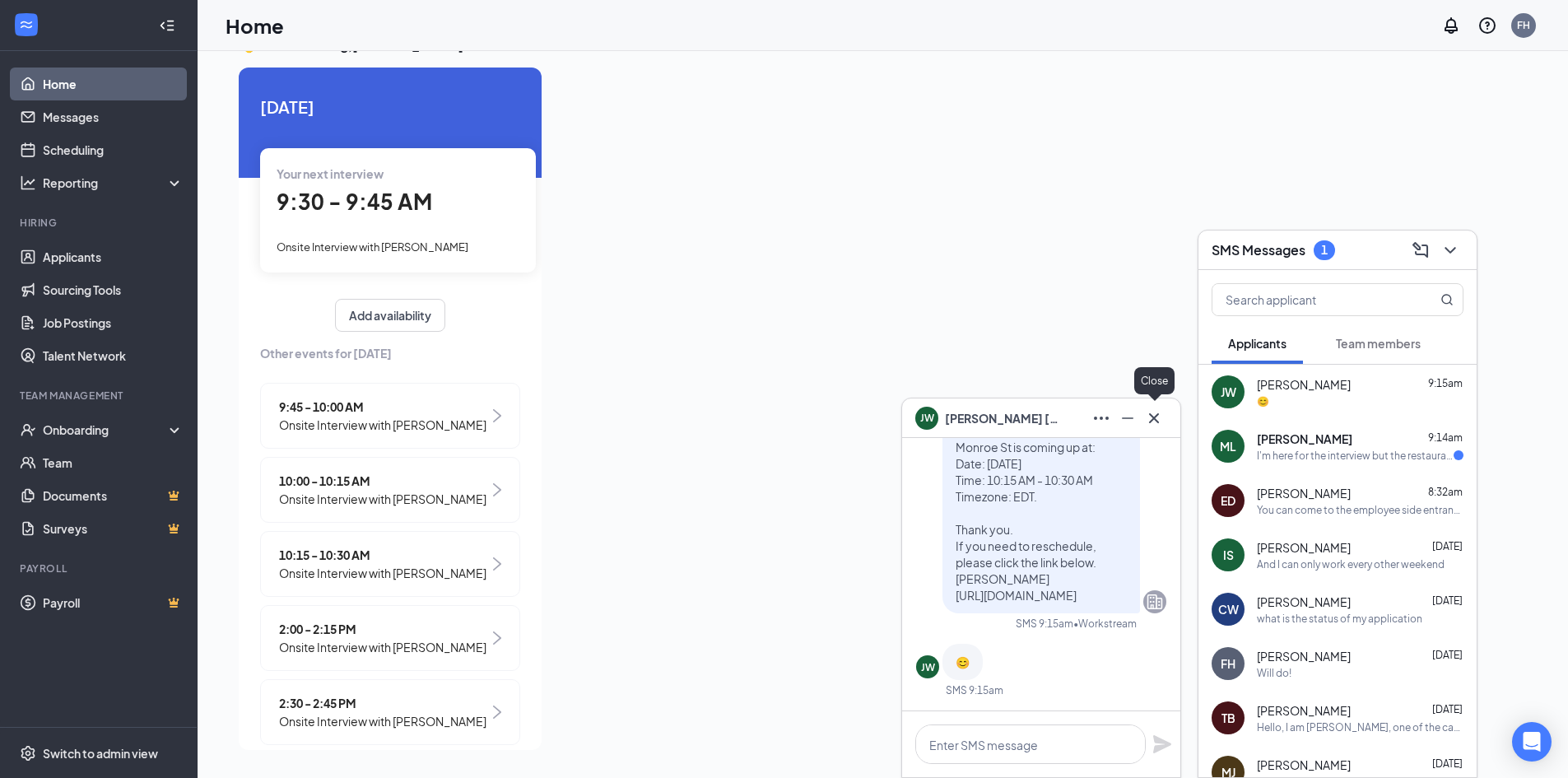
click at [1166, 418] on button at bounding box center [1154, 418] width 27 height 27
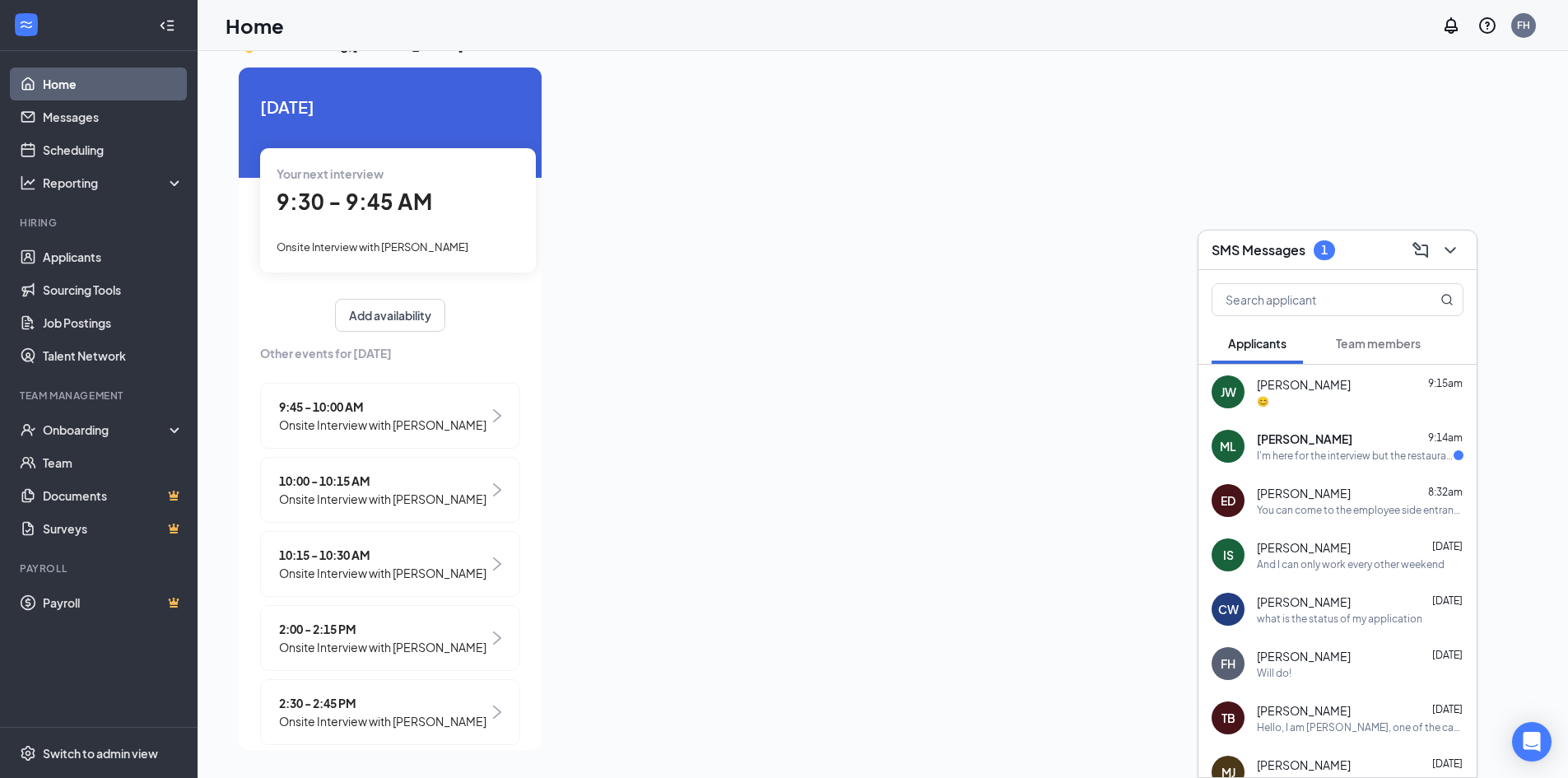
click at [1302, 438] on span "Moises Ledesma" at bounding box center [1304, 438] width 95 height 16
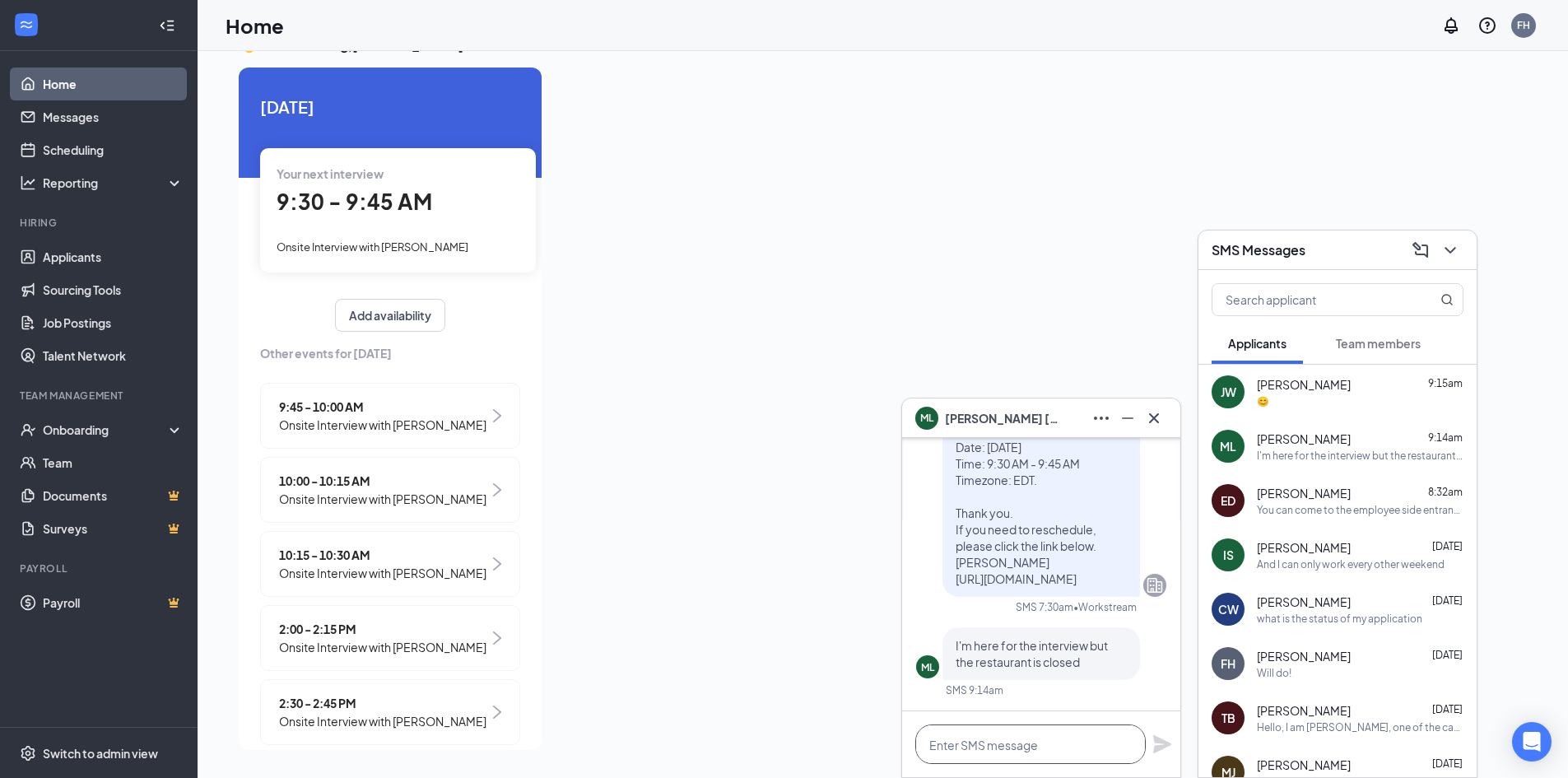
click at [1035, 757] on textarea at bounding box center [1030, 744] width 230 height 40
type textarea "Y"
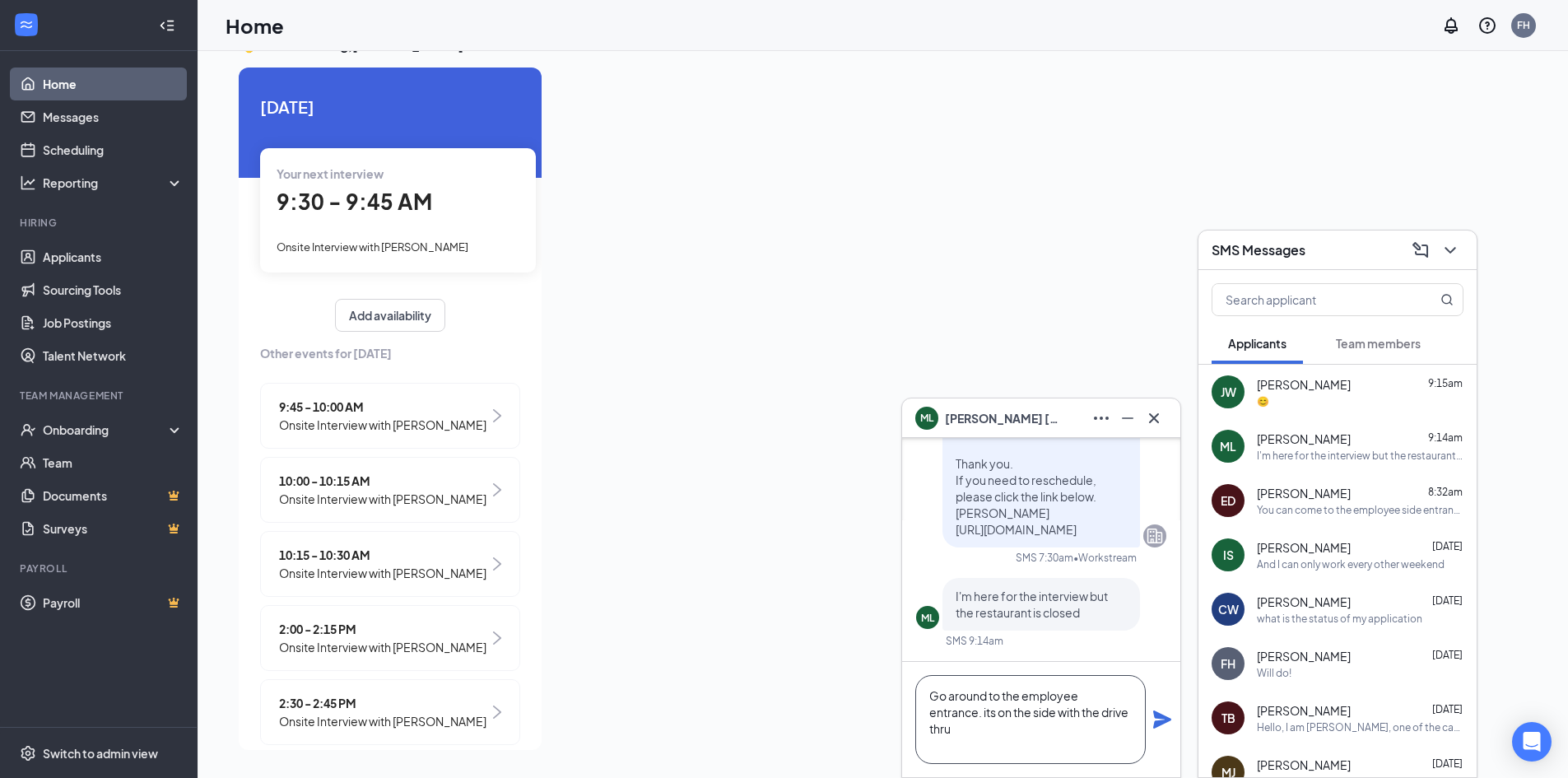
type textarea "Go around to the employee entrance. its on the side with the drive thru"
click at [1161, 718] on icon "Plane" at bounding box center [1162, 720] width 18 height 18
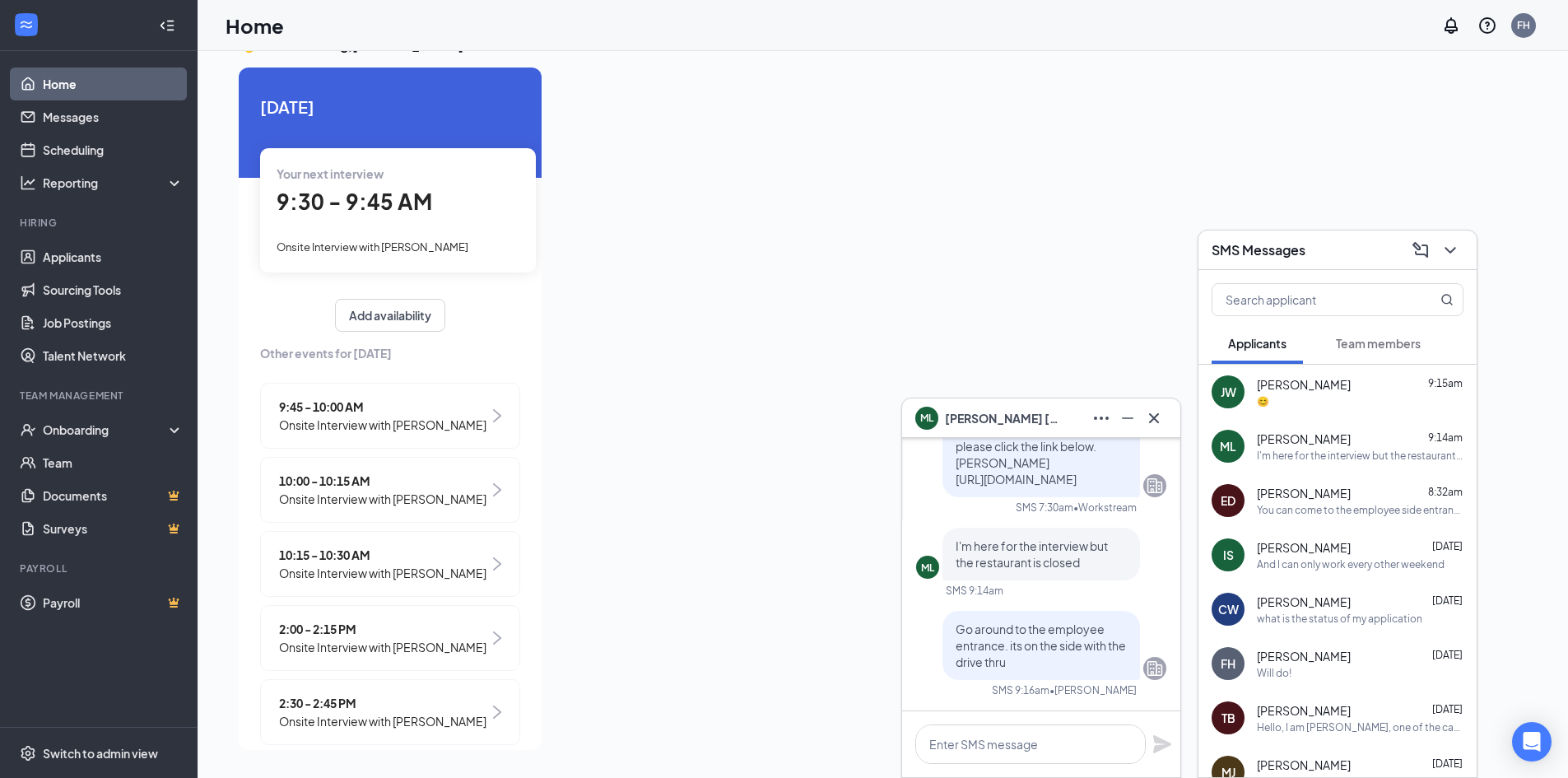
scroll to position [0, 0]
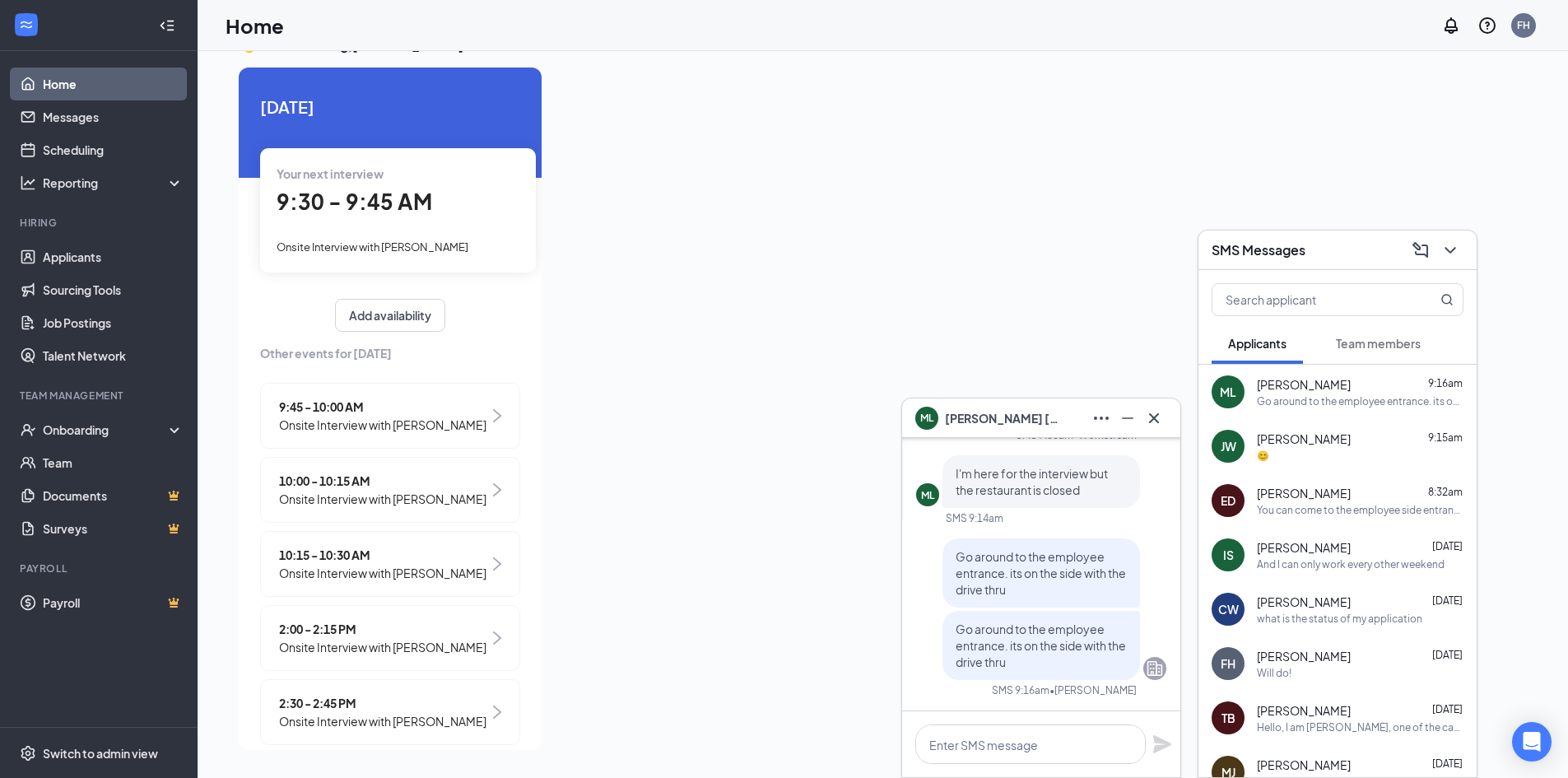
click at [1167, 420] on div "ML Moises Ledesma" at bounding box center [1041, 419] width 278 height 40
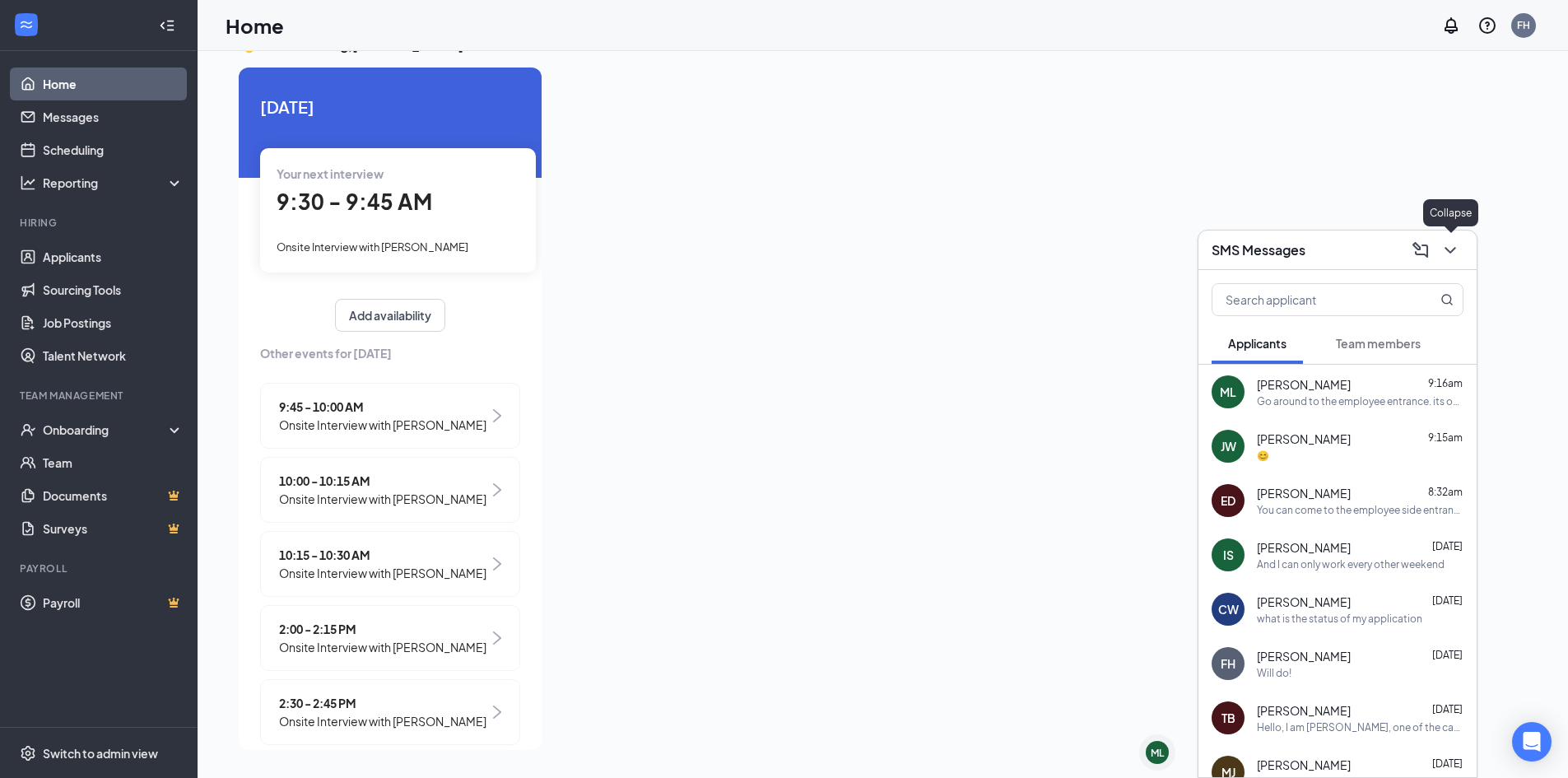
click at [1450, 251] on icon "ChevronDown" at bounding box center [1449, 250] width 10 height 7
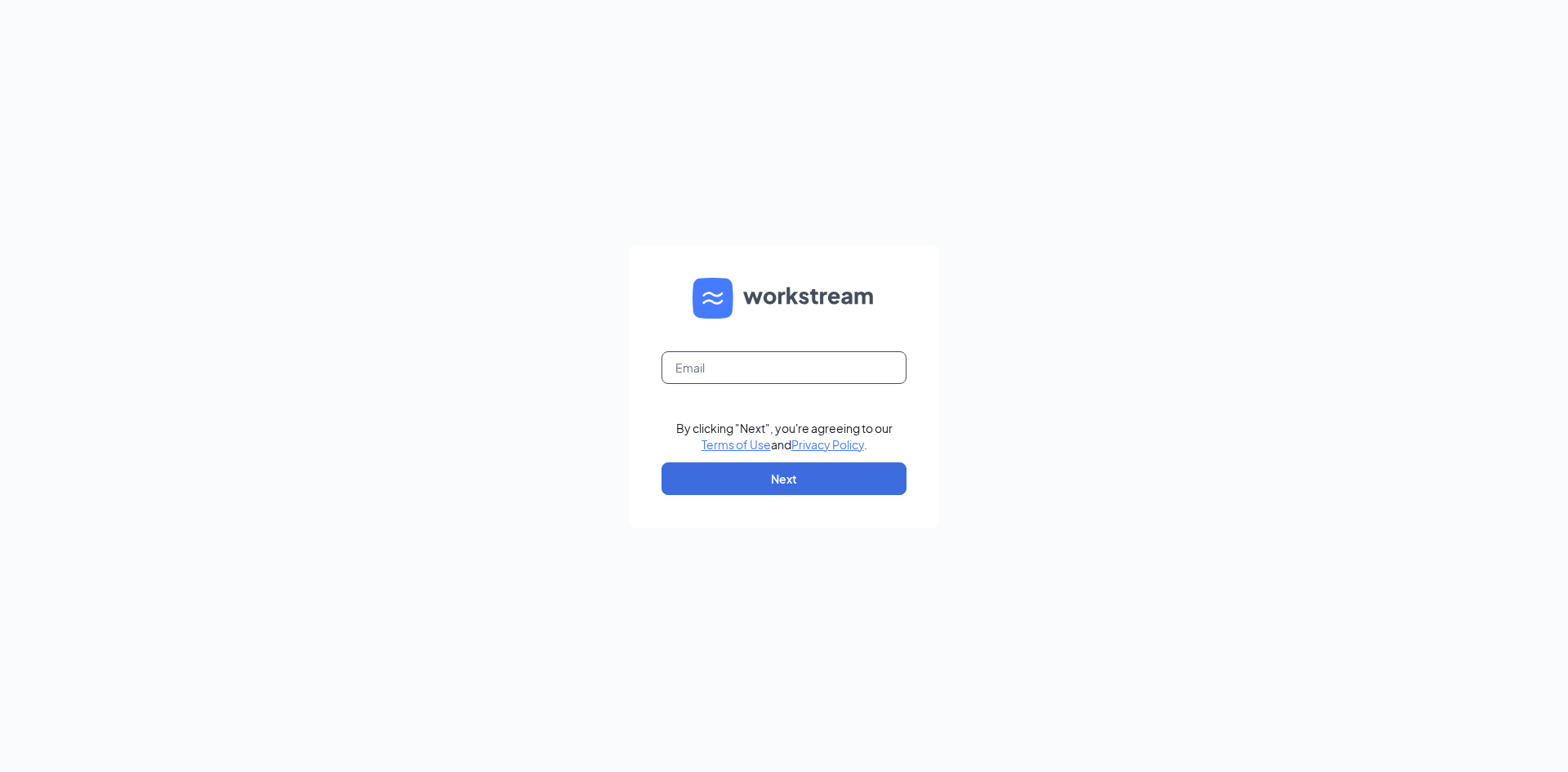
click at [710, 380] on input "text" at bounding box center [784, 368] width 245 height 32
type input "[EMAIL_ADDRESS][DOMAIN_NAME]"
click at [822, 489] on button "Next" at bounding box center [784, 479] width 245 height 32
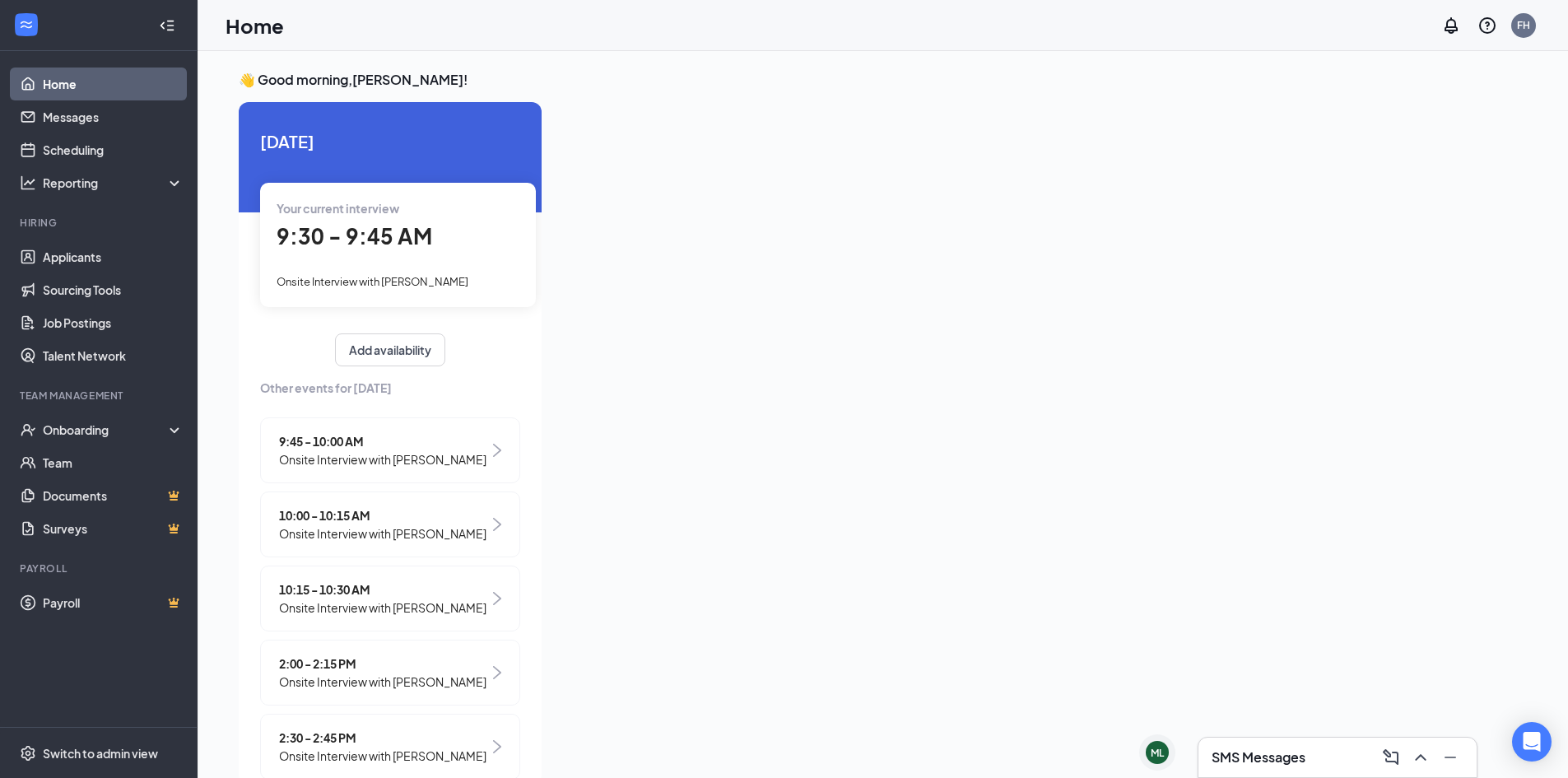
click at [380, 224] on span "9:30 - 9:45 AM" at bounding box center [354, 236] width 156 height 28
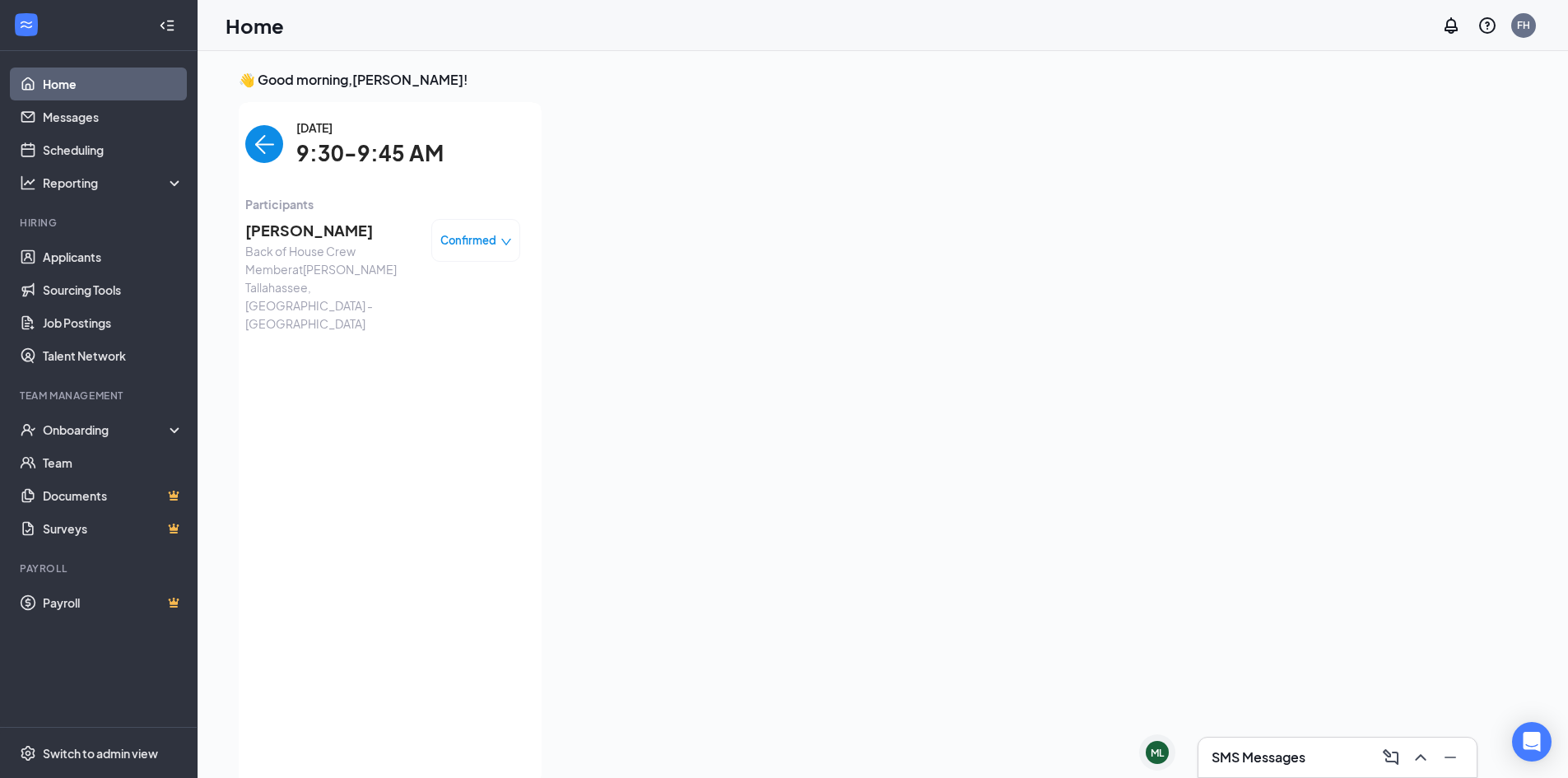
scroll to position [7, 0]
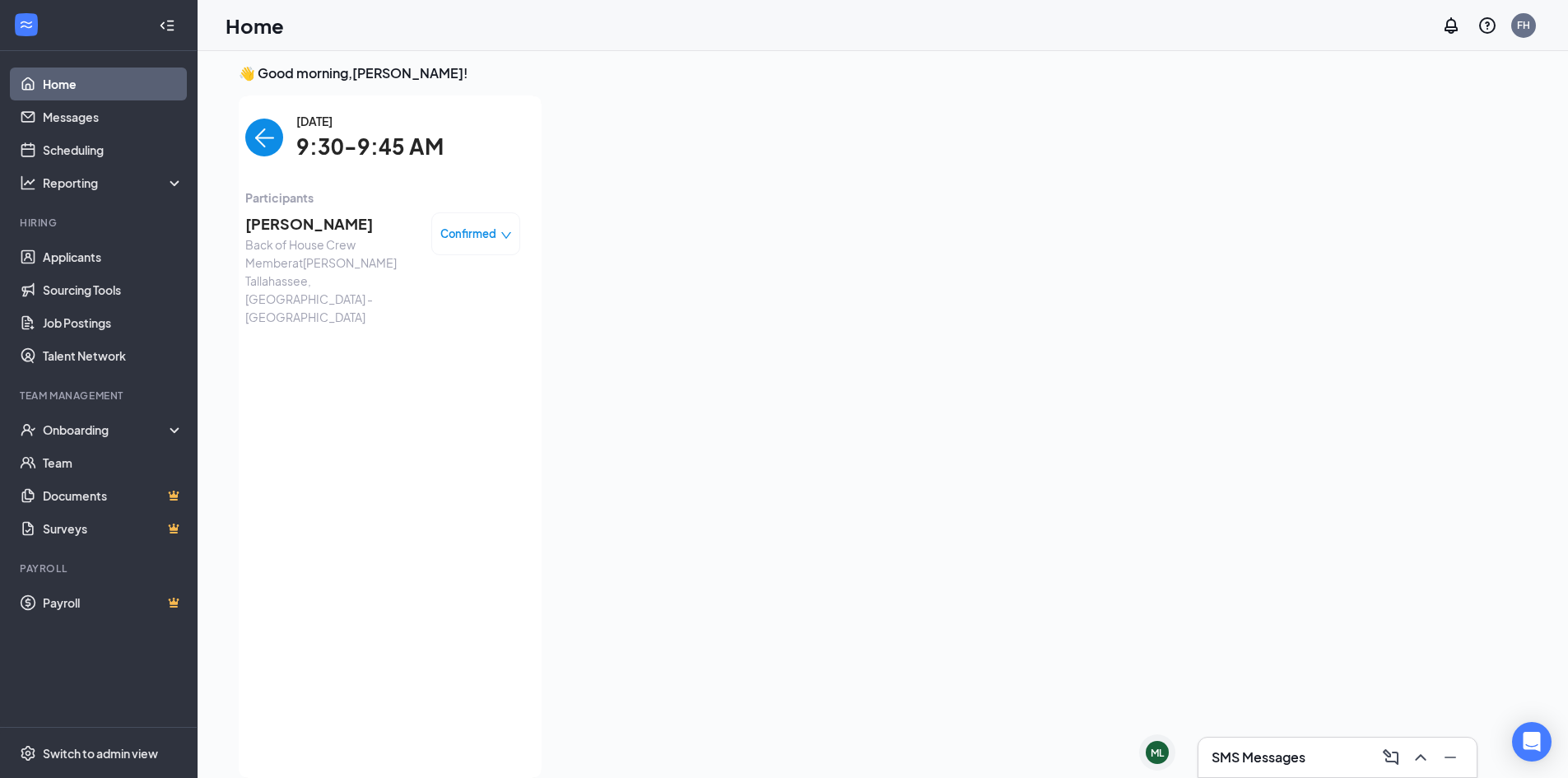
click at [320, 235] on span "[PERSON_NAME]" at bounding box center [331, 224] width 173 height 23
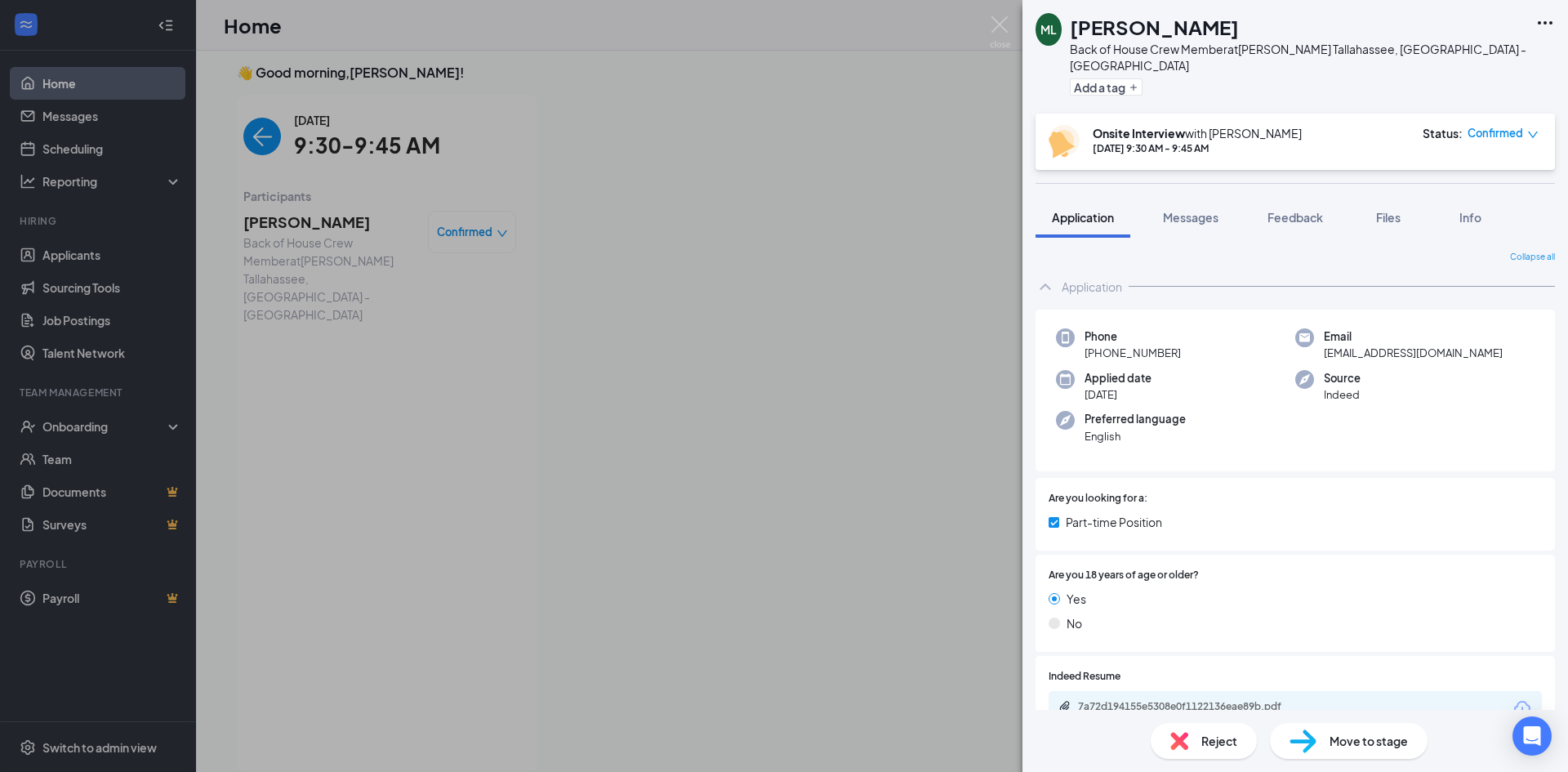
click at [1358, 733] on span "Move to stage" at bounding box center [1369, 740] width 78 height 18
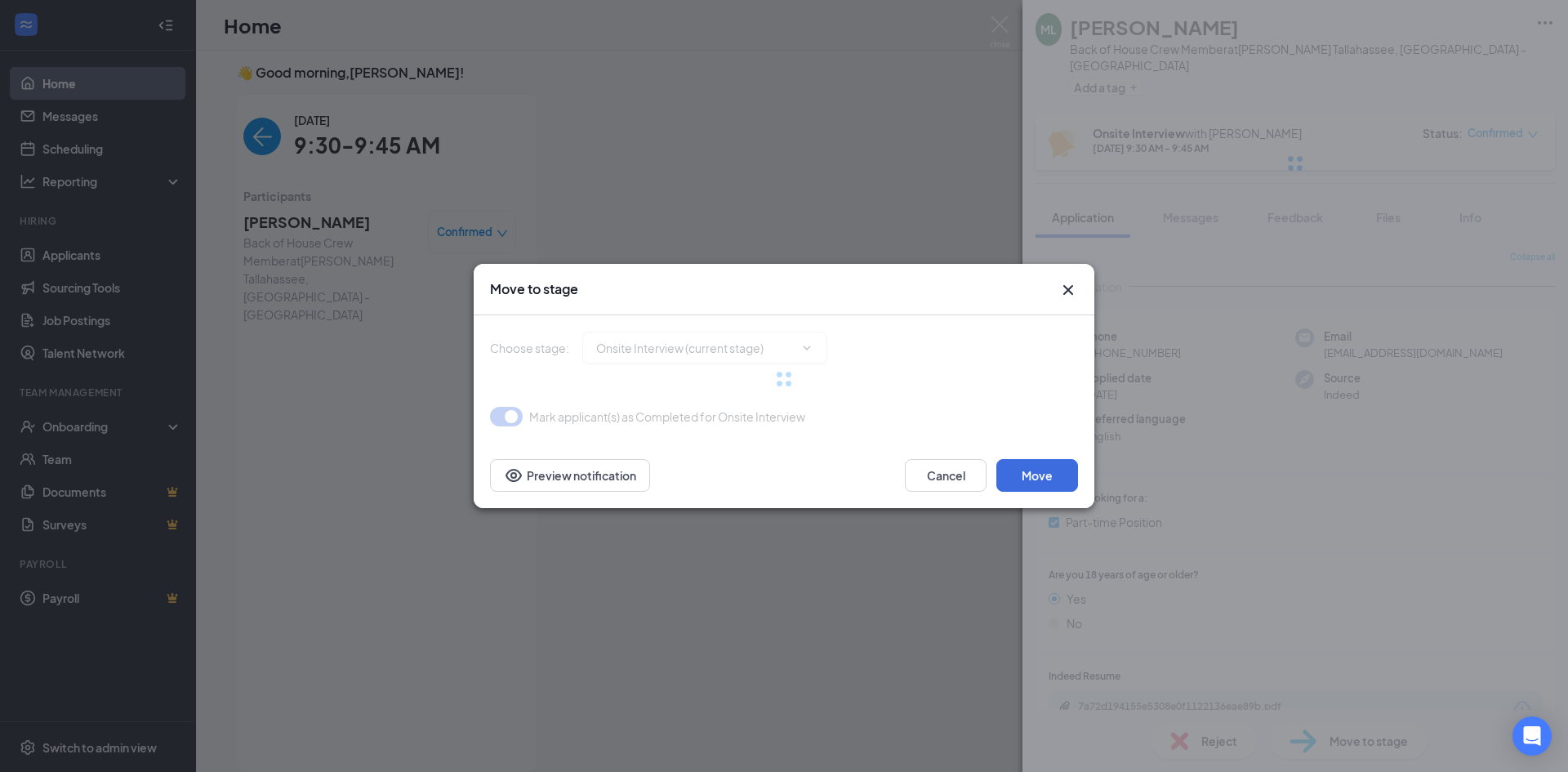
type input "Hiring Complete (final stage)"
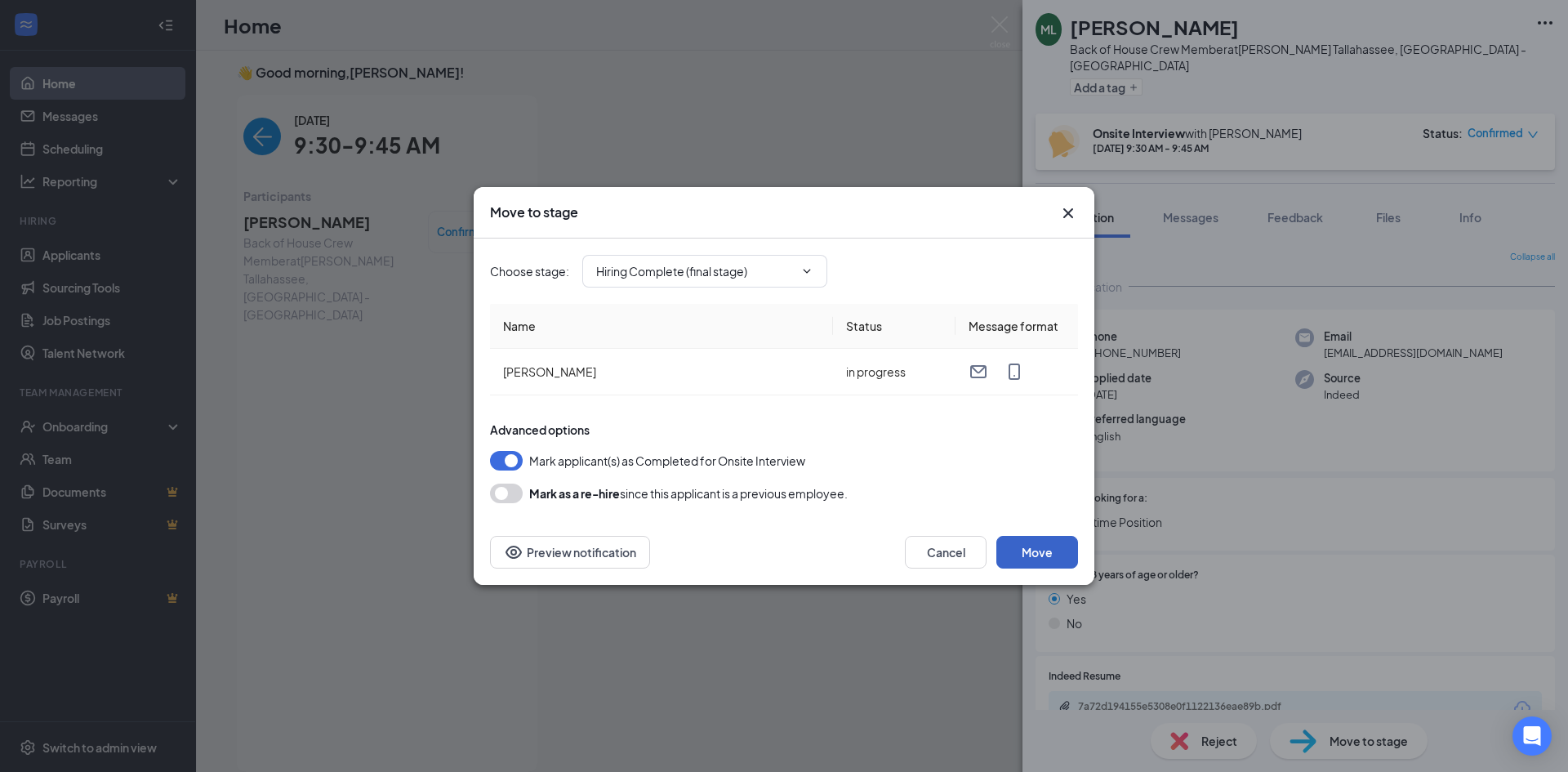
click at [1062, 558] on button "Move" at bounding box center [1038, 552] width 82 height 32
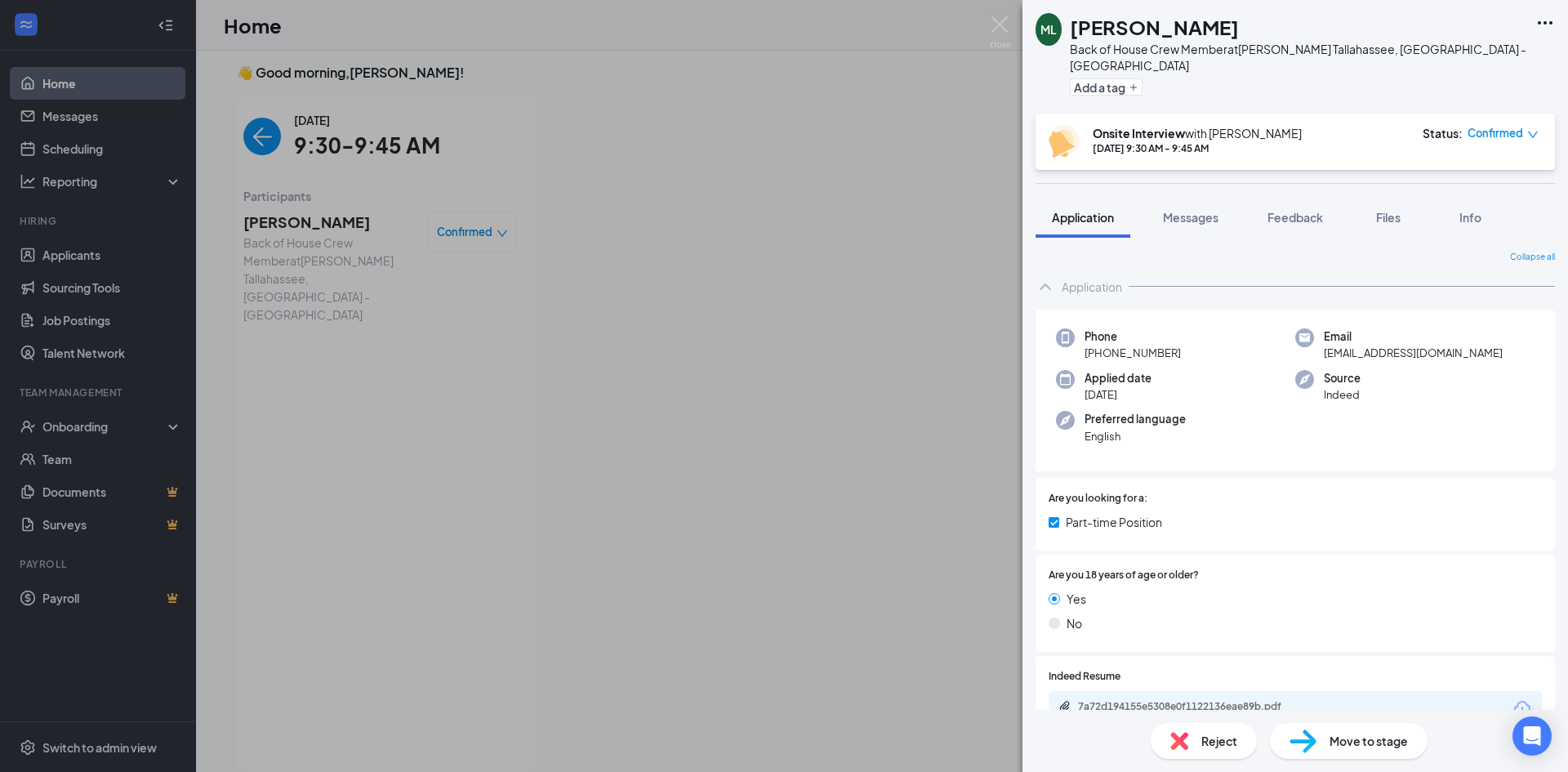
click at [38, 373] on div "ML [PERSON_NAME] Back of House Crew Member at [PERSON_NAME][GEOGRAPHIC_DATA], […" at bounding box center [784, 386] width 1568 height 772
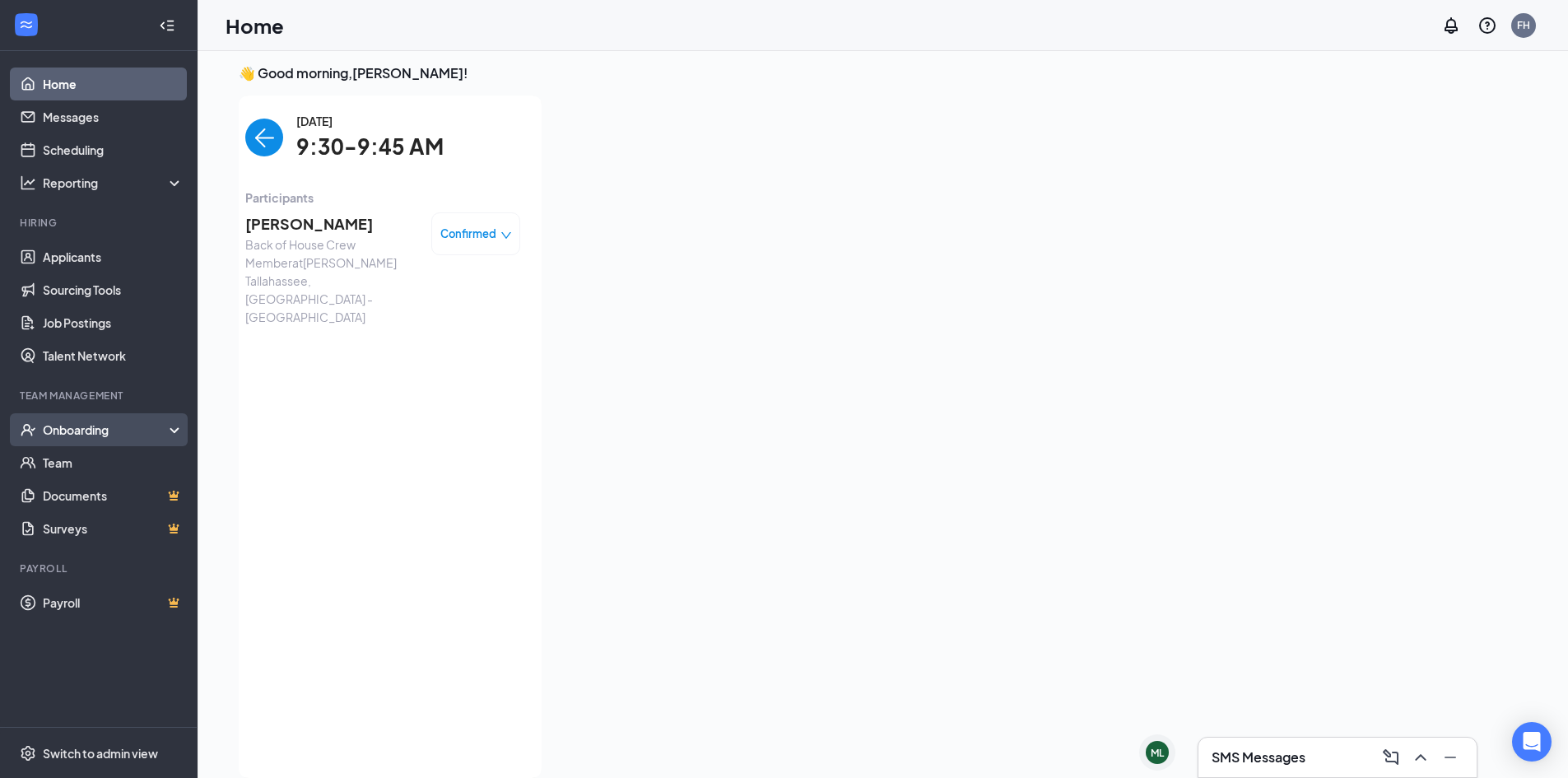
click at [70, 428] on div "Onboarding" at bounding box center [107, 429] width 127 height 16
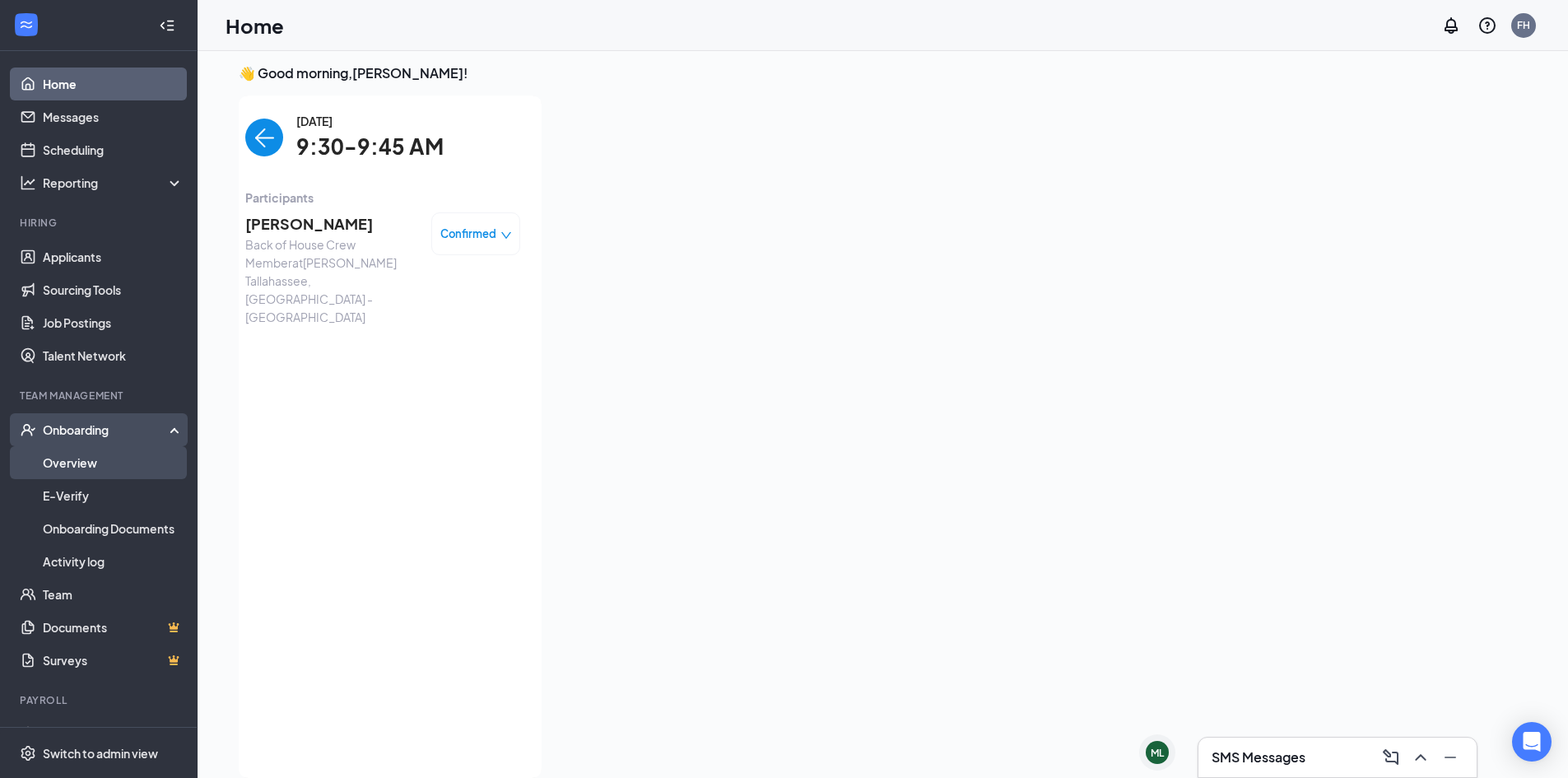
click at [75, 473] on link "Overview" at bounding box center [113, 463] width 141 height 33
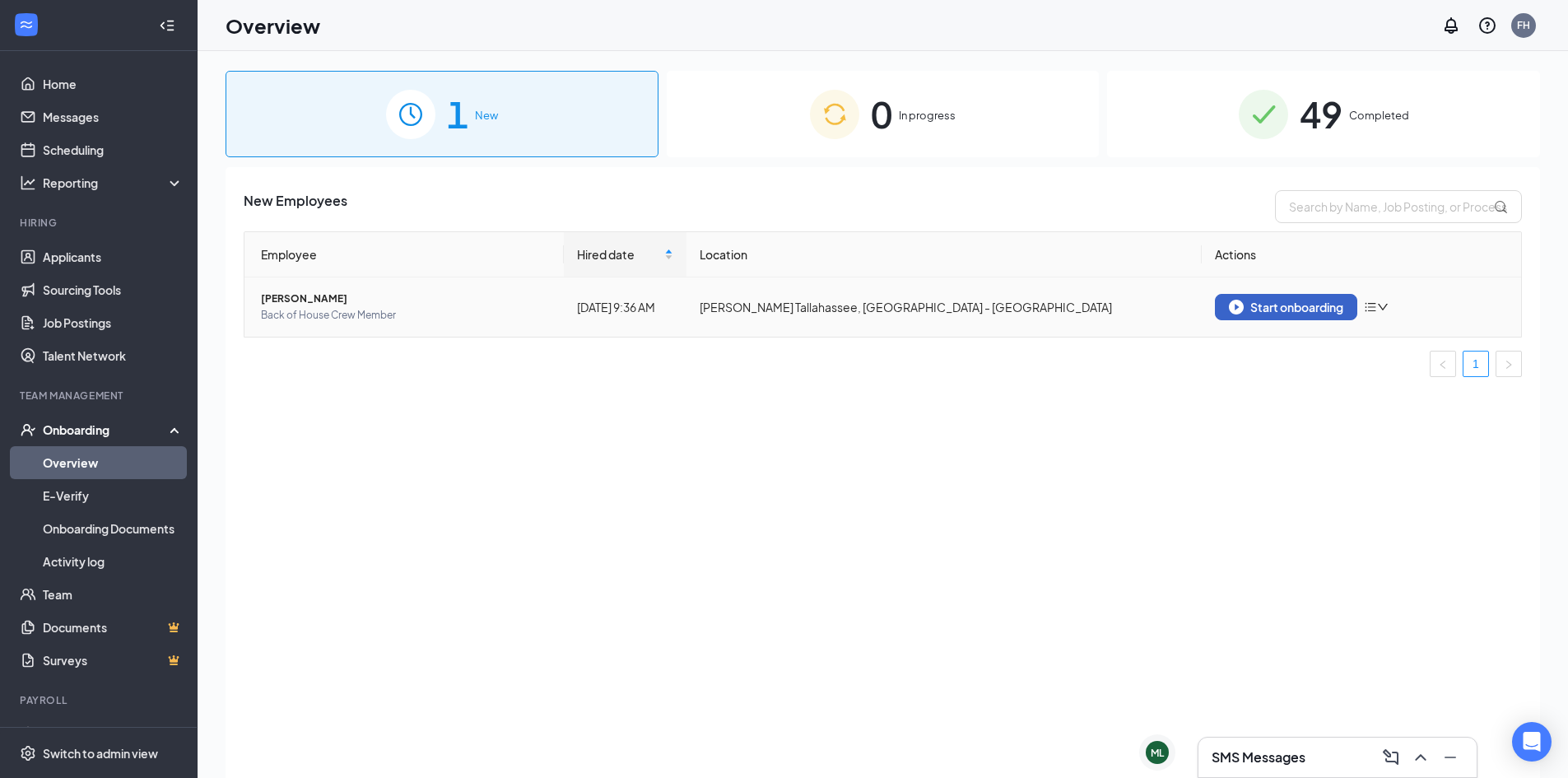
click at [1298, 314] on div "Start onboarding" at bounding box center [1285, 307] width 114 height 15
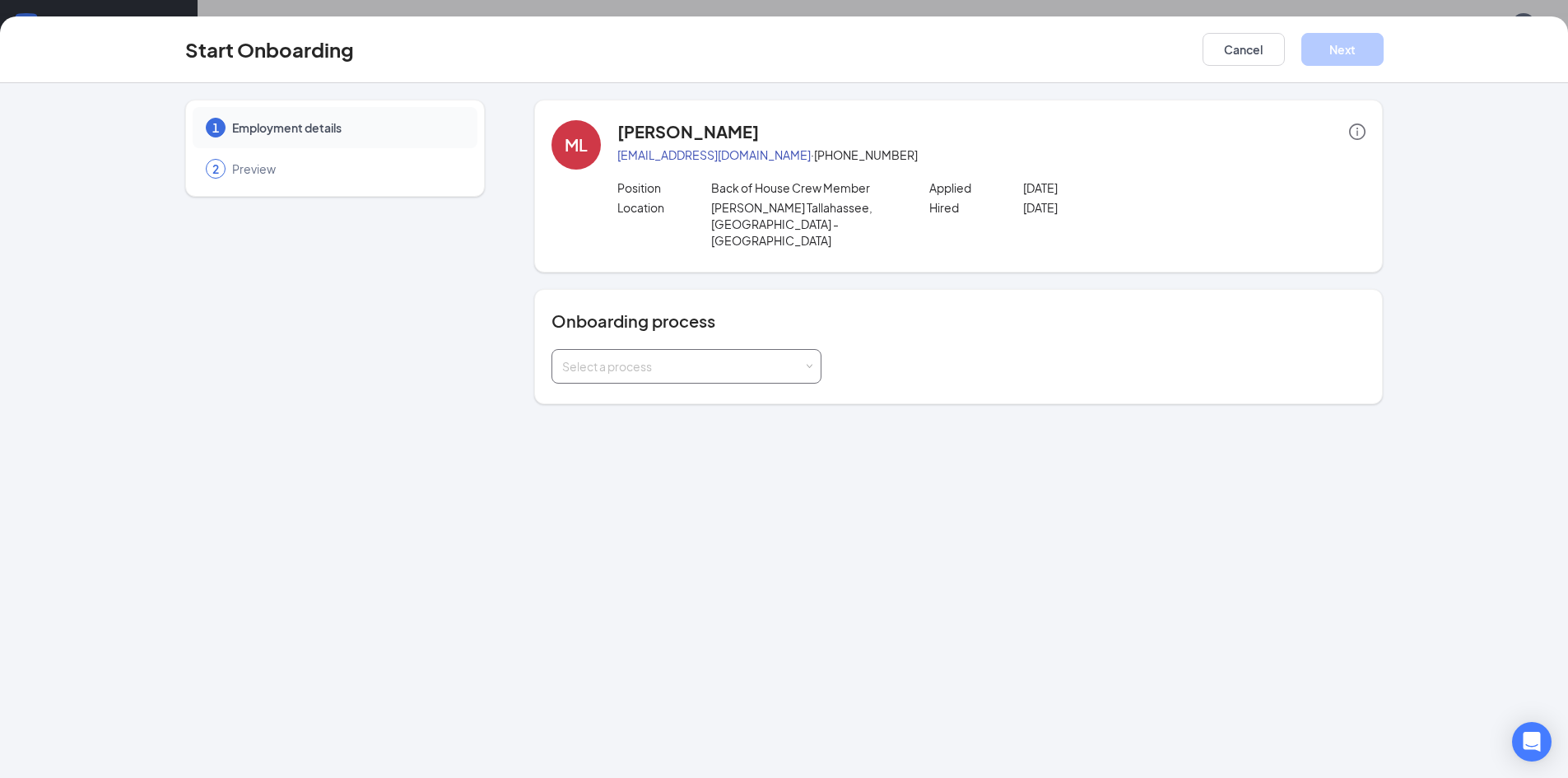
click at [597, 358] on div "Select a process" at bounding box center [682, 366] width 241 height 16
click at [635, 412] on span "Team Member Onboarding" at bounding box center [631, 414] width 146 height 15
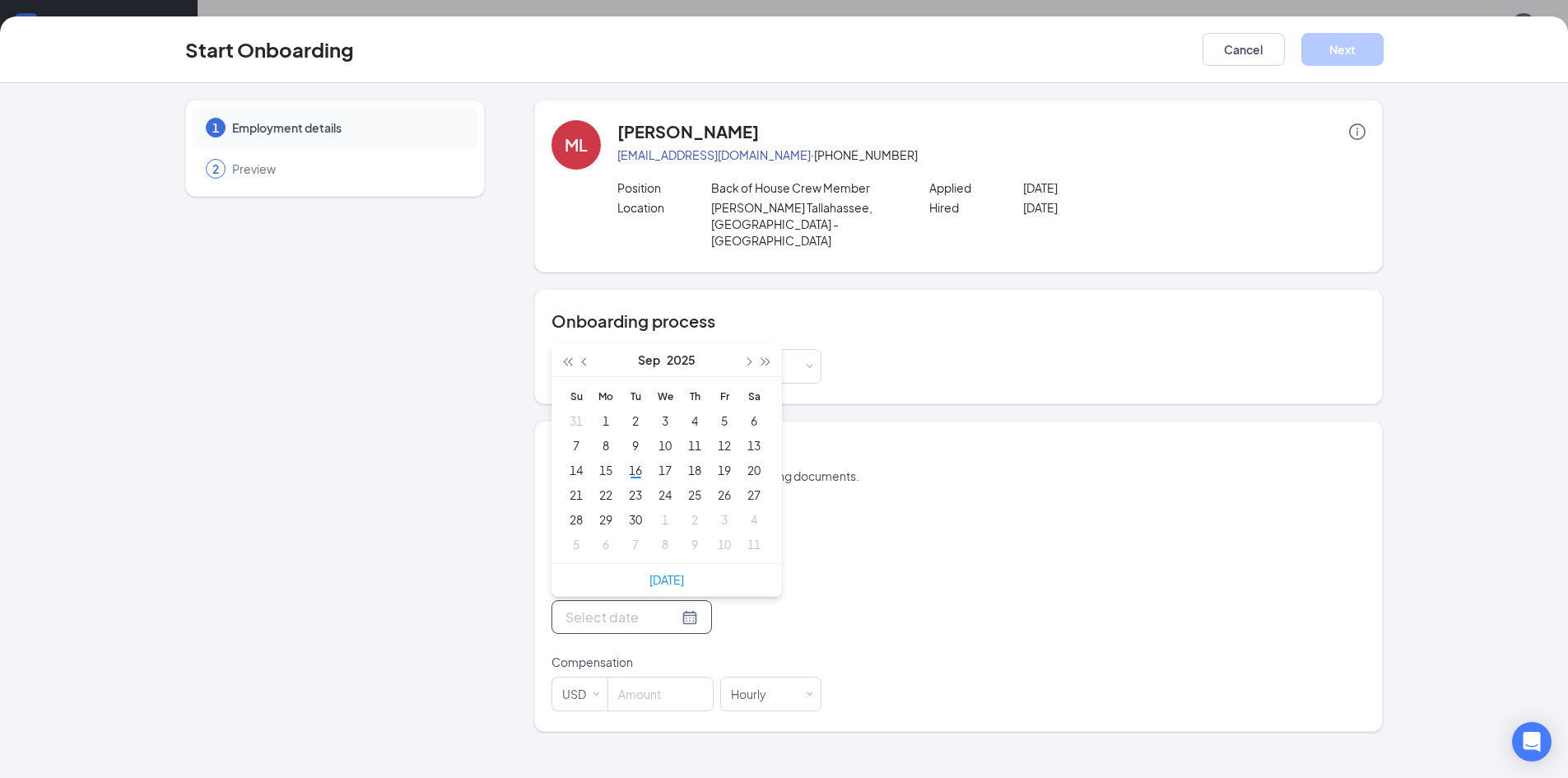
click at [620, 607] on input "Start date" at bounding box center [621, 617] width 113 height 21
type input "[DATE]"
click at [605, 485] on div "22" at bounding box center [606, 494] width 20 height 20
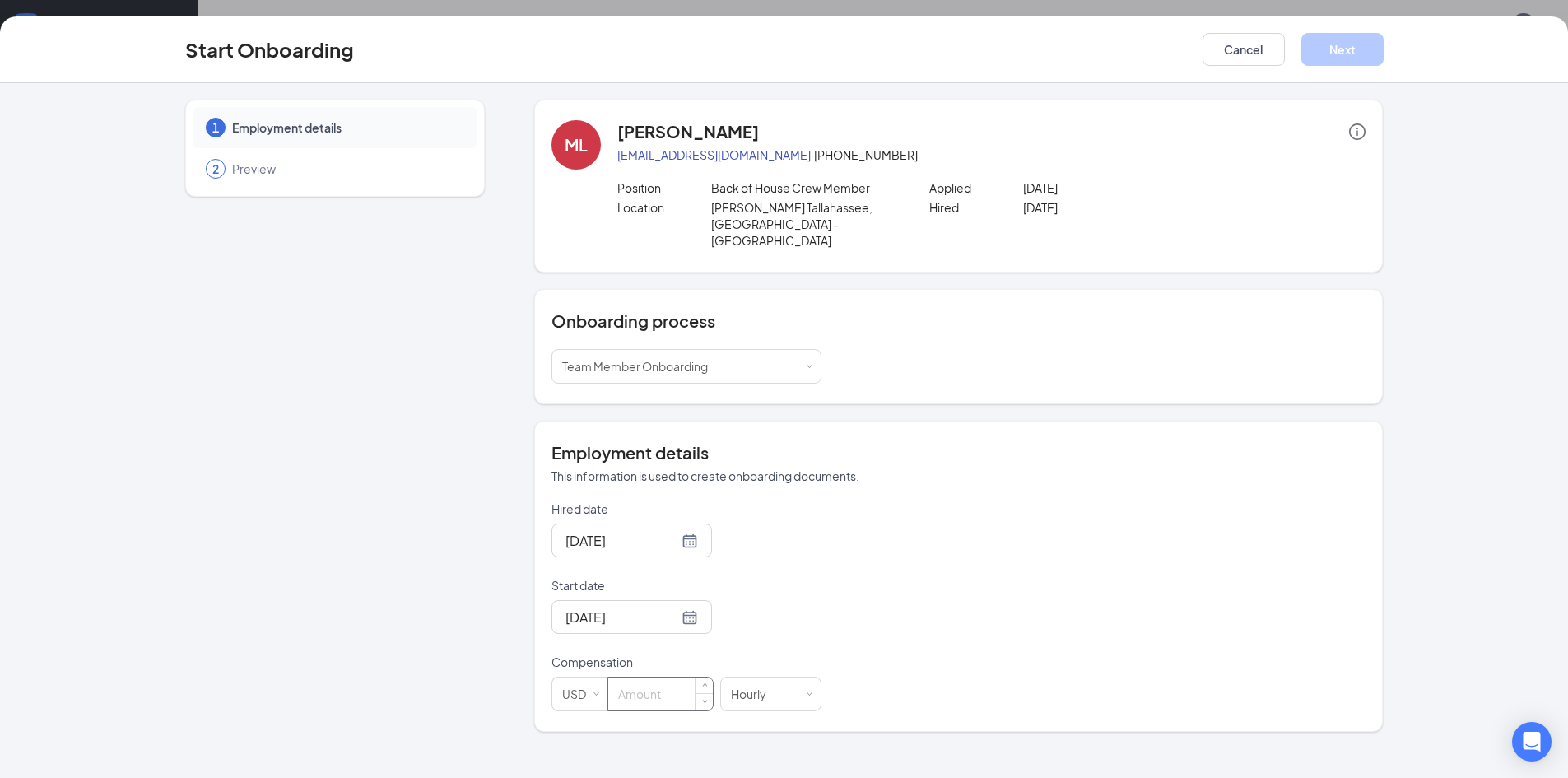
click at [669, 687] on input at bounding box center [661, 694] width 105 height 33
type input "16"
click at [891, 619] on div "Hired date [DATE] Start date [DATE] [DATE] Su Mo Tu We Th Fr Sa 31 1 2 3 4 5 6 …" at bounding box center [958, 605] width 814 height 211
click at [1374, 40] on button "Next" at bounding box center [1343, 49] width 82 height 33
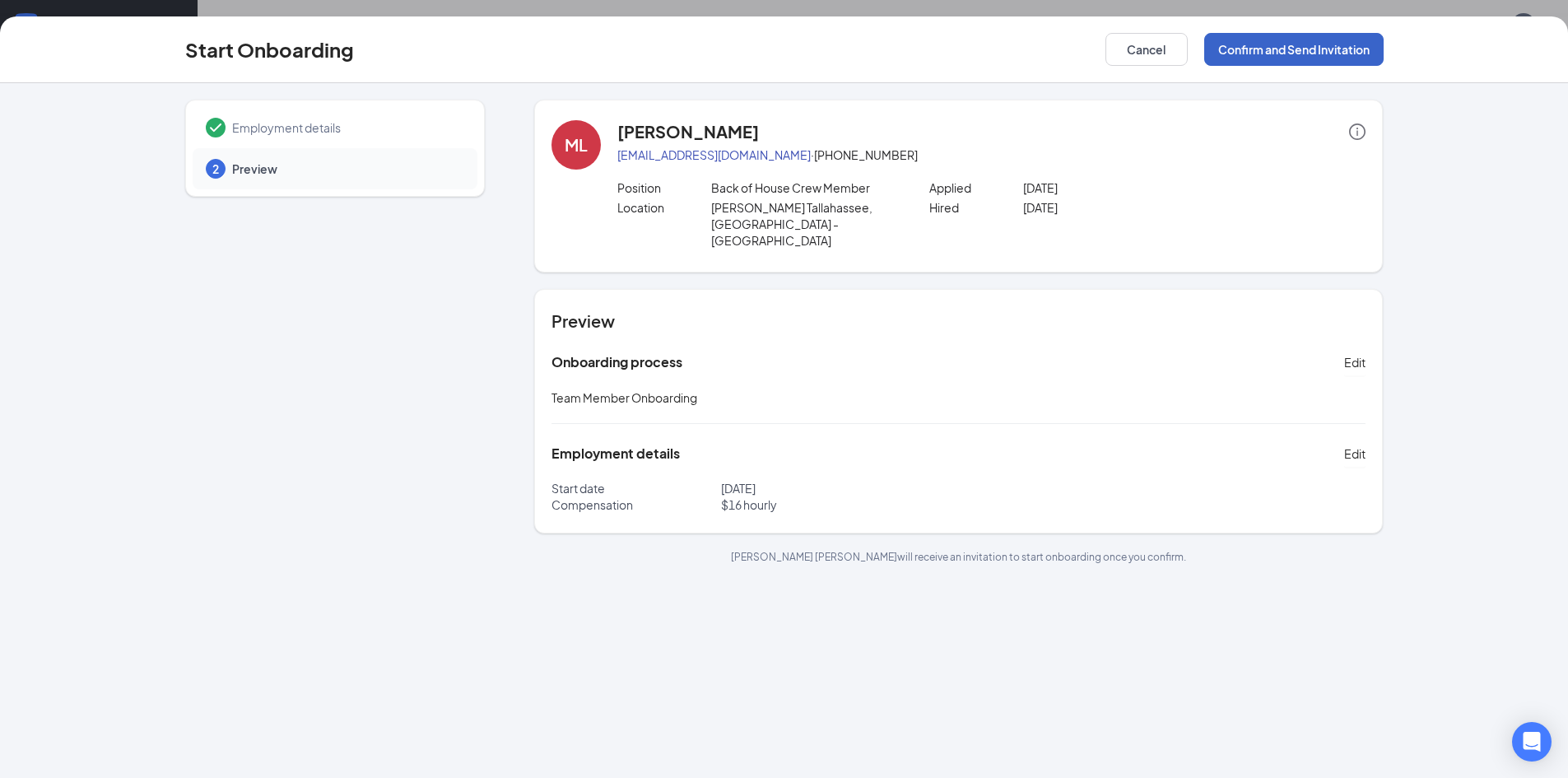
click at [1325, 54] on button "Confirm and Send Invitation" at bounding box center [1293, 49] width 180 height 33
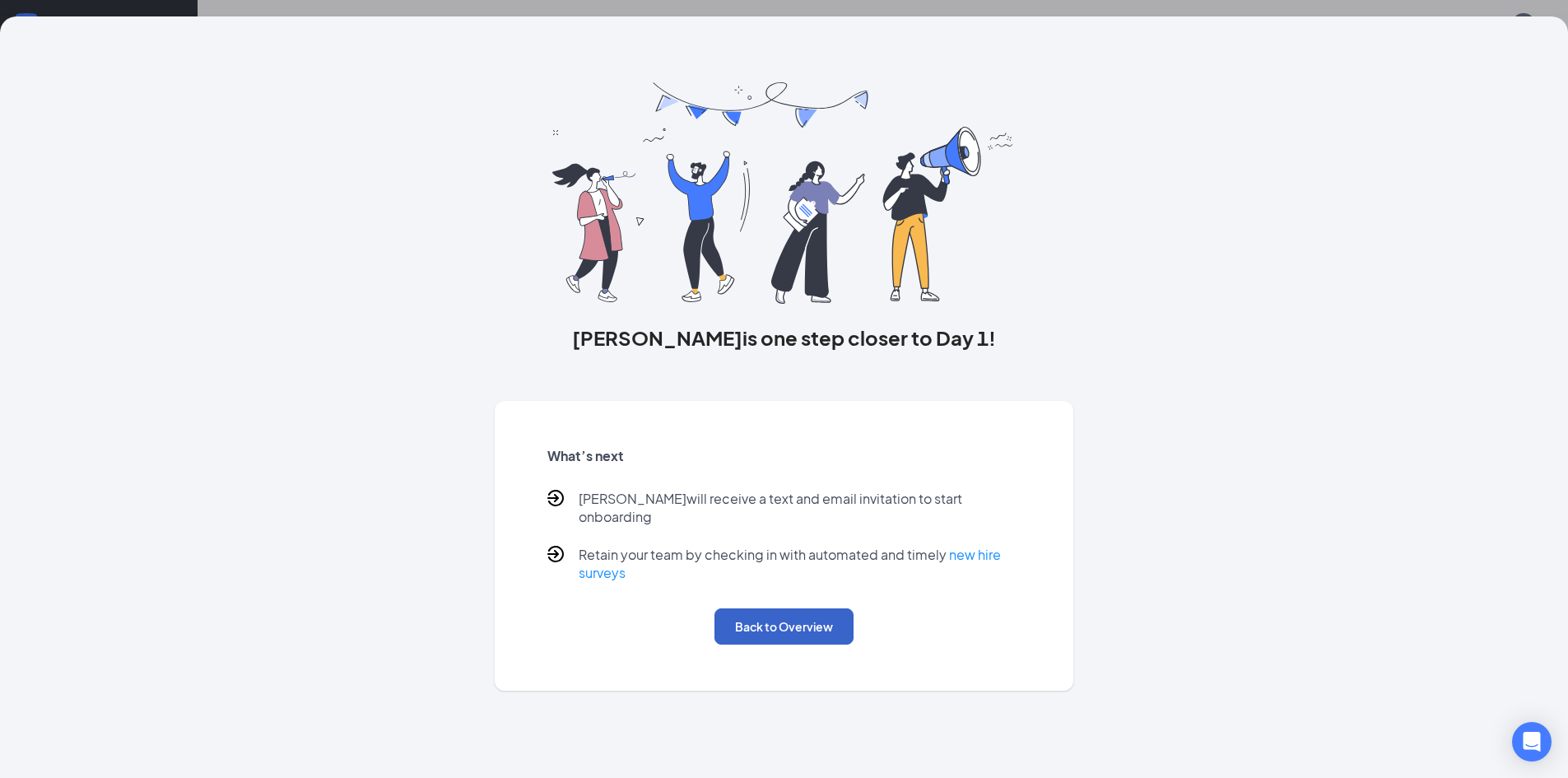
click at [793, 616] on button "Back to Overview" at bounding box center [784, 627] width 139 height 36
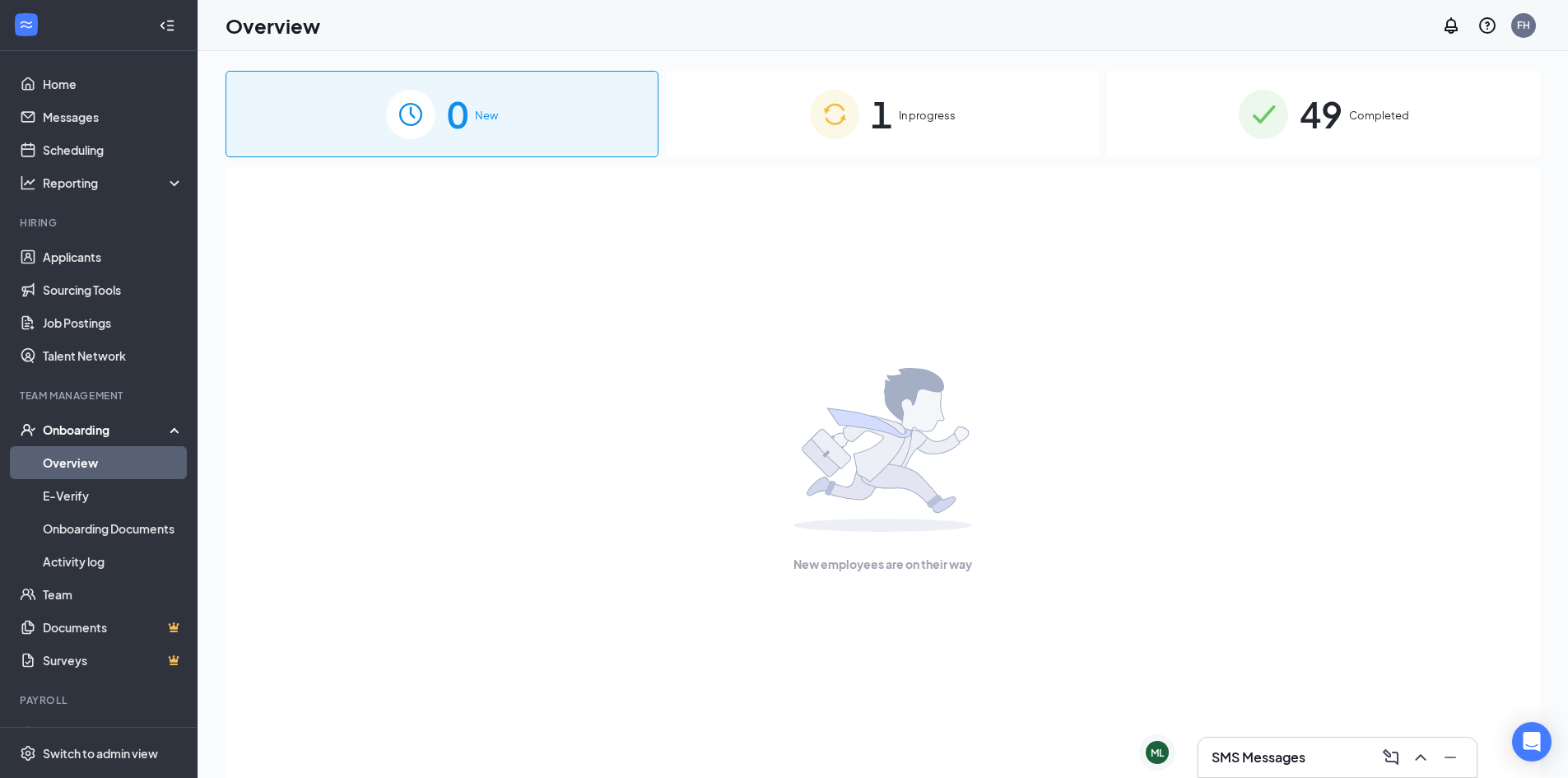
drag, startPoint x: 827, startPoint y: 579, endPoint x: 885, endPoint y: 754, distance: 184.4
click at [839, 613] on div "New employees are on their way" at bounding box center [883, 470] width 1278 height 607
click at [76, 252] on link "Applicants" at bounding box center [113, 257] width 141 height 33
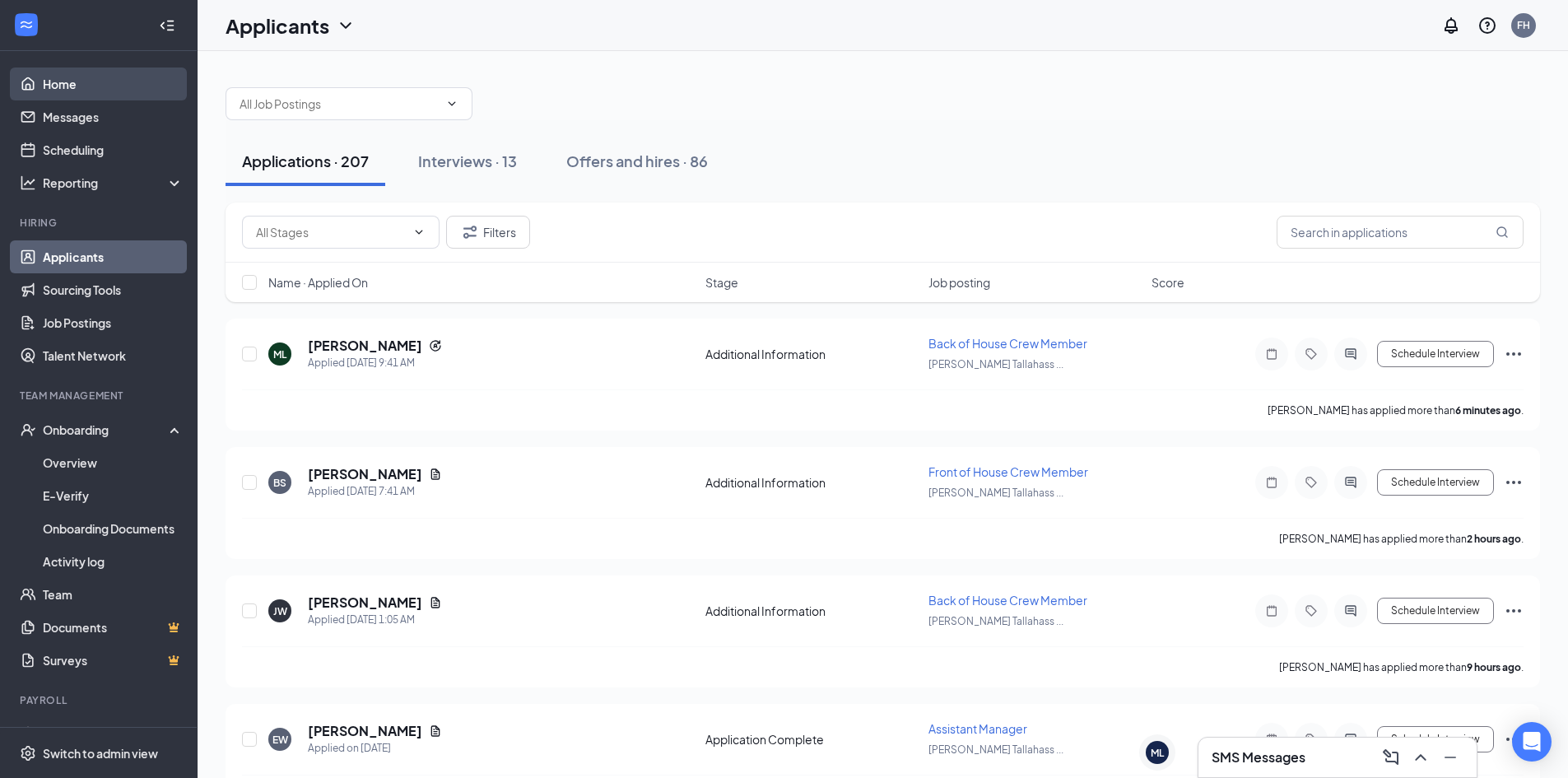
drag, startPoint x: 64, startPoint y: 77, endPoint x: 98, endPoint y: 77, distance: 34.0
click at [64, 75] on link "Home" at bounding box center [113, 84] width 141 height 33
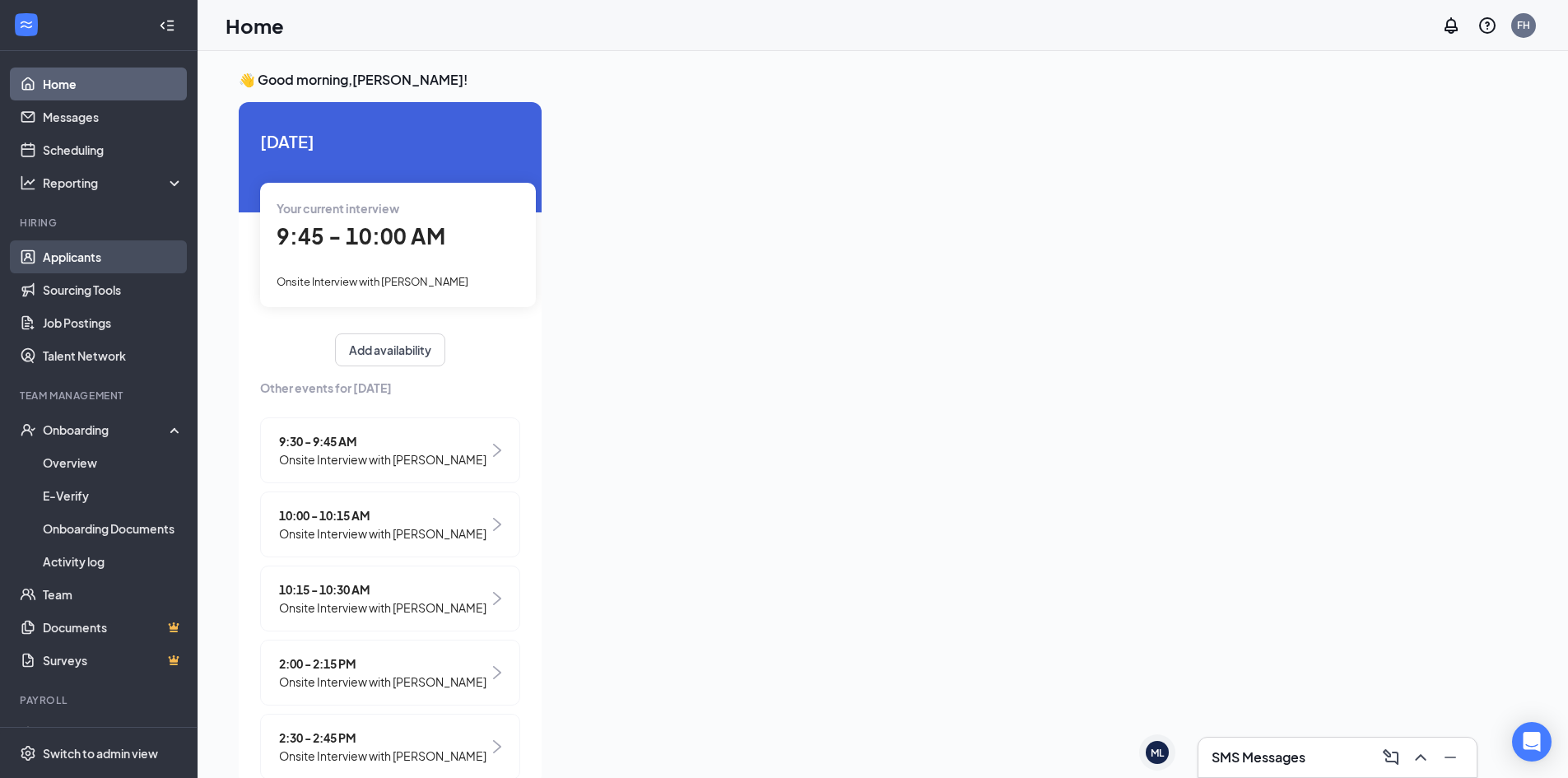
click at [48, 251] on link "Applicants" at bounding box center [113, 257] width 141 height 33
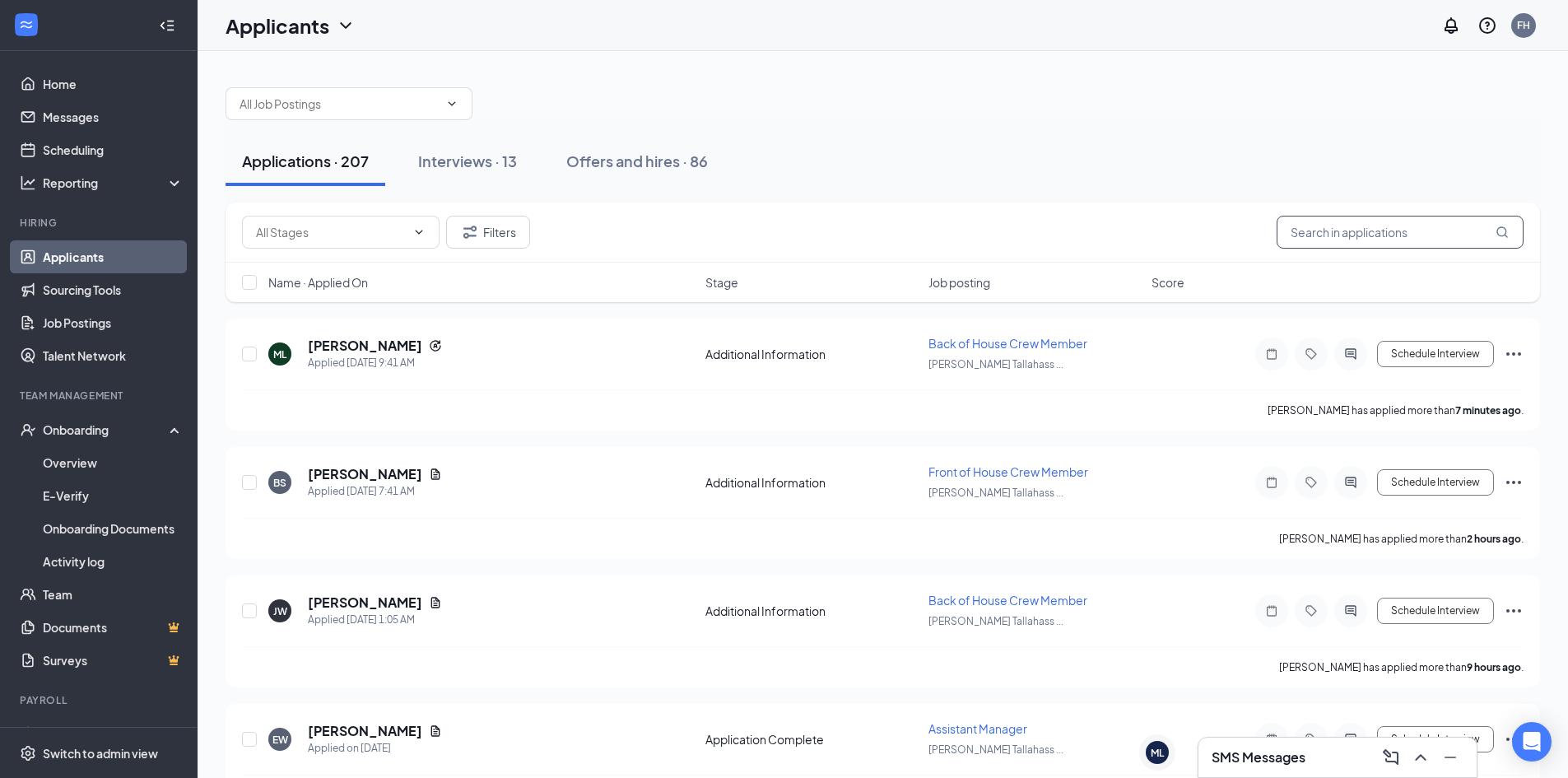
click at [1372, 229] on input "text" at bounding box center [1400, 232] width 247 height 33
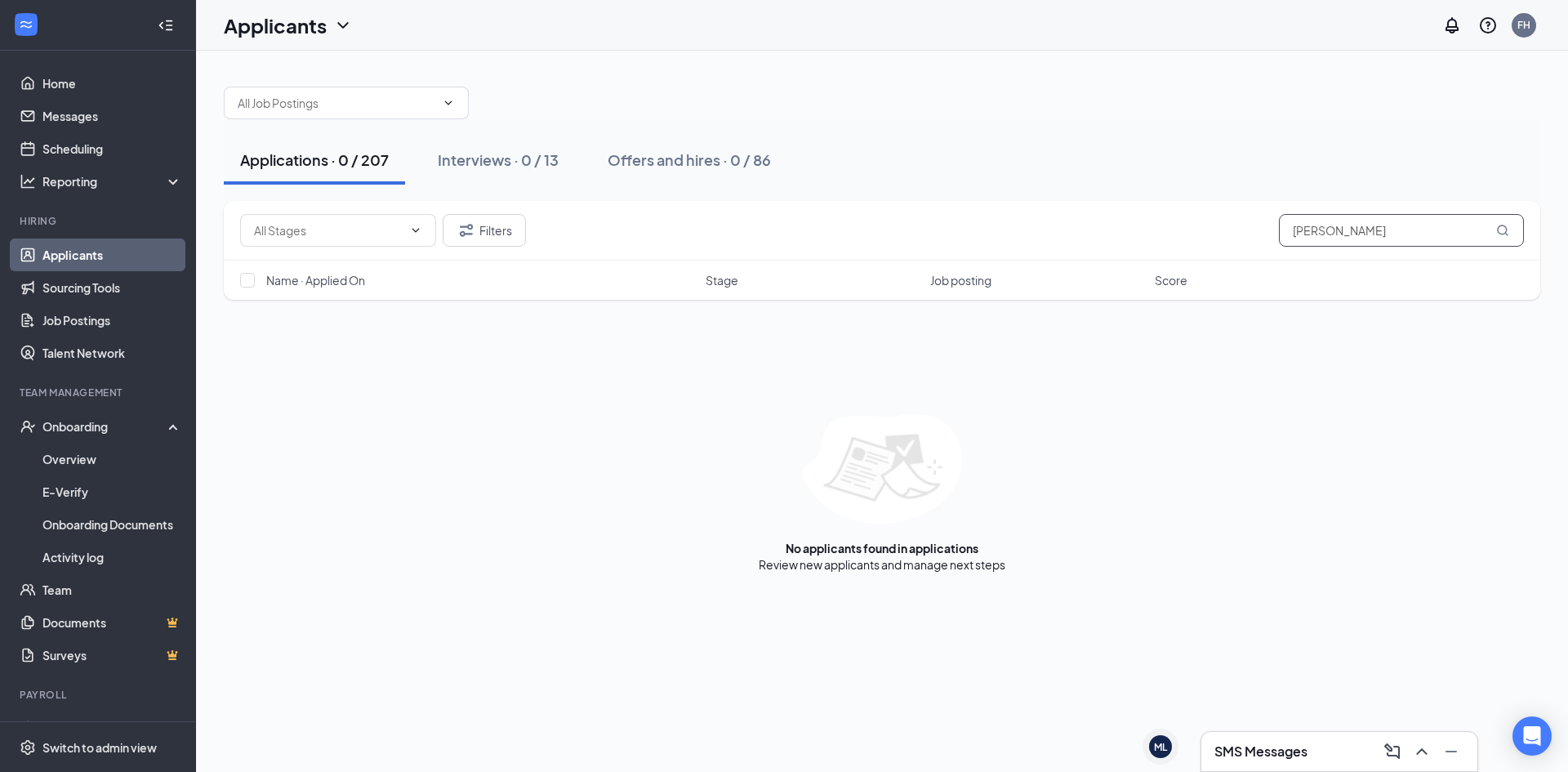
type input "[PERSON_NAME]"
click at [1307, 189] on div "Applications · 0 / 207 Interviews · 0 / 13 Offers and hires · 0 / 86" at bounding box center [882, 160] width 1316 height 82
drag, startPoint x: 1357, startPoint y: 226, endPoint x: 1148, endPoint y: 269, distance: 213.4
click at [1148, 269] on div "Filters [PERSON_NAME] Name · Applied On Stage Job posting Score" at bounding box center [882, 251] width 1316 height 99
click at [95, 278] on link "Sourcing Tools" at bounding box center [113, 287] width 140 height 32
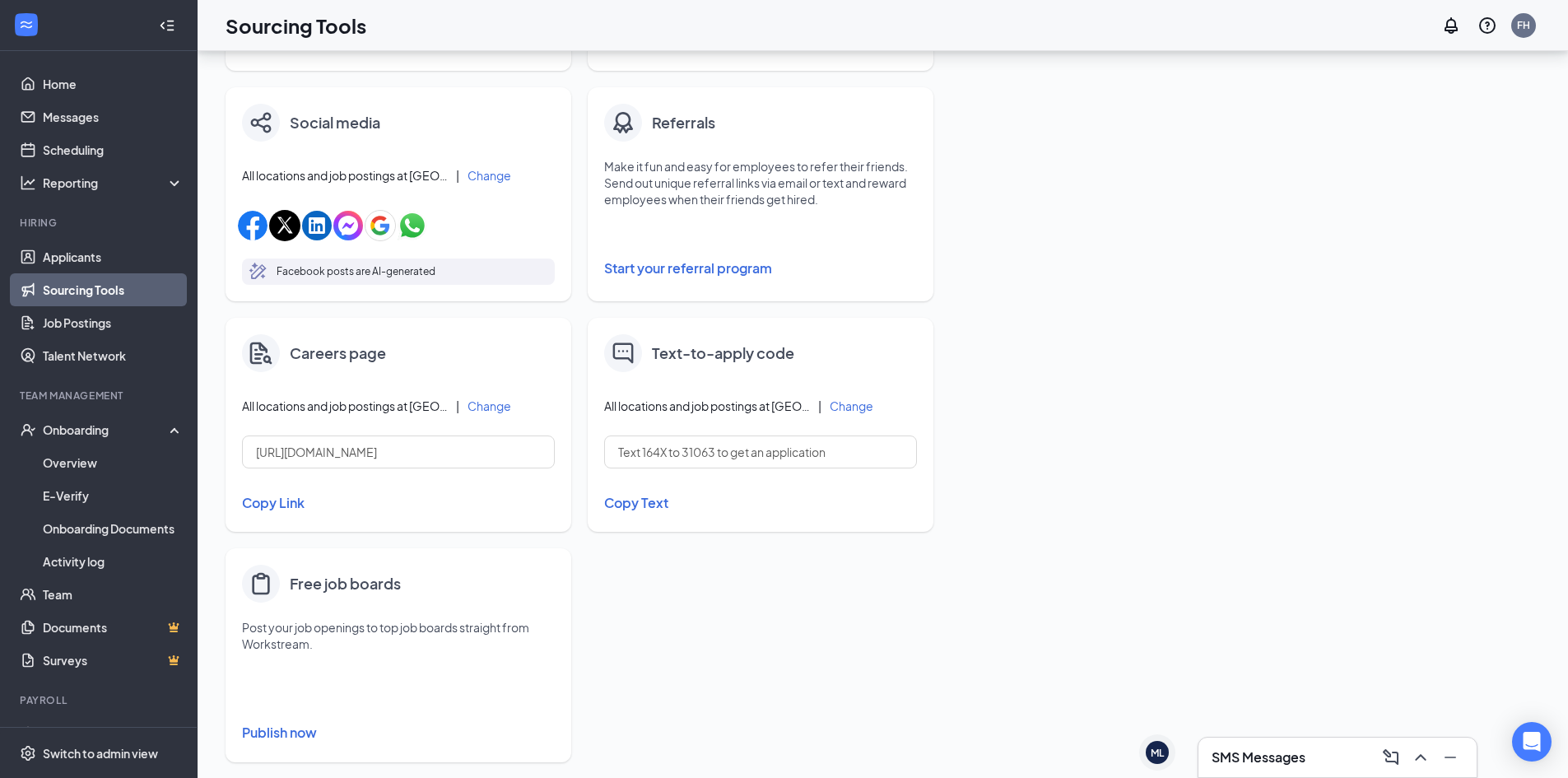
scroll to position [508, 0]
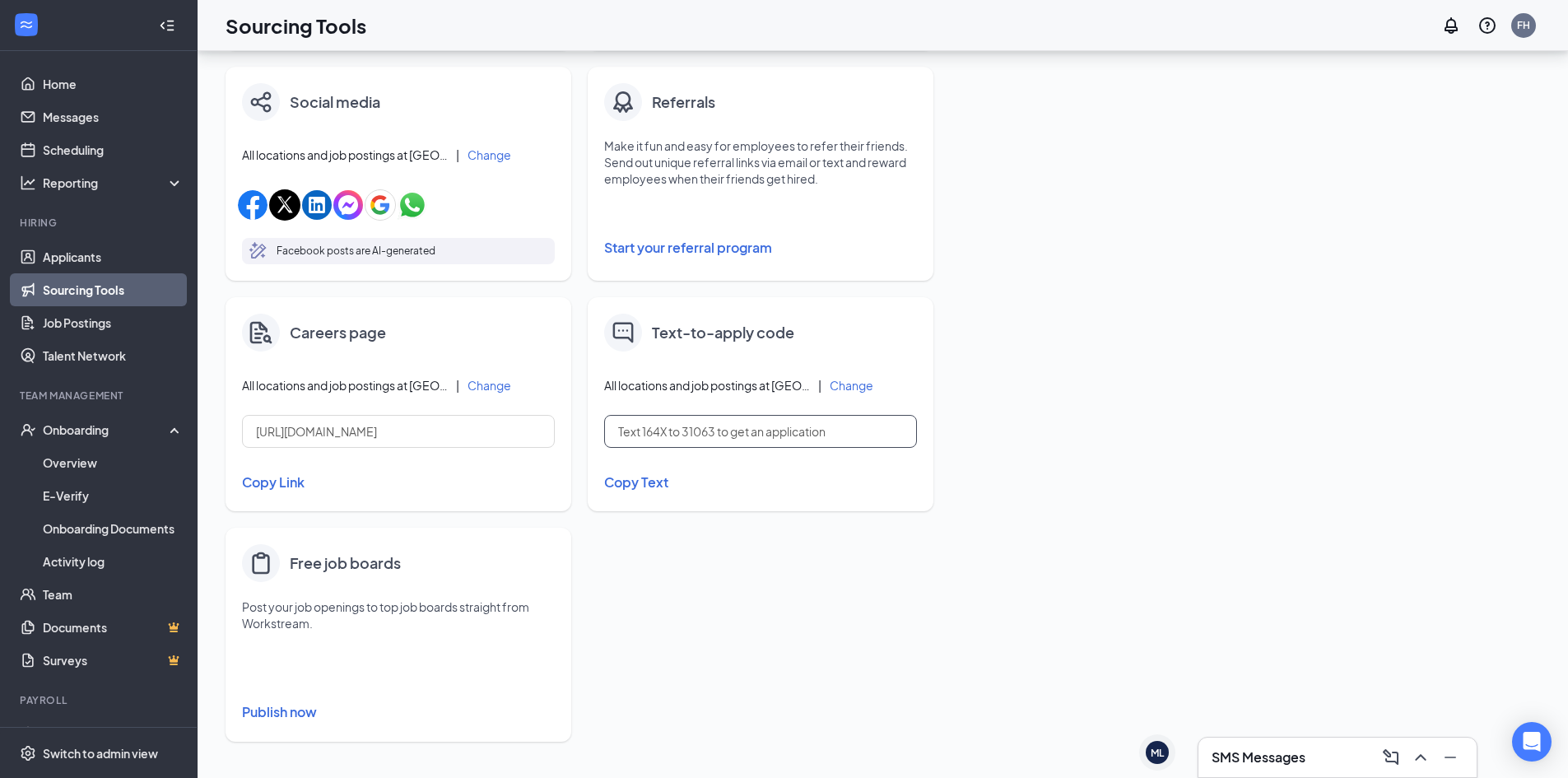
click at [887, 432] on input "Text 164X to 31063 to get an application" at bounding box center [760, 432] width 313 height 33
drag, startPoint x: 1259, startPoint y: 764, endPoint x: 1268, endPoint y: 761, distance: 9.5
click at [1264, 762] on h3 "SMS Messages" at bounding box center [1258, 757] width 94 height 18
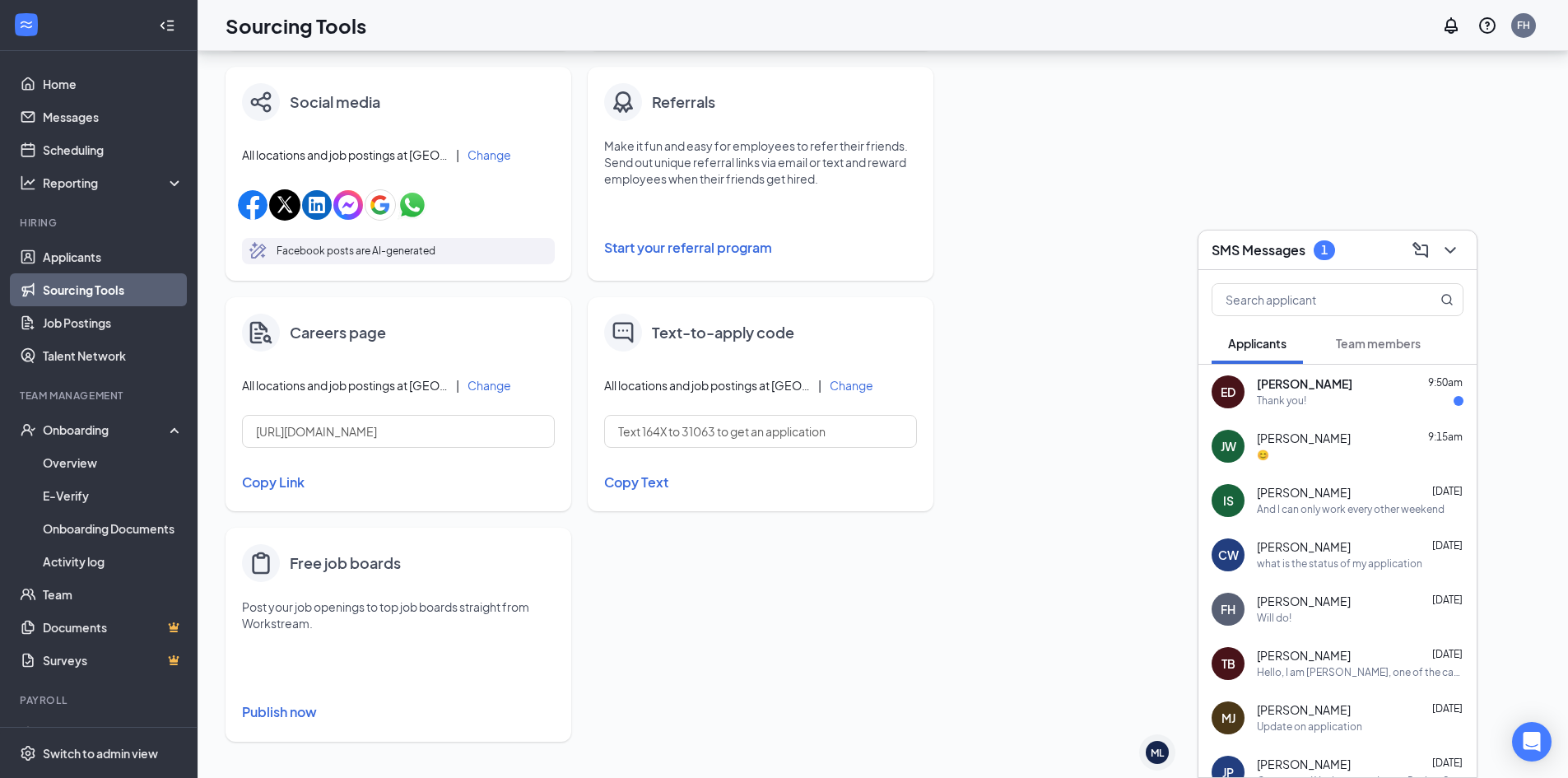
click at [1136, 310] on div "Fill your job postings faster with these quick and easy sourcing tools. Invite …" at bounding box center [882, 160] width 1315 height 1196
click at [0, 350] on ul "Applicants Sourcing Tools Job Postings Talent Network" at bounding box center [98, 306] width 197 height 132
click at [91, 462] on link "Overview" at bounding box center [113, 463] width 141 height 33
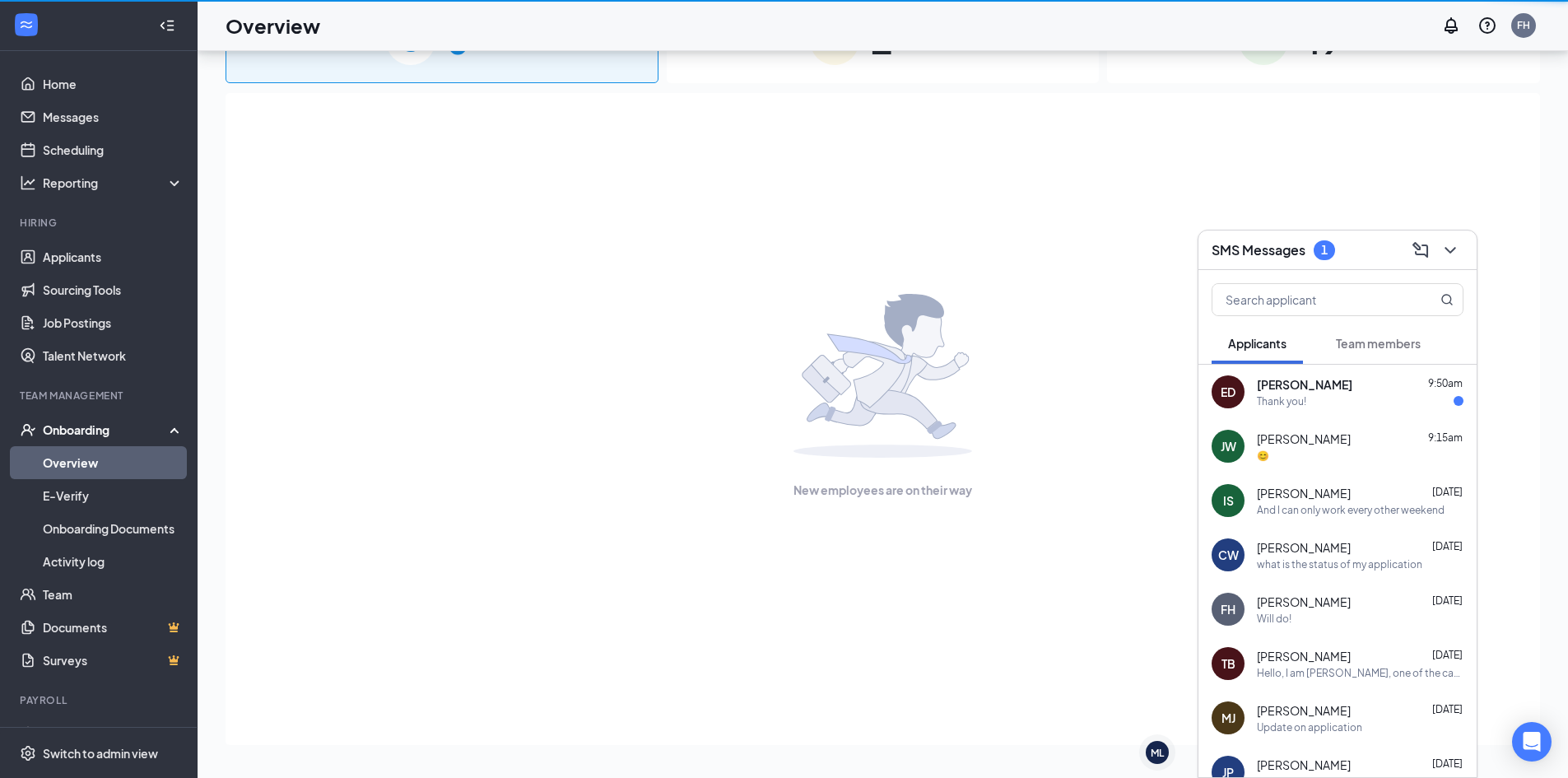
scroll to position [74, 0]
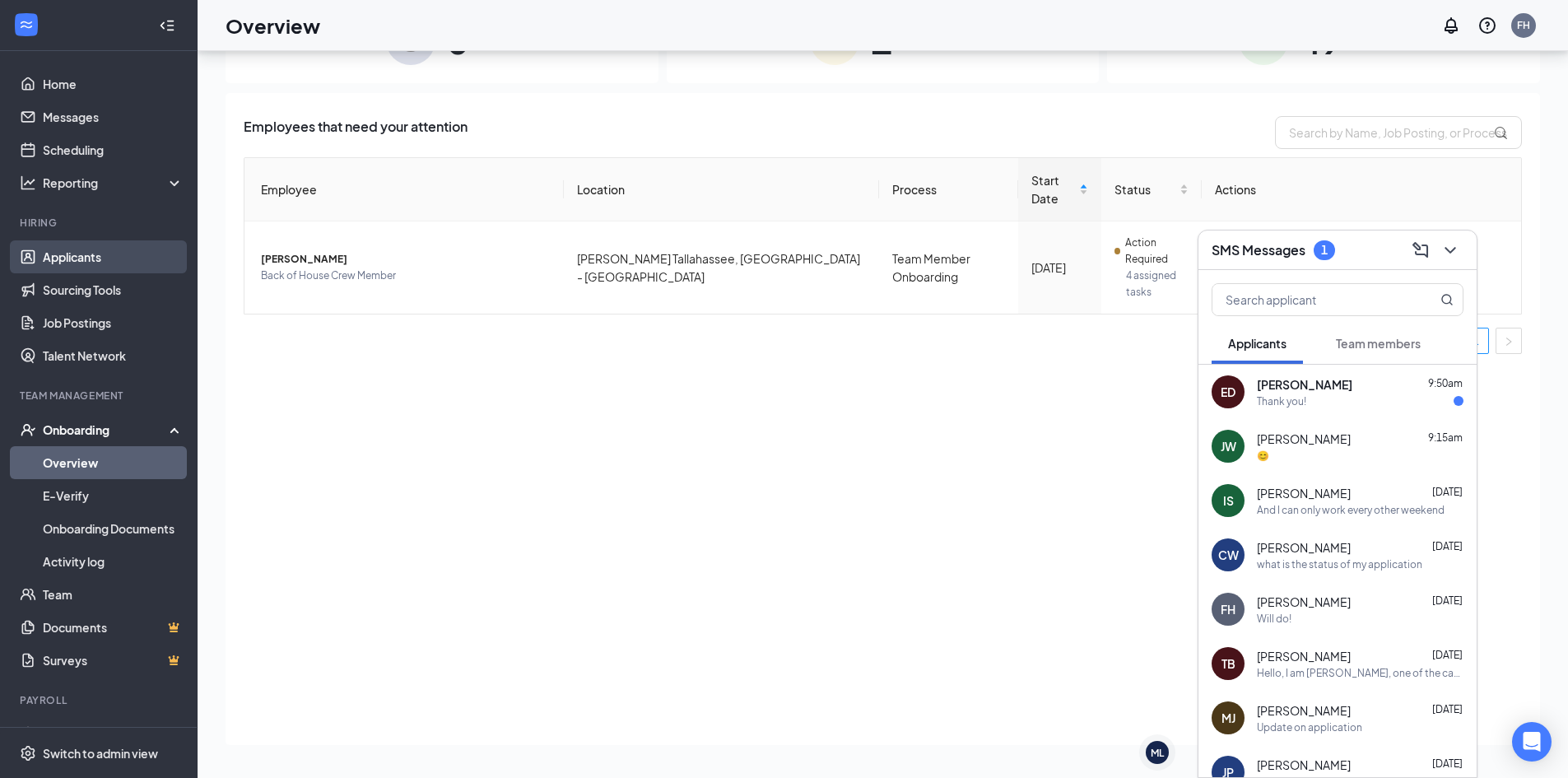
click at [87, 255] on link "Applicants" at bounding box center [113, 257] width 141 height 33
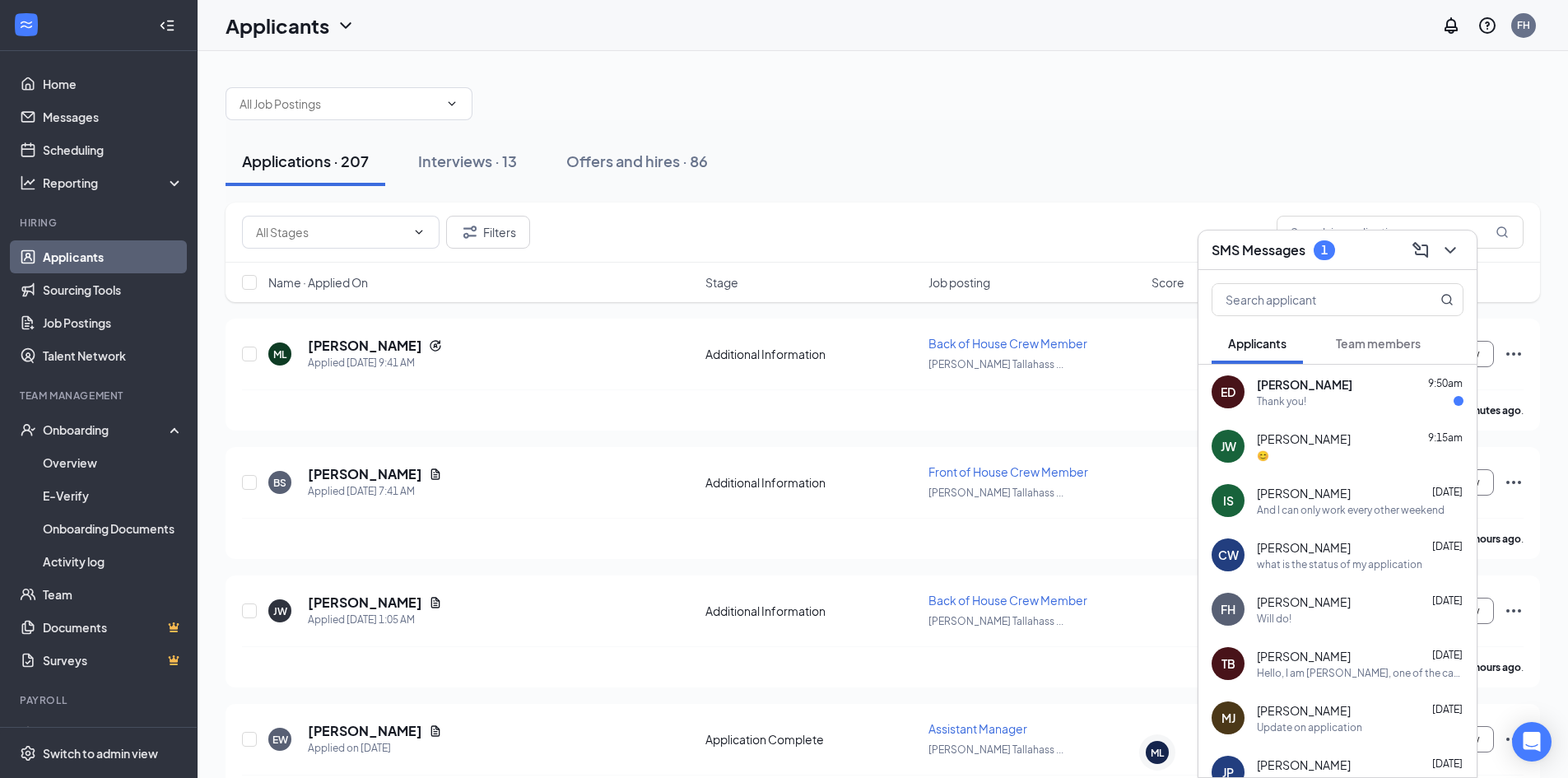
click at [100, 262] on link "Applicants" at bounding box center [113, 257] width 141 height 33
click at [493, 159] on div "Interviews · 13" at bounding box center [467, 161] width 99 height 21
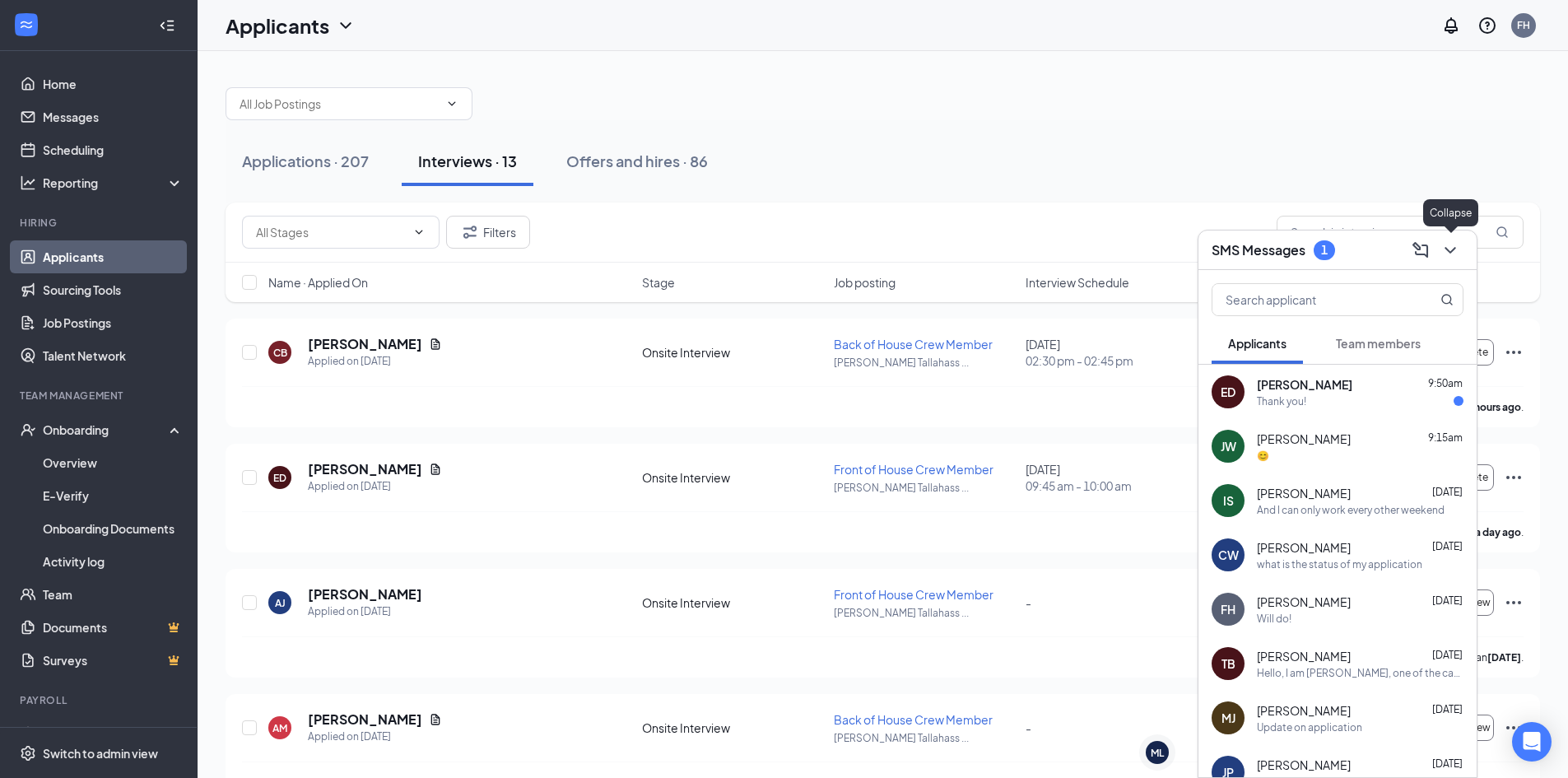
click at [1449, 242] on icon "ChevronDown" at bounding box center [1449, 250] width 20 height 20
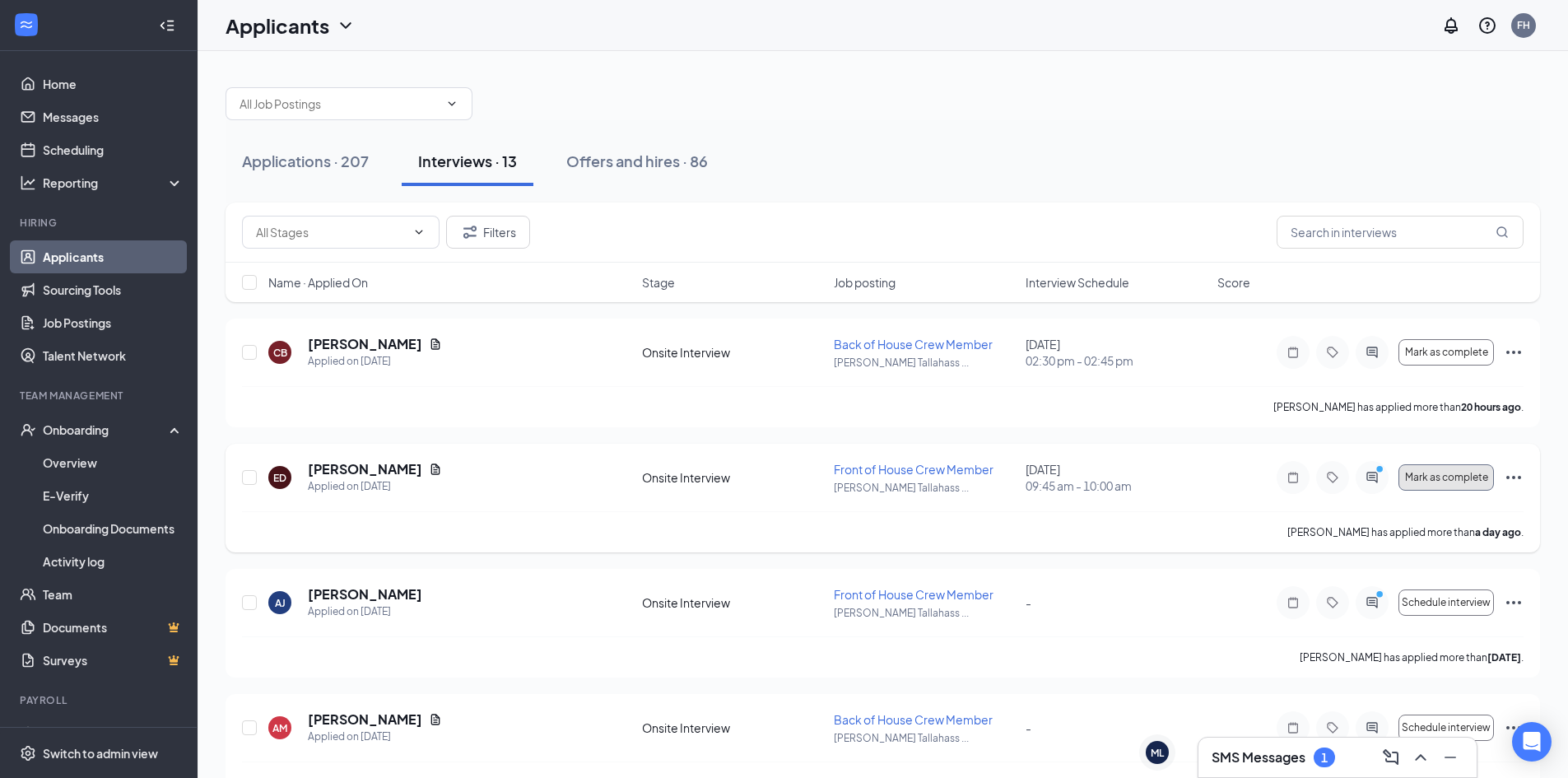
click at [1462, 485] on button "Mark as complete" at bounding box center [1446, 477] width 95 height 27
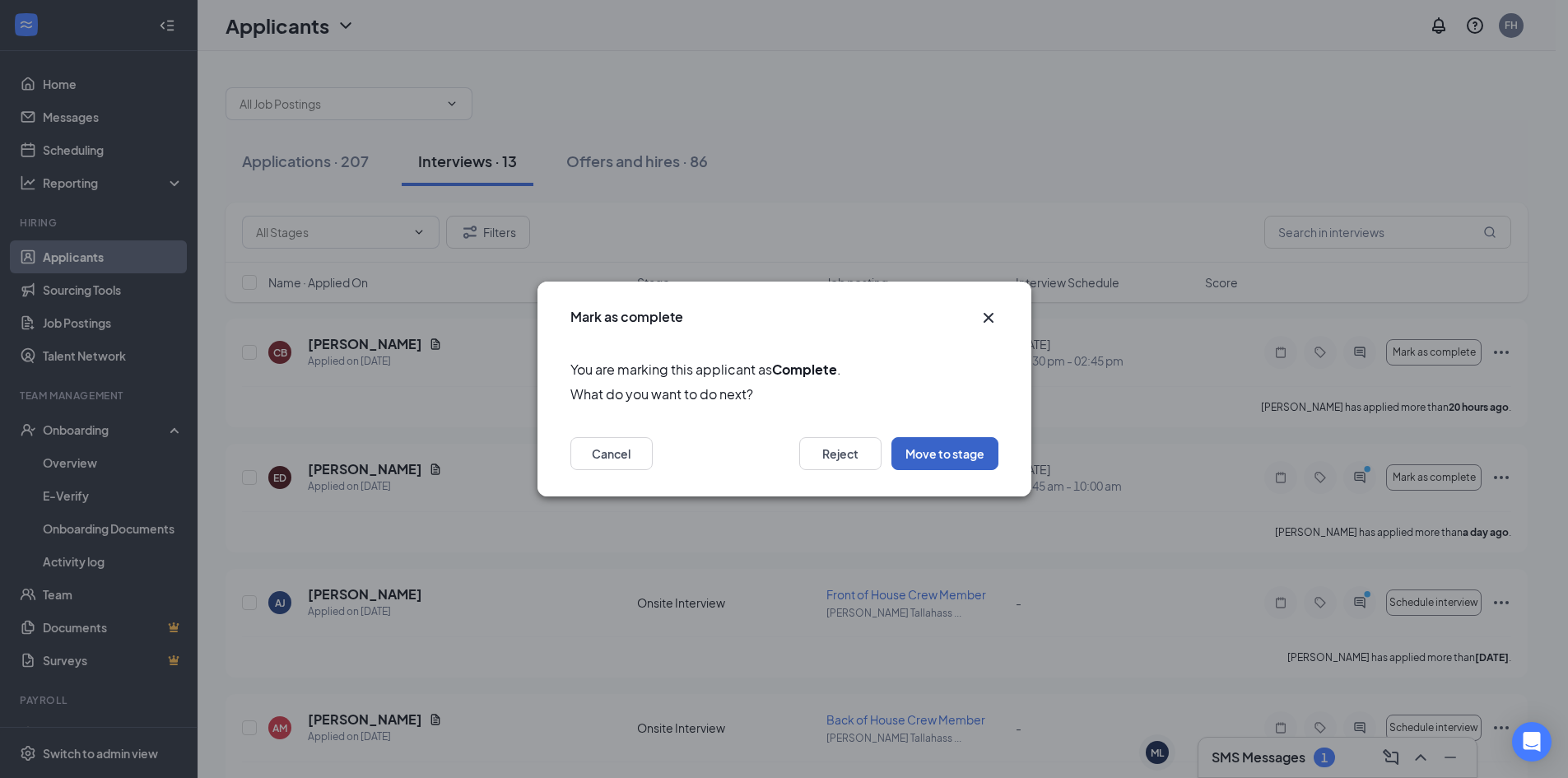
click at [984, 460] on button "Move to stage" at bounding box center [944, 454] width 107 height 33
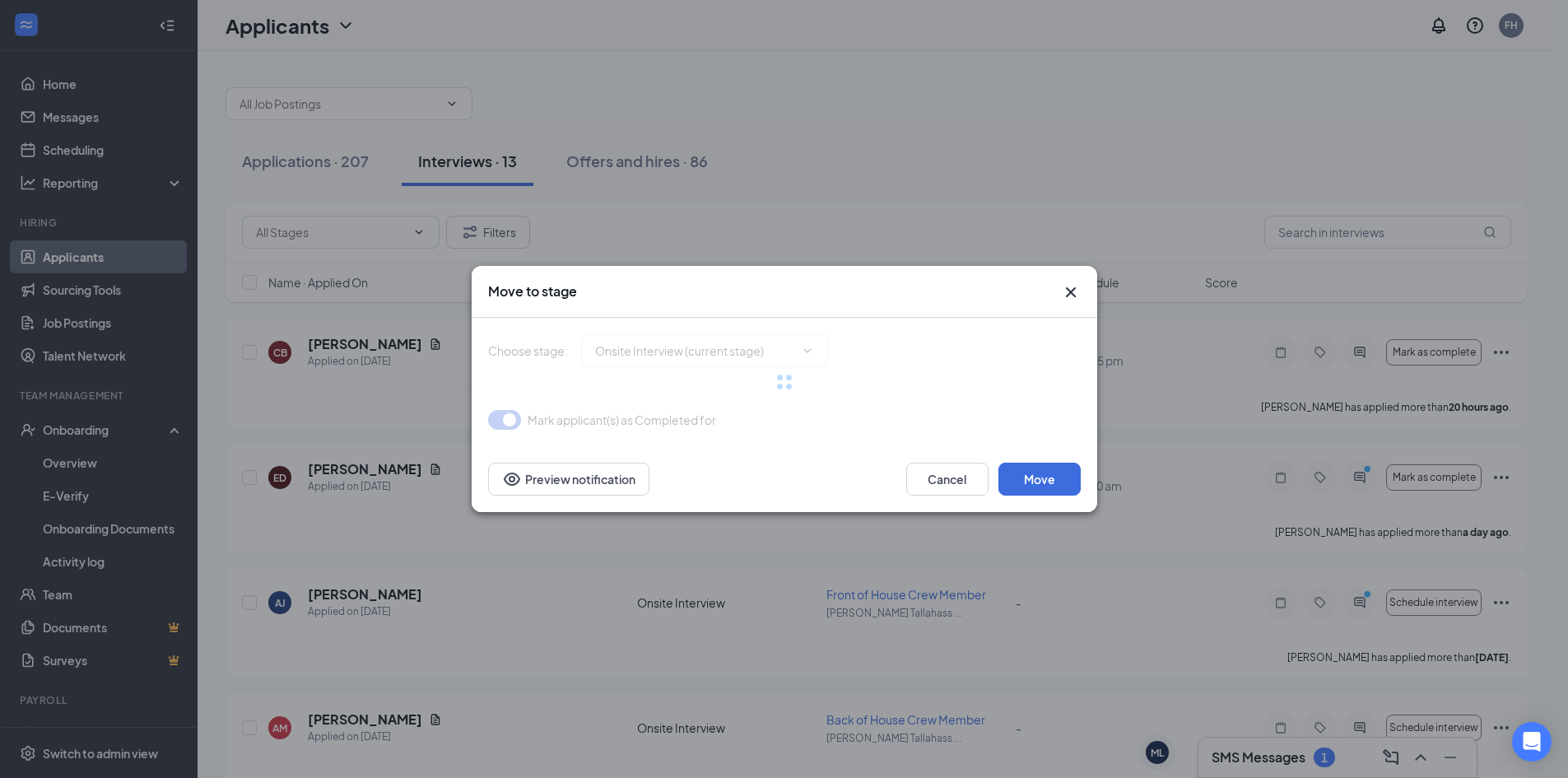
type input "Hiring Complete (final stage)"
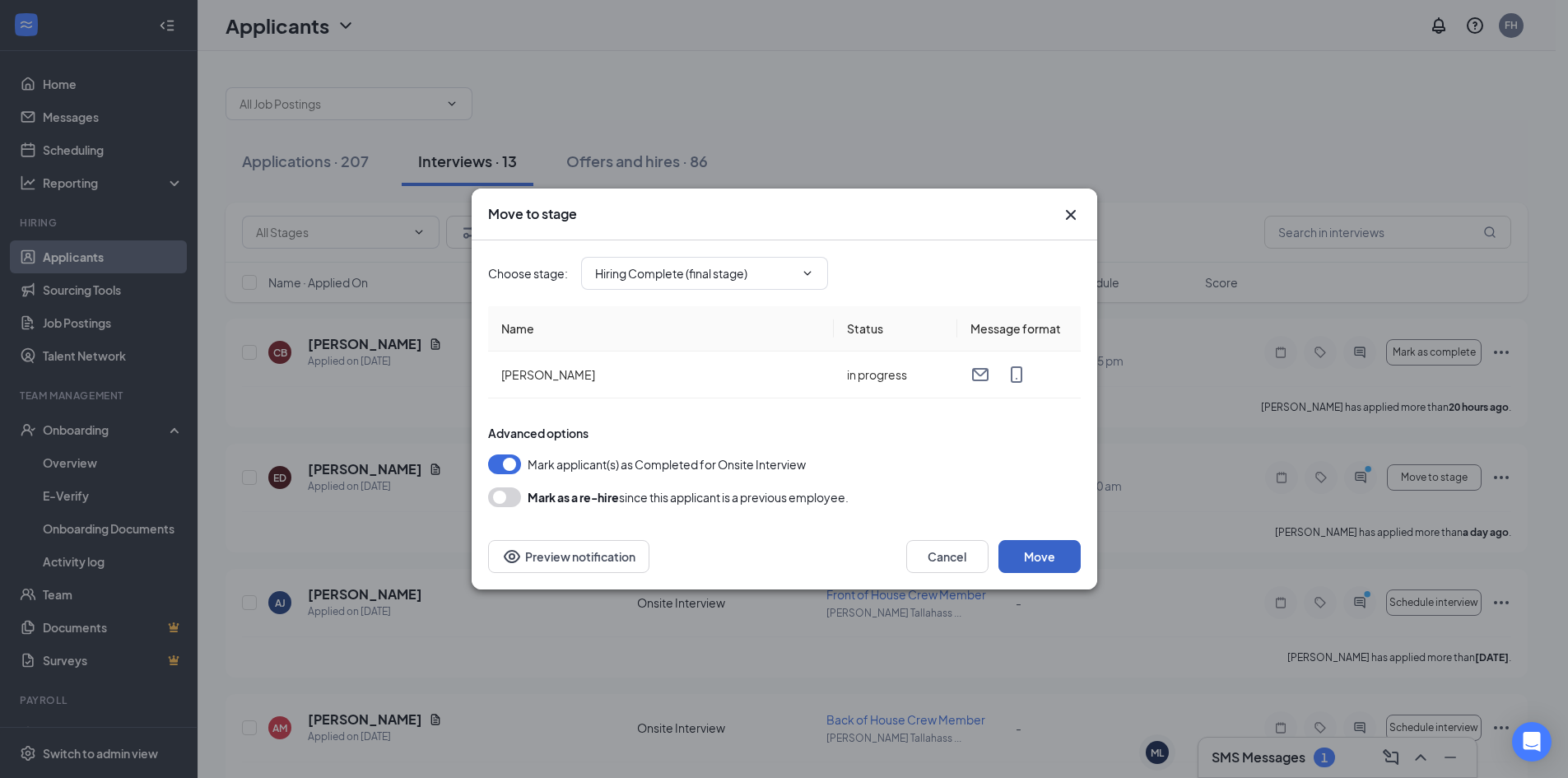
click at [1040, 556] on button "Move" at bounding box center [1040, 556] width 82 height 33
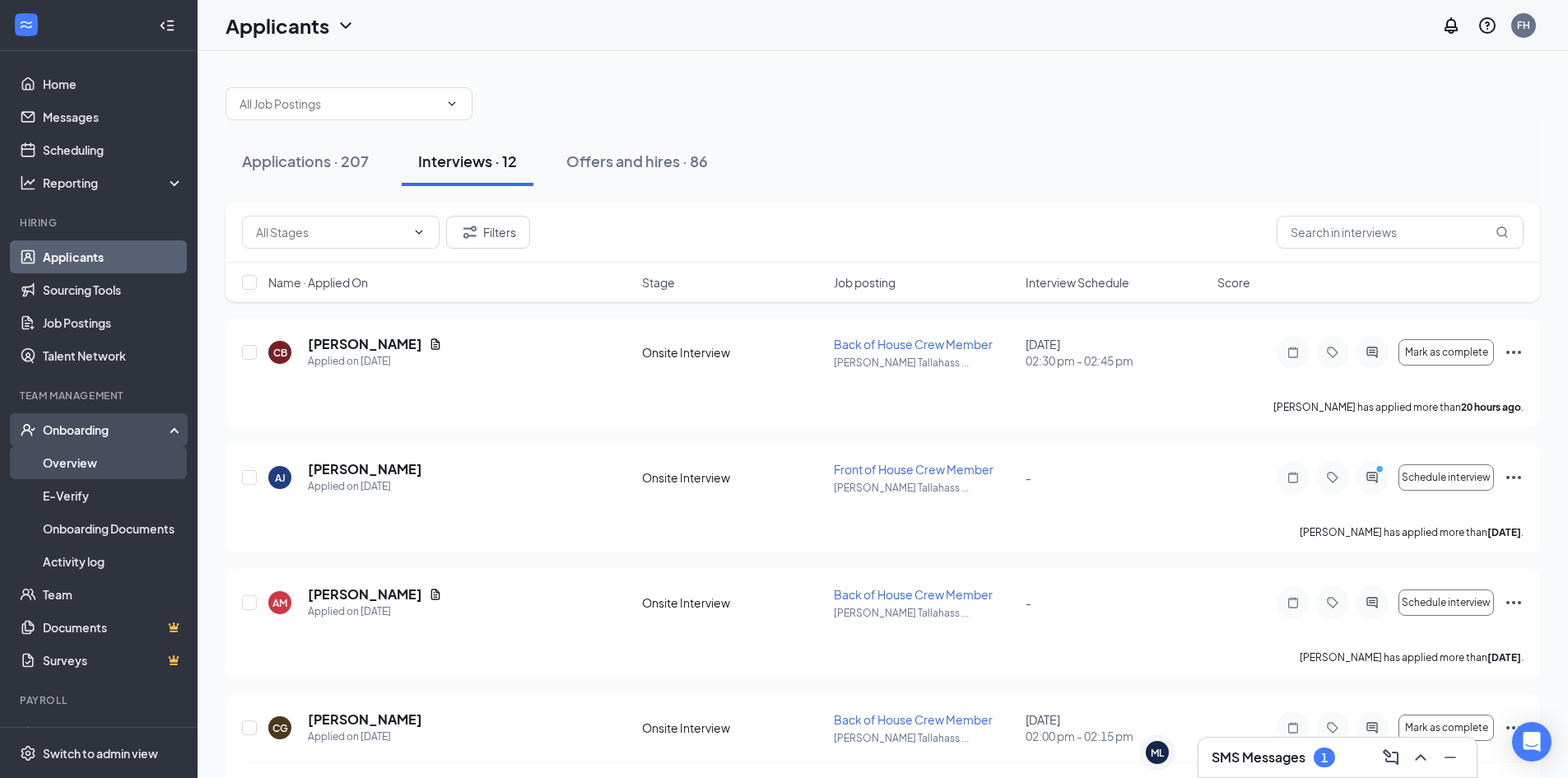
click at [57, 460] on link "Overview" at bounding box center [113, 463] width 141 height 33
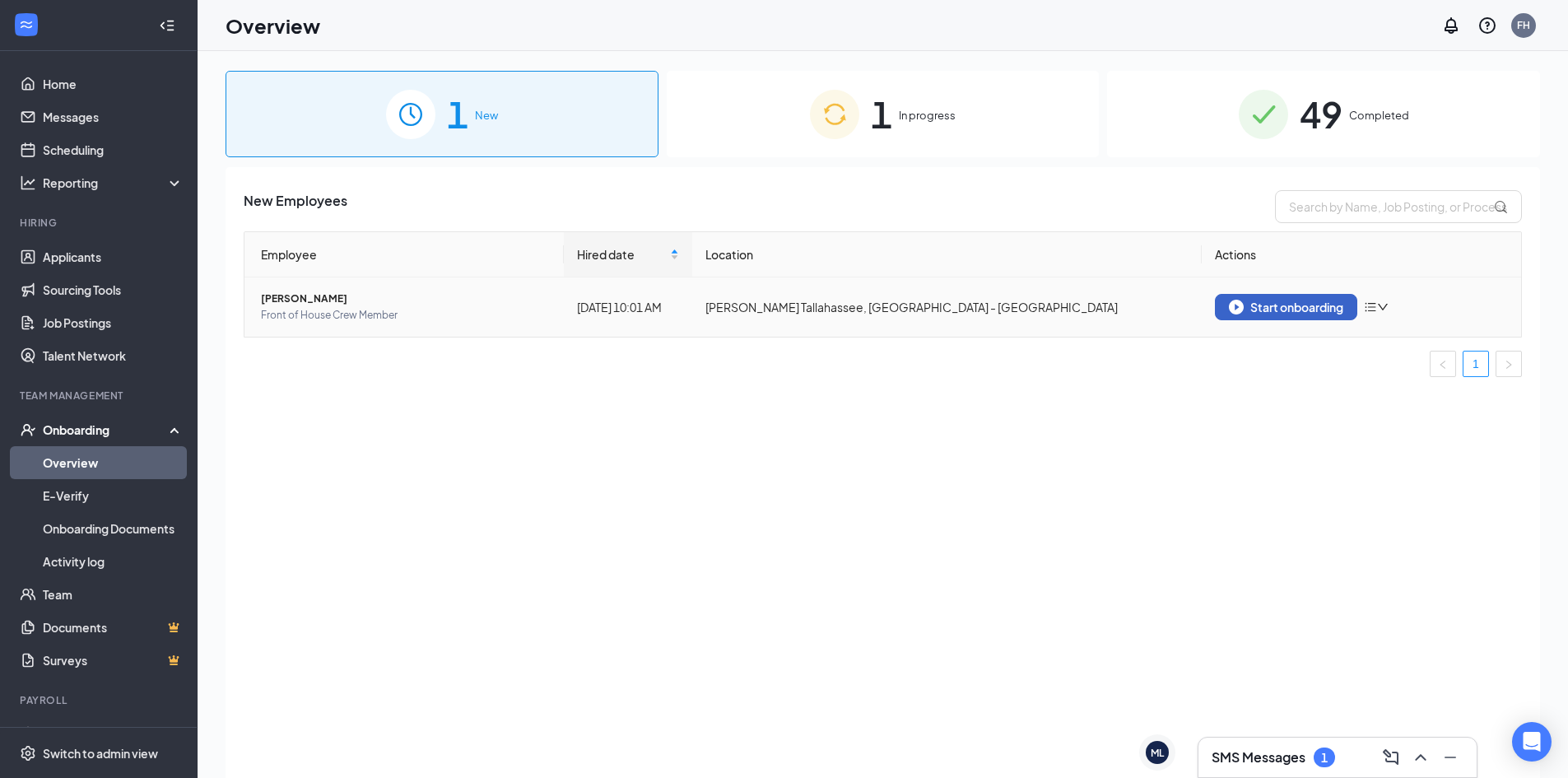
click at [1294, 302] on div "Start onboarding" at bounding box center [1285, 307] width 114 height 15
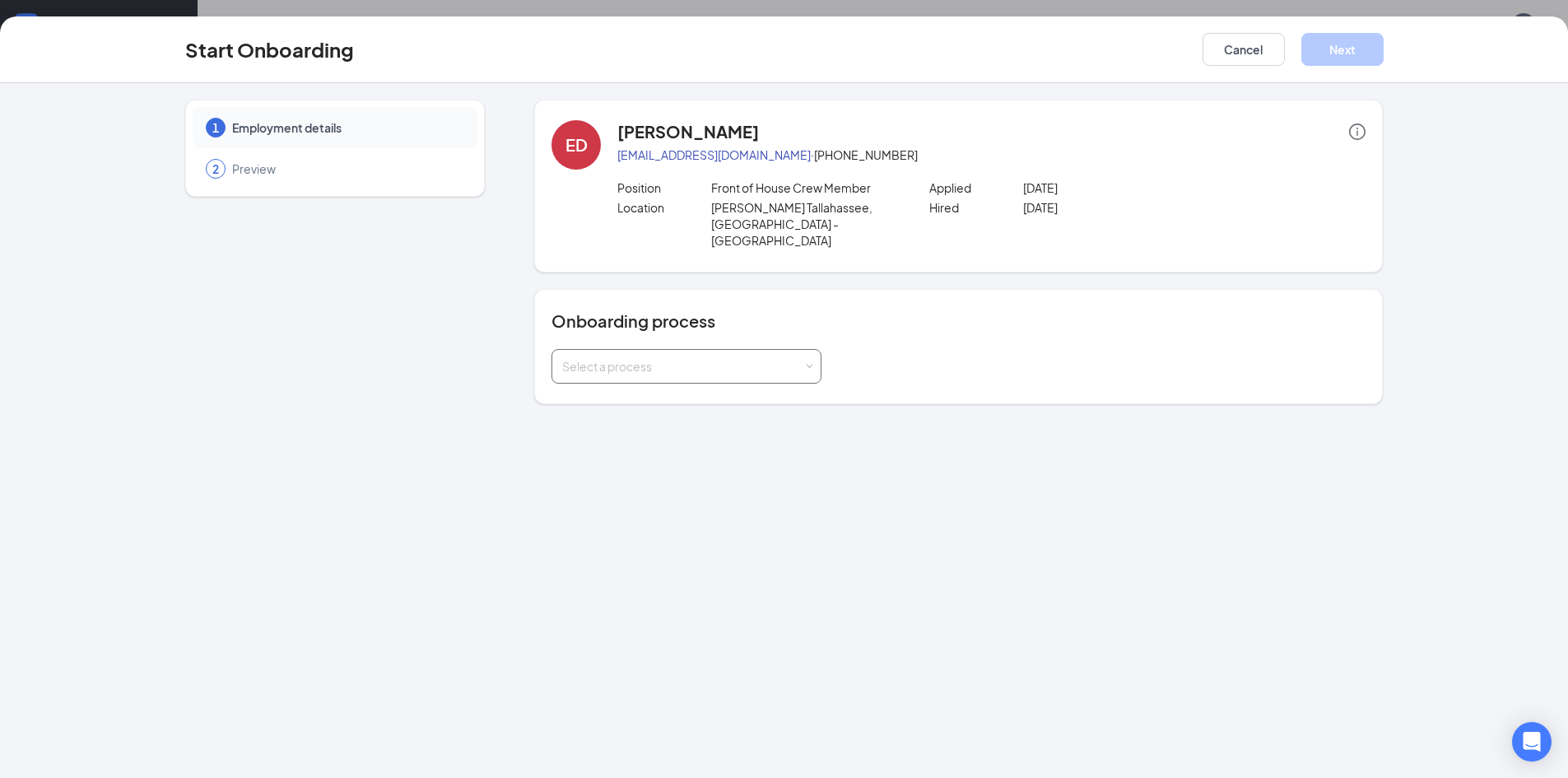
click at [751, 358] on div "Select a process" at bounding box center [682, 366] width 241 height 16
click at [733, 421] on li "Team Member Onboarding" at bounding box center [686, 415] width 270 height 29
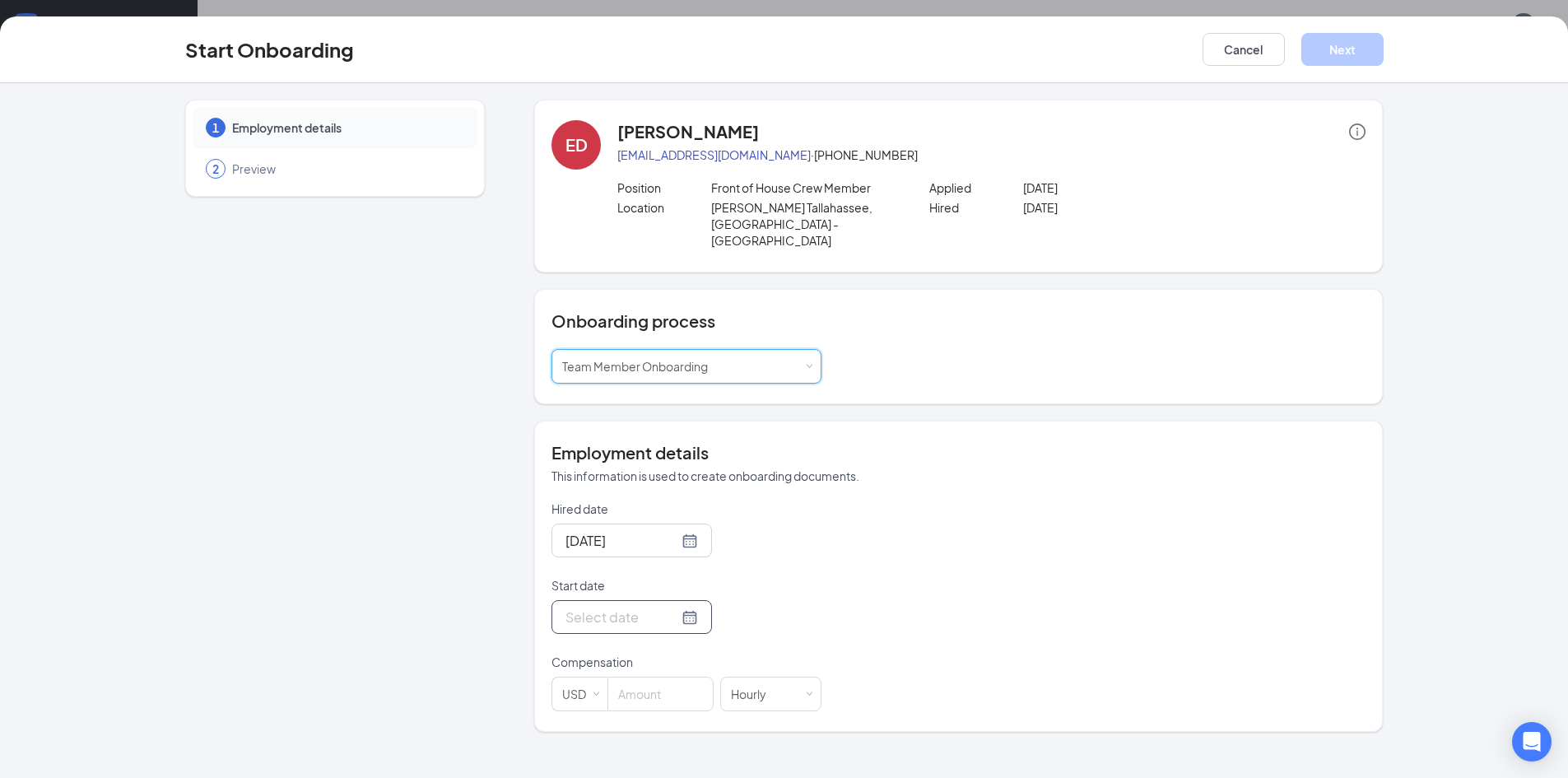
click at [674, 607] on div at bounding box center [631, 617] width 132 height 21
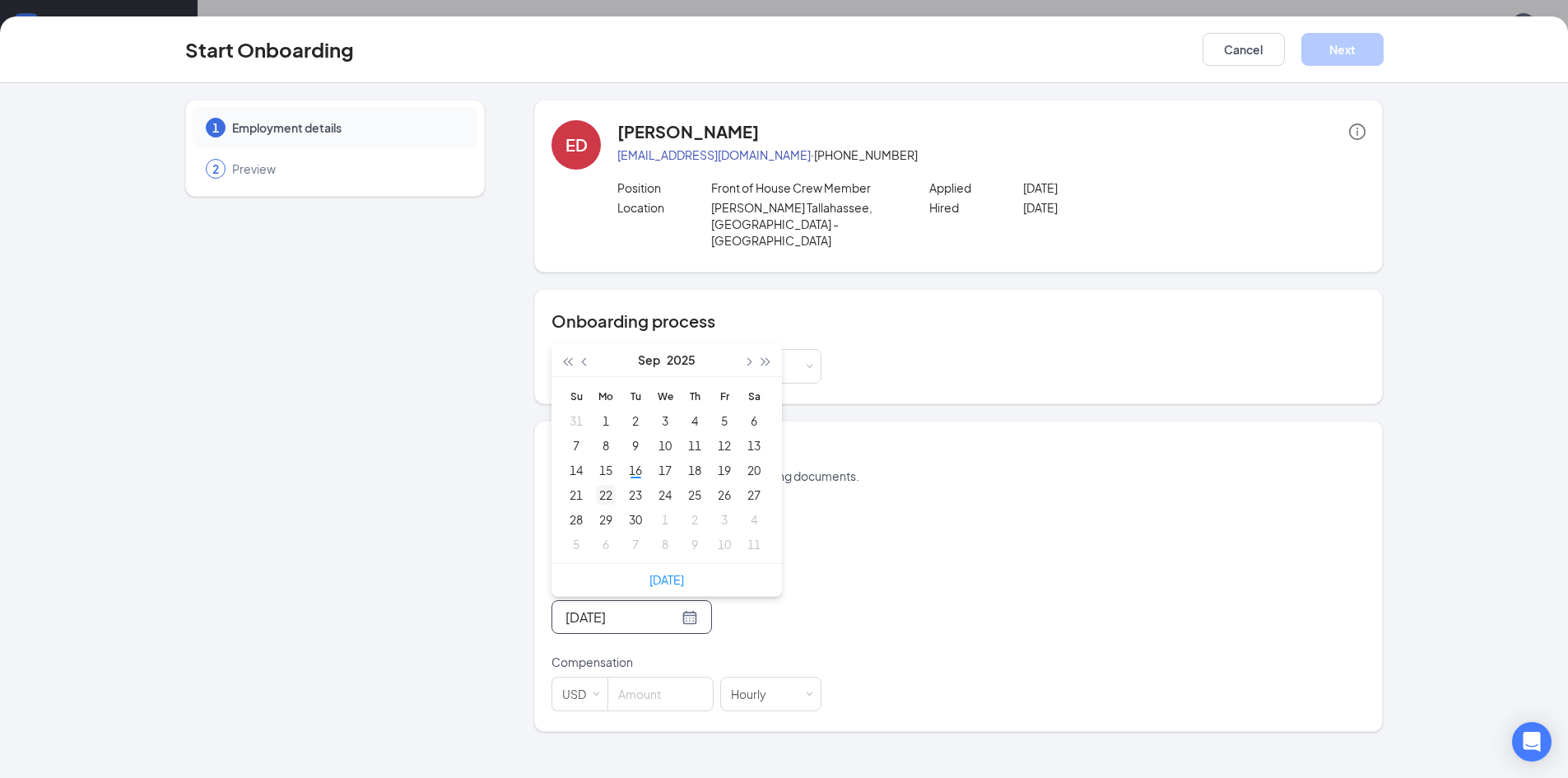
type input "[DATE]"
click at [606, 485] on div "22" at bounding box center [606, 494] width 20 height 20
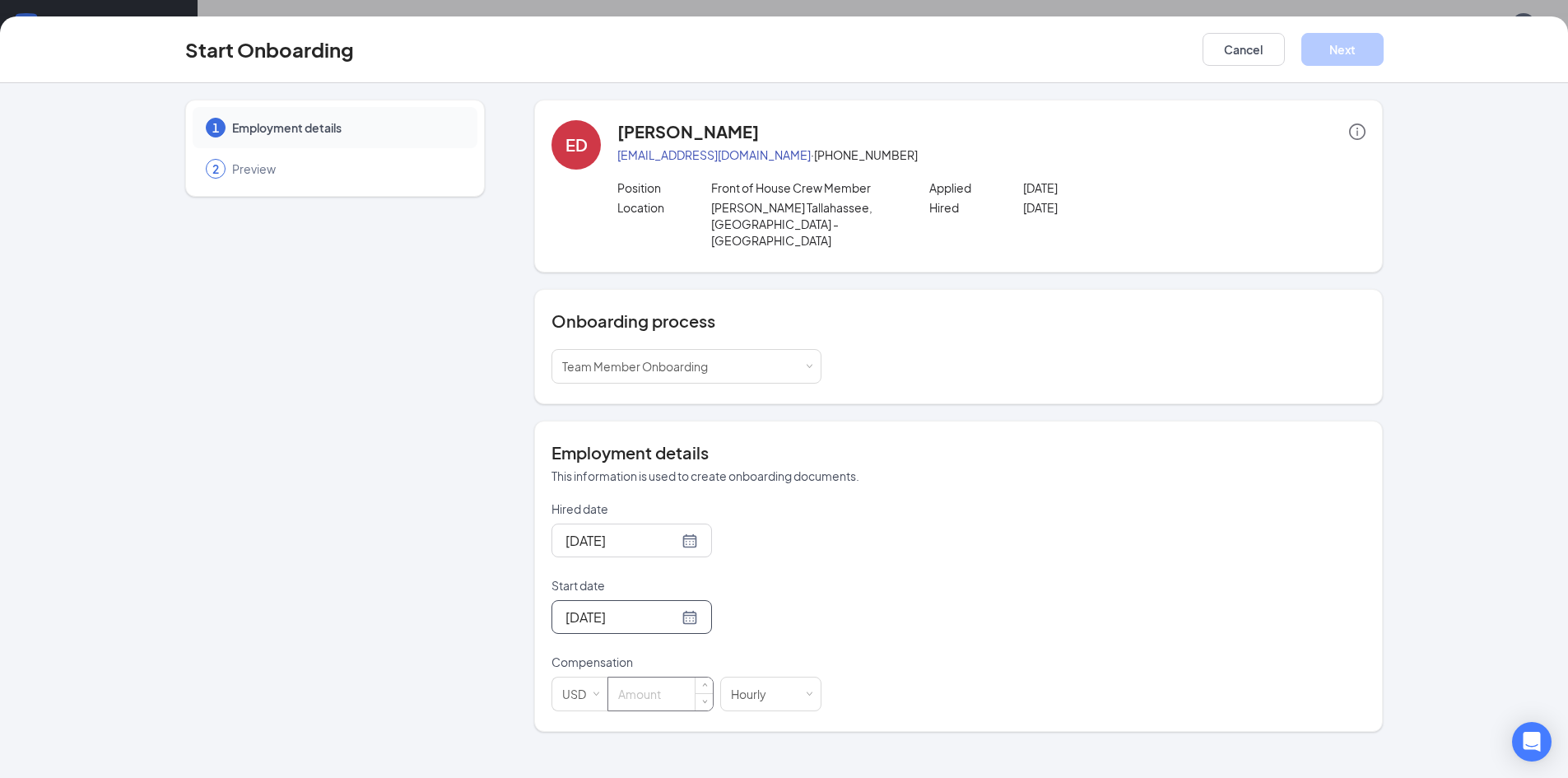
click at [661, 682] on input at bounding box center [661, 694] width 105 height 33
type input "14.5"
click at [1363, 60] on button "Next" at bounding box center [1343, 49] width 82 height 33
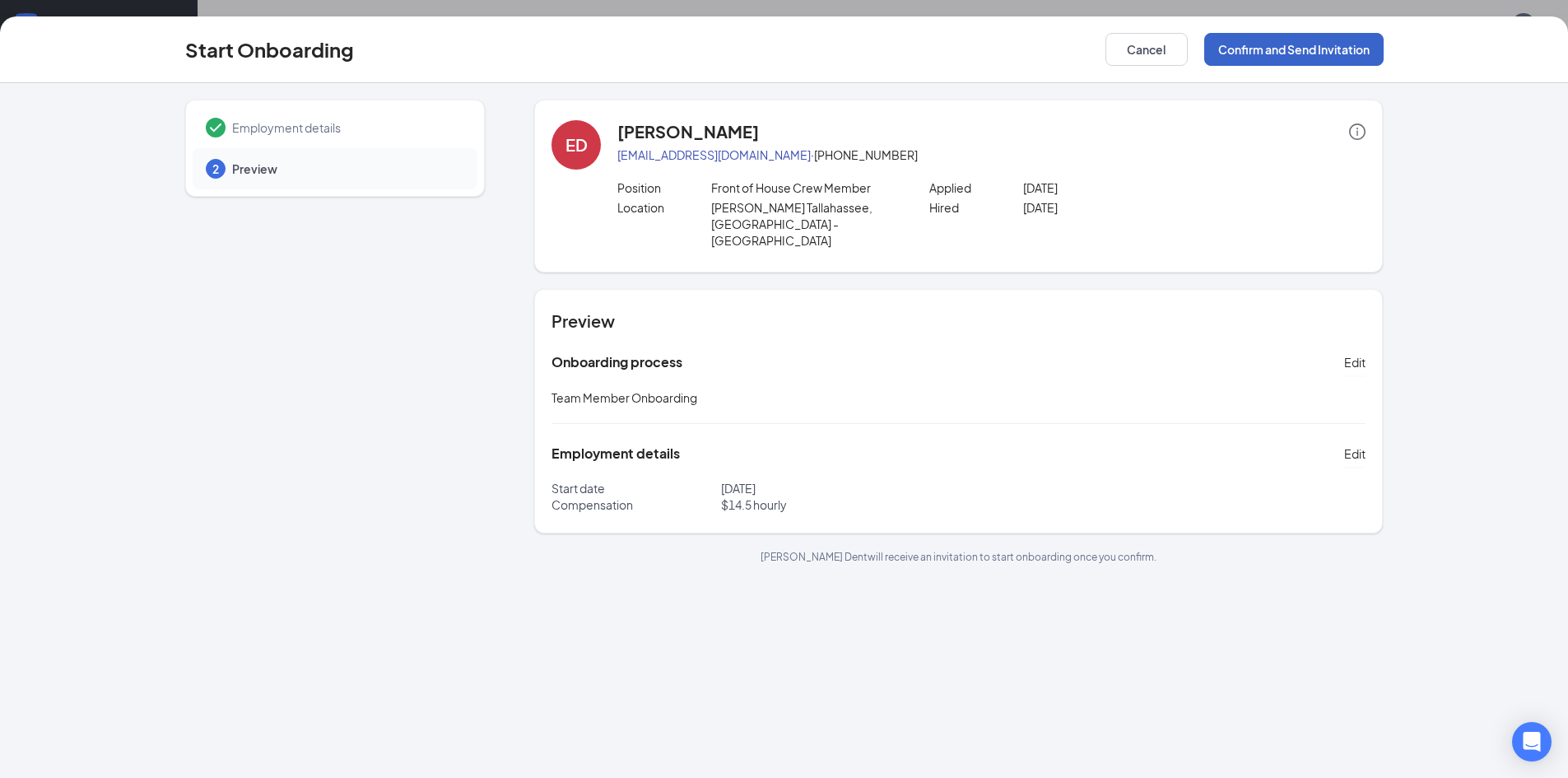
click at [1360, 57] on button "Confirm and Send Invitation" at bounding box center [1293, 49] width 180 height 33
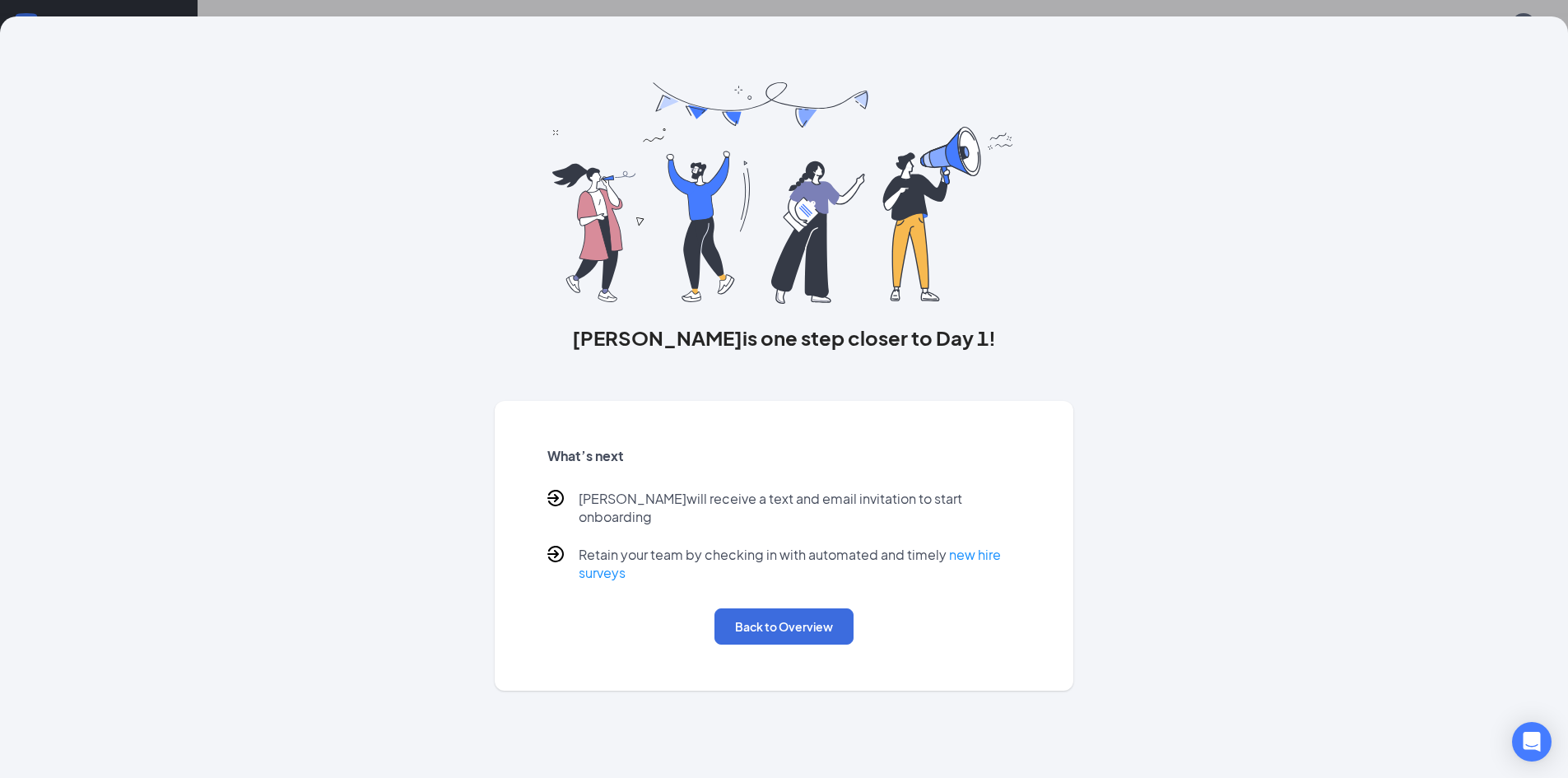
drag, startPoint x: 1486, startPoint y: 260, endPoint x: 1577, endPoint y: 0, distance: 275.5
click at [1487, 252] on div "[PERSON_NAME] is one step closer to Day 1! What’s next [PERSON_NAME] will recei…" at bounding box center [784, 397] width 1568 height 762
